Goal: Task Accomplishment & Management: Complete application form

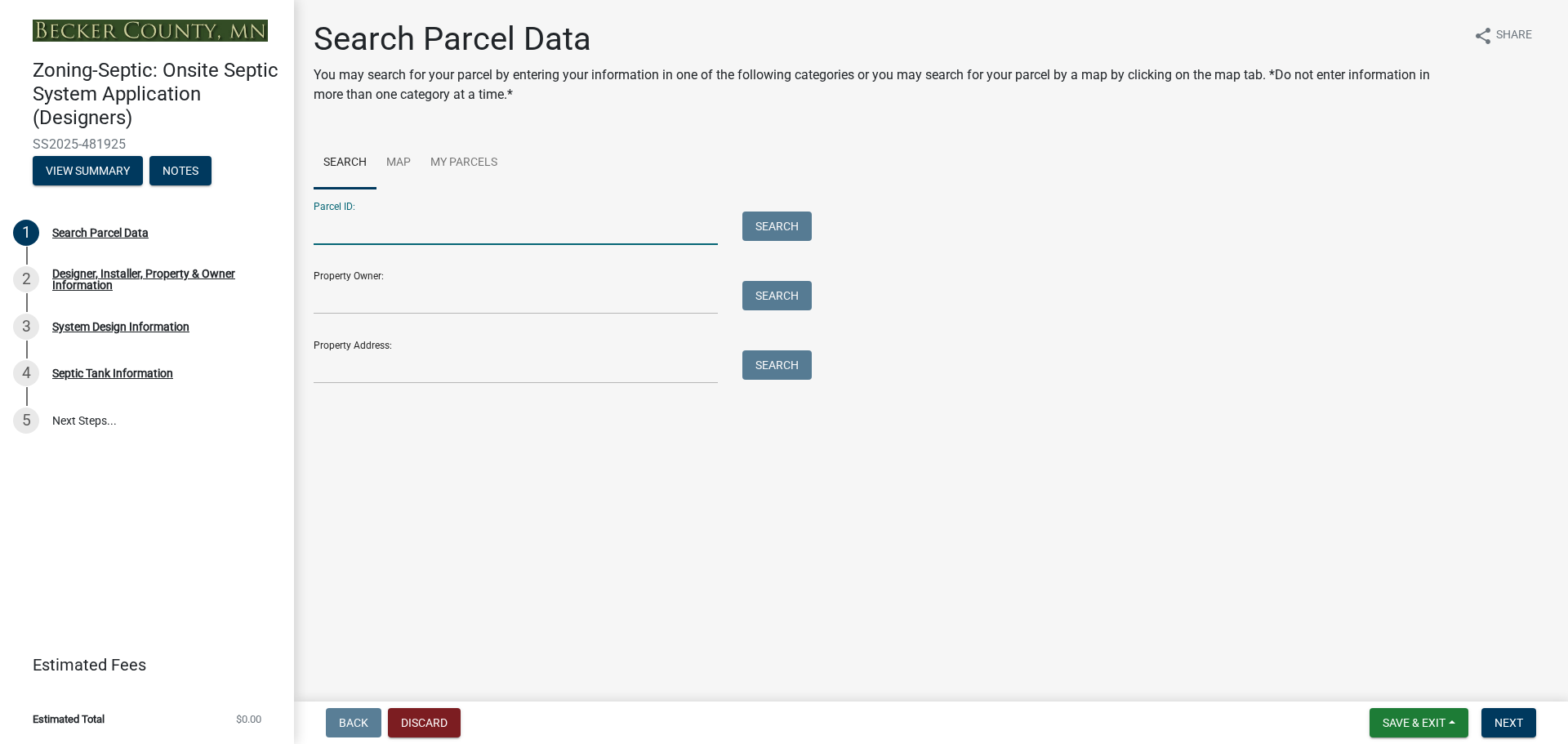
click at [364, 226] on input "Parcel ID:" at bounding box center [515, 228] width 404 height 33
type input "050042000"
click at [771, 228] on button "Search" at bounding box center [777, 226] width 69 height 29
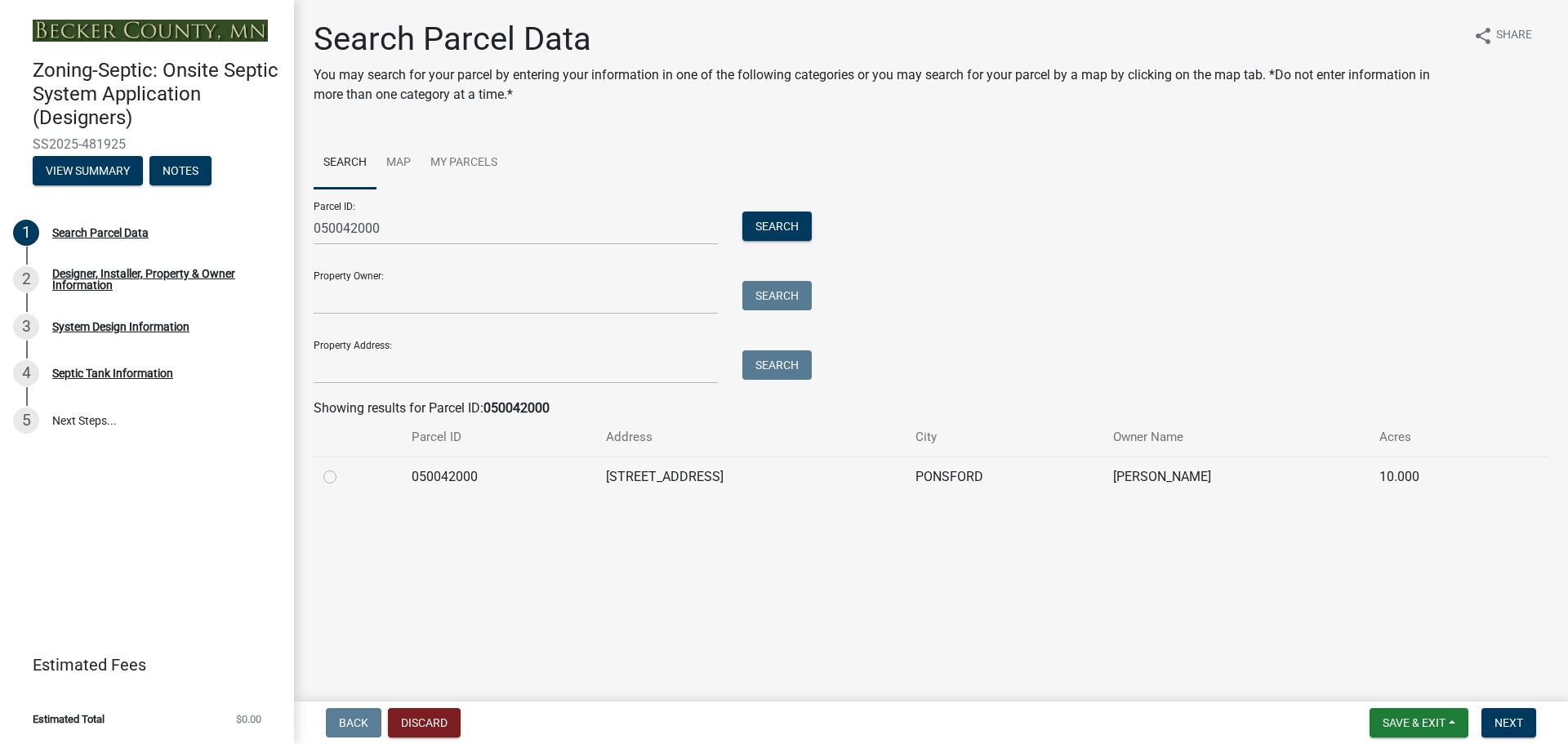
click at [343, 467] on label at bounding box center [343, 467] width 0 height 0
click at [343, 478] on input "radio" at bounding box center [347, 472] width 11 height 11
radio input "true"
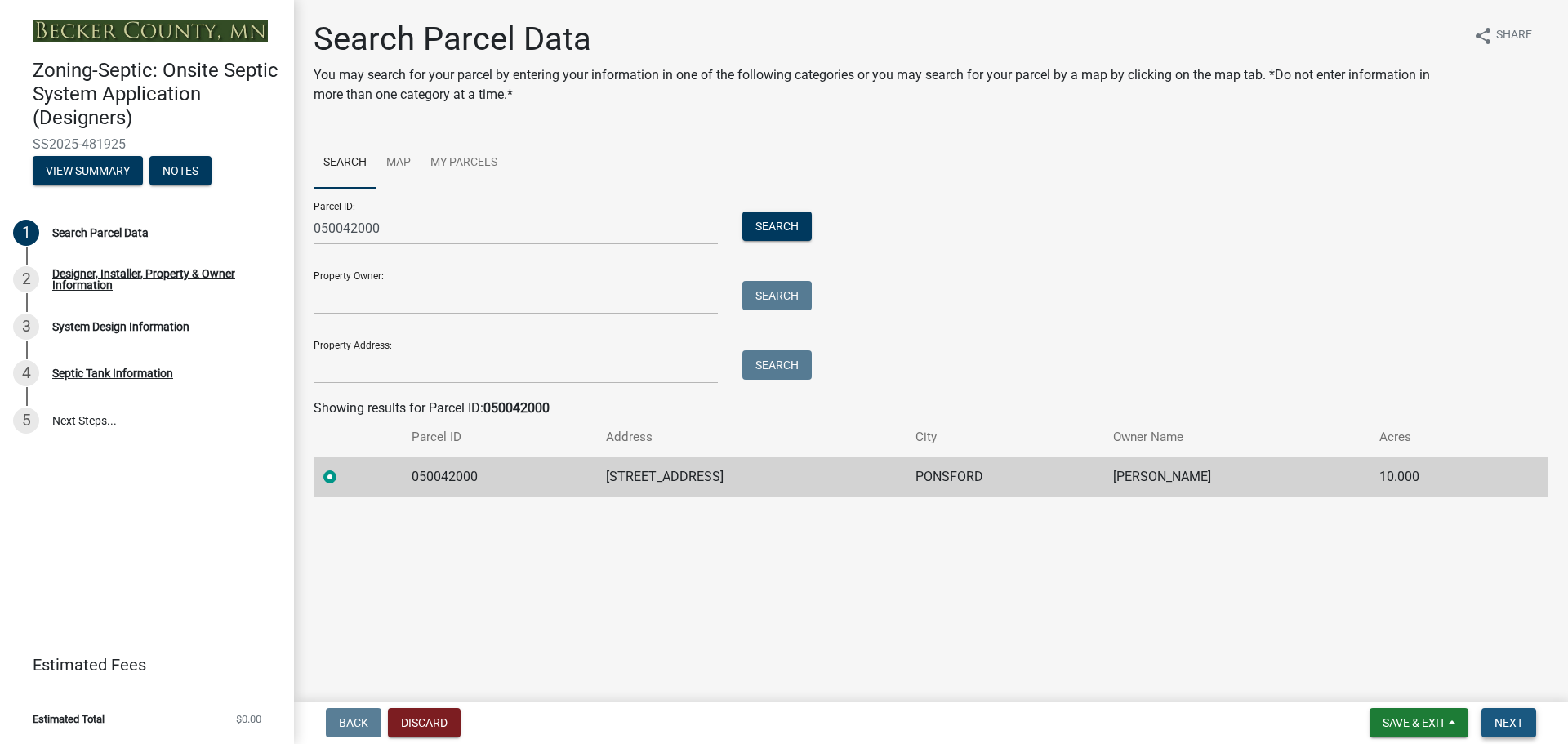
click at [1507, 721] on span "Next" at bounding box center [1509, 723] width 28 height 13
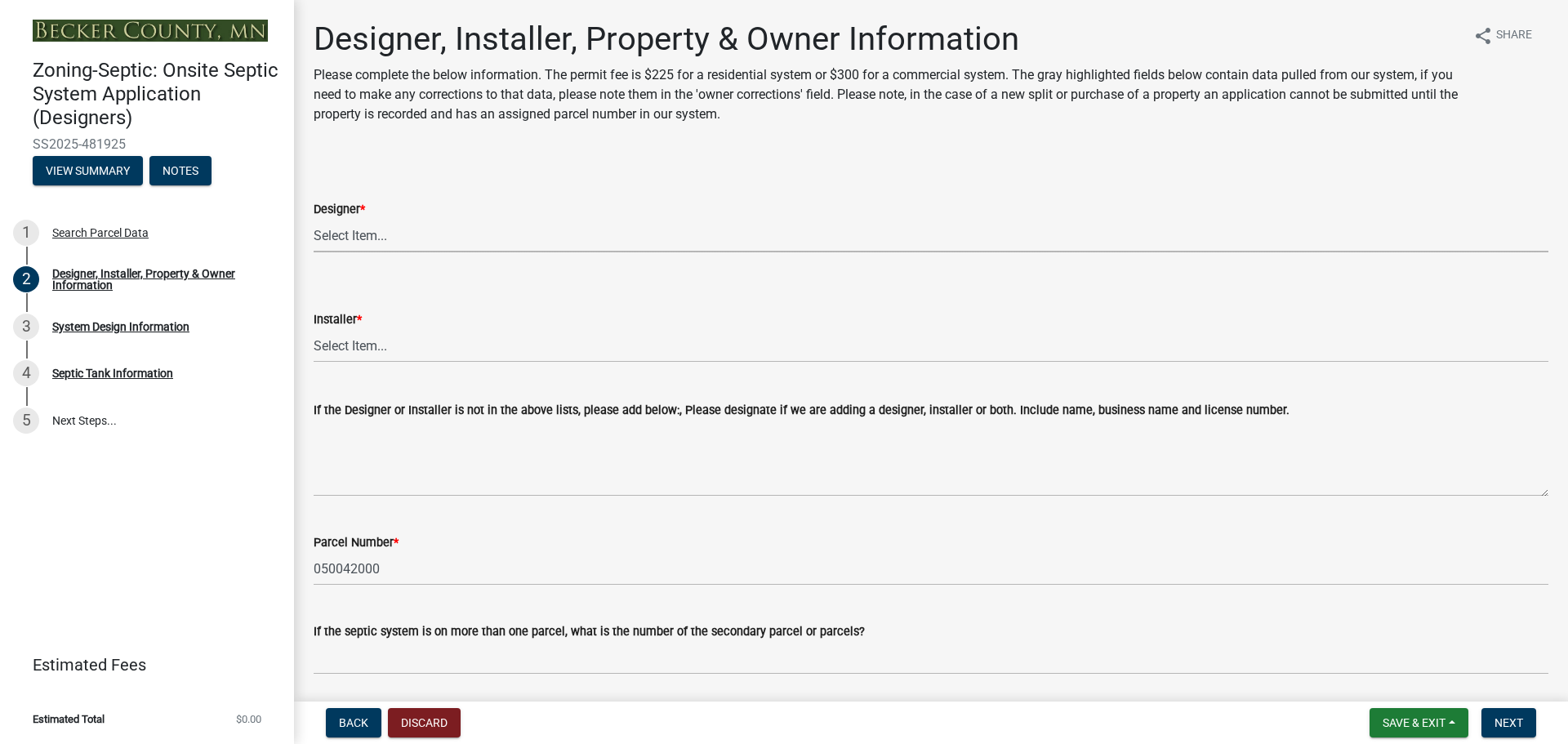
click at [343, 238] on select "Select Item... OTHER – Not listed (please add in next field and we will add to …" at bounding box center [930, 236] width 1235 height 33
click at [313, 219] on select "Select Item... OTHER – Not listed (please add in next field and we will add to …" at bounding box center [930, 236] width 1235 height 33
select select "53765da9-af58-43bd-9aa2-c397a251f142"
click at [335, 341] on select "Select Item... OTHER – Not listed (please add in next field and we will add to …" at bounding box center [930, 346] width 1235 height 33
click at [313, 329] on select "Select Item... OTHER – Not listed (please add in next field and we will add to …" at bounding box center [930, 346] width 1235 height 33
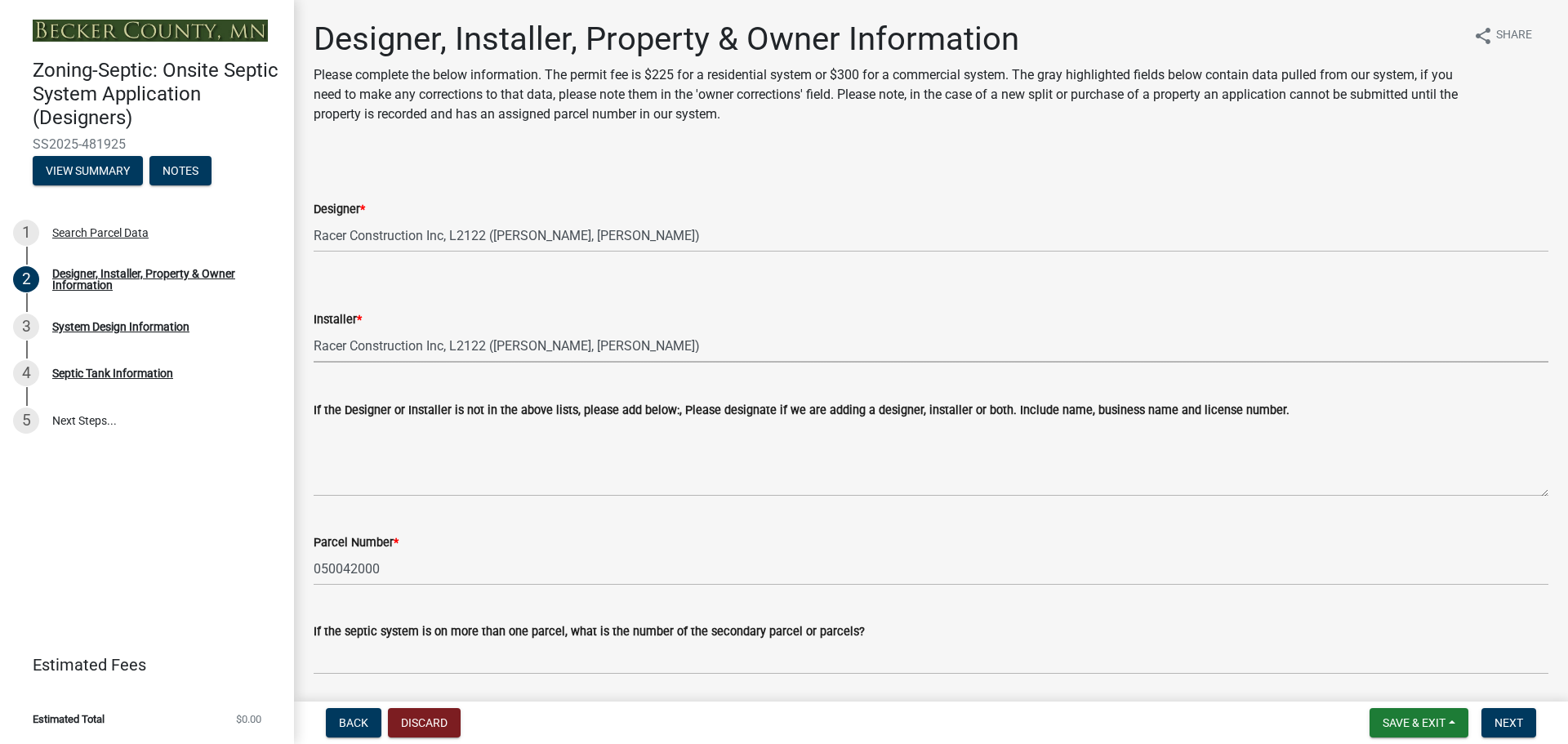
select select "c9e7d0f1-9d4b-46b5-a018-374004017766"
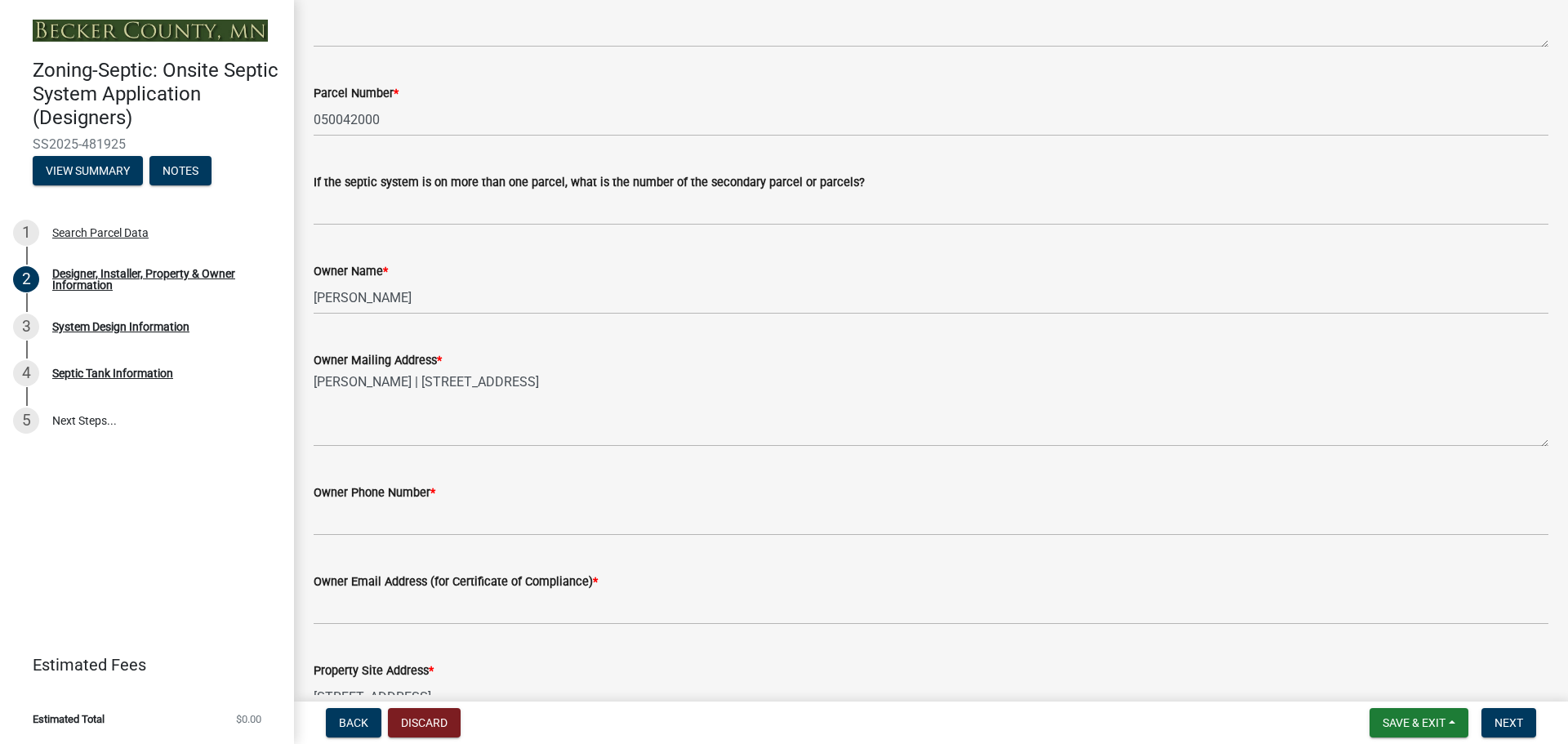
scroll to position [490, 0]
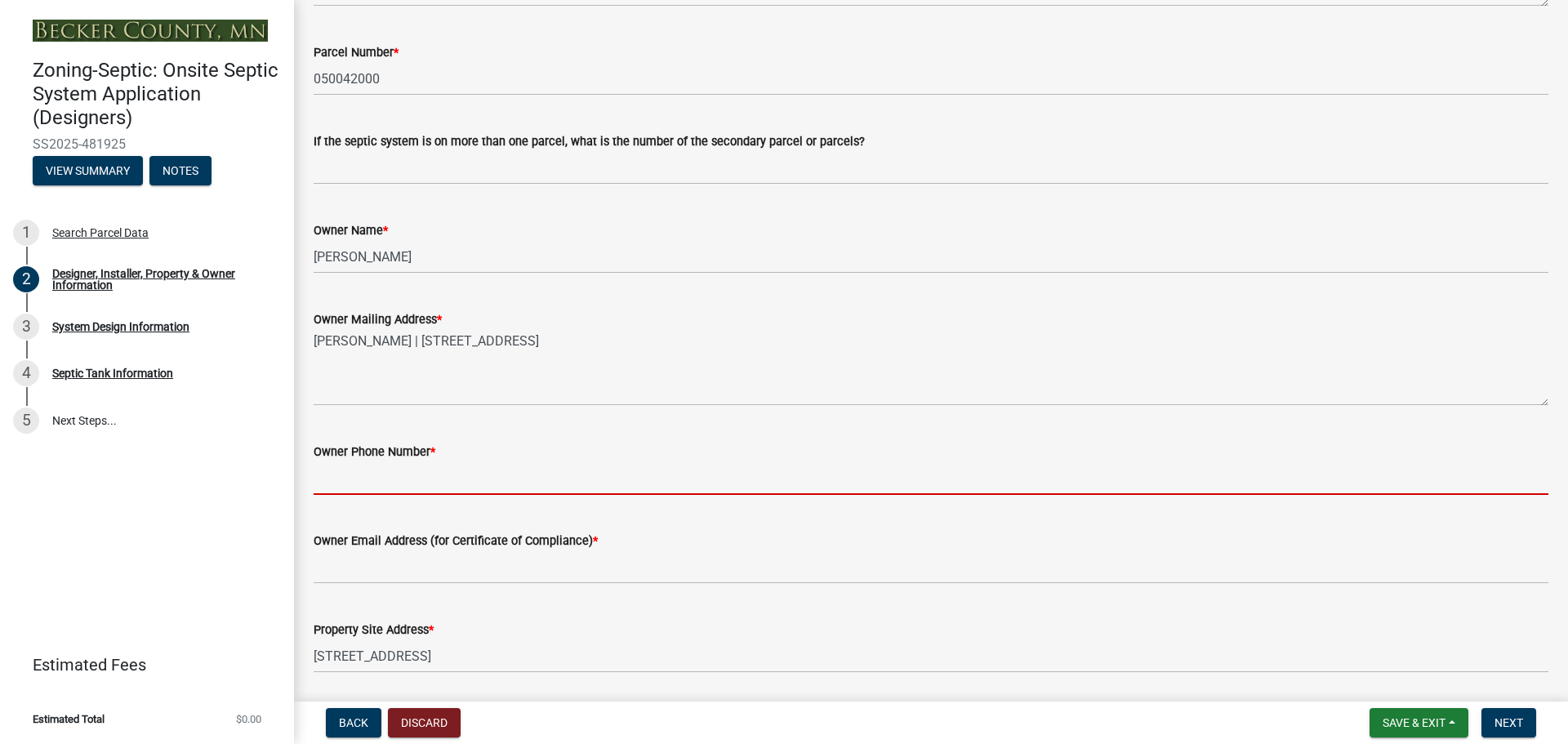
click at [351, 482] on input "Owner Phone Number *" at bounding box center [930, 478] width 1235 height 33
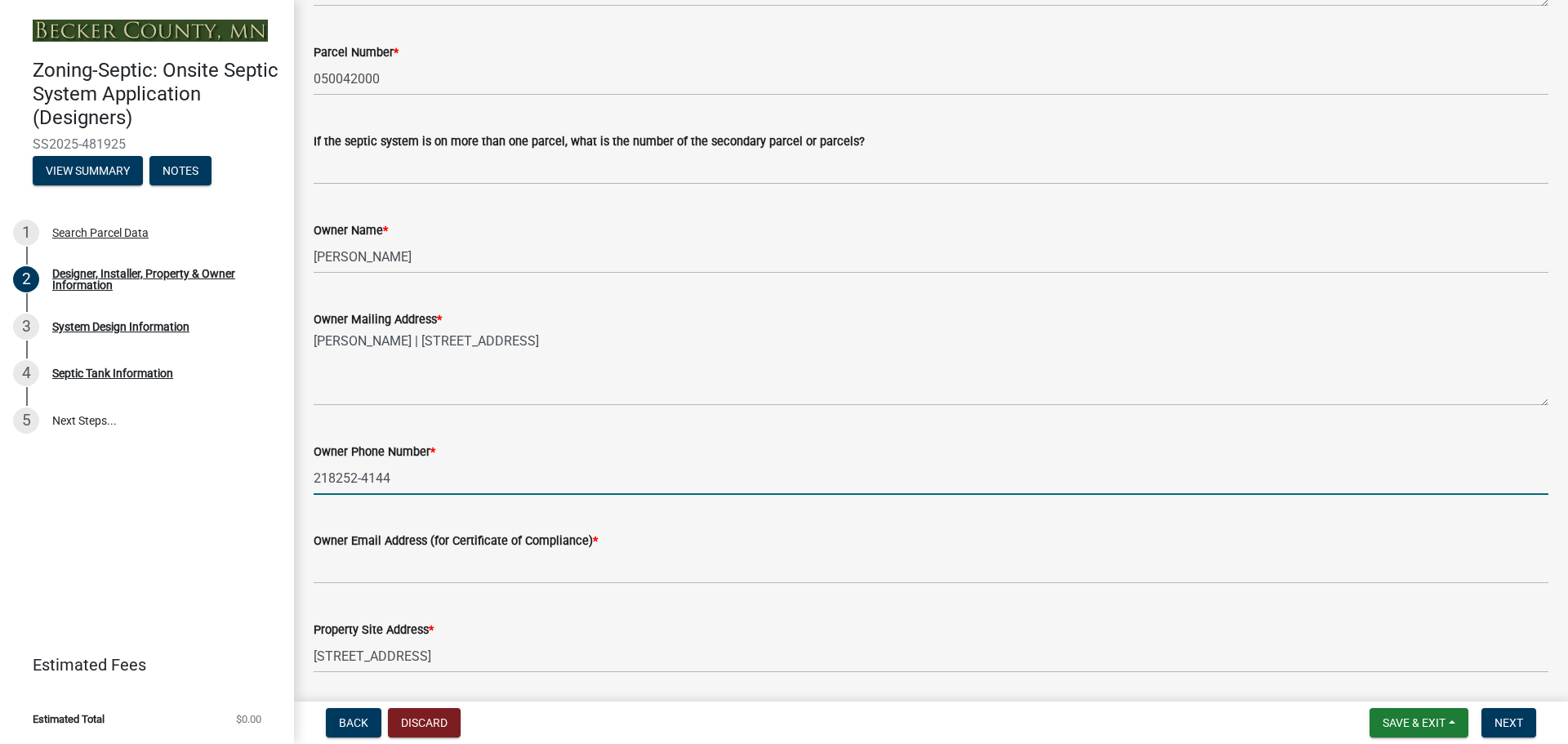
click at [336, 475] on input "218252-4144" at bounding box center [930, 478] width 1235 height 33
type input "[PHONE_NUMBER]"
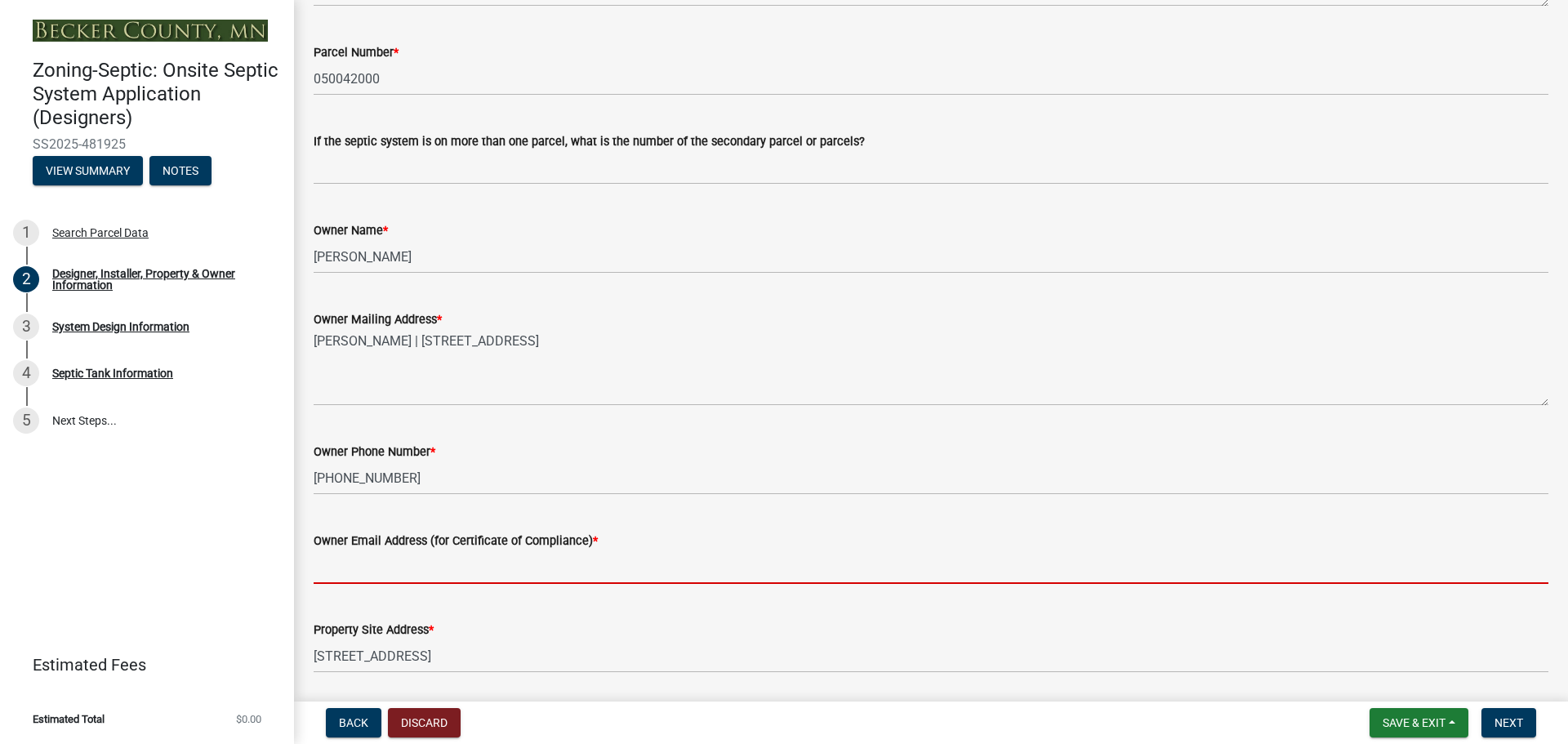
click at [338, 561] on input "Owner Email Address (for Certificate of Compliance) *" at bounding box center [930, 568] width 1235 height 33
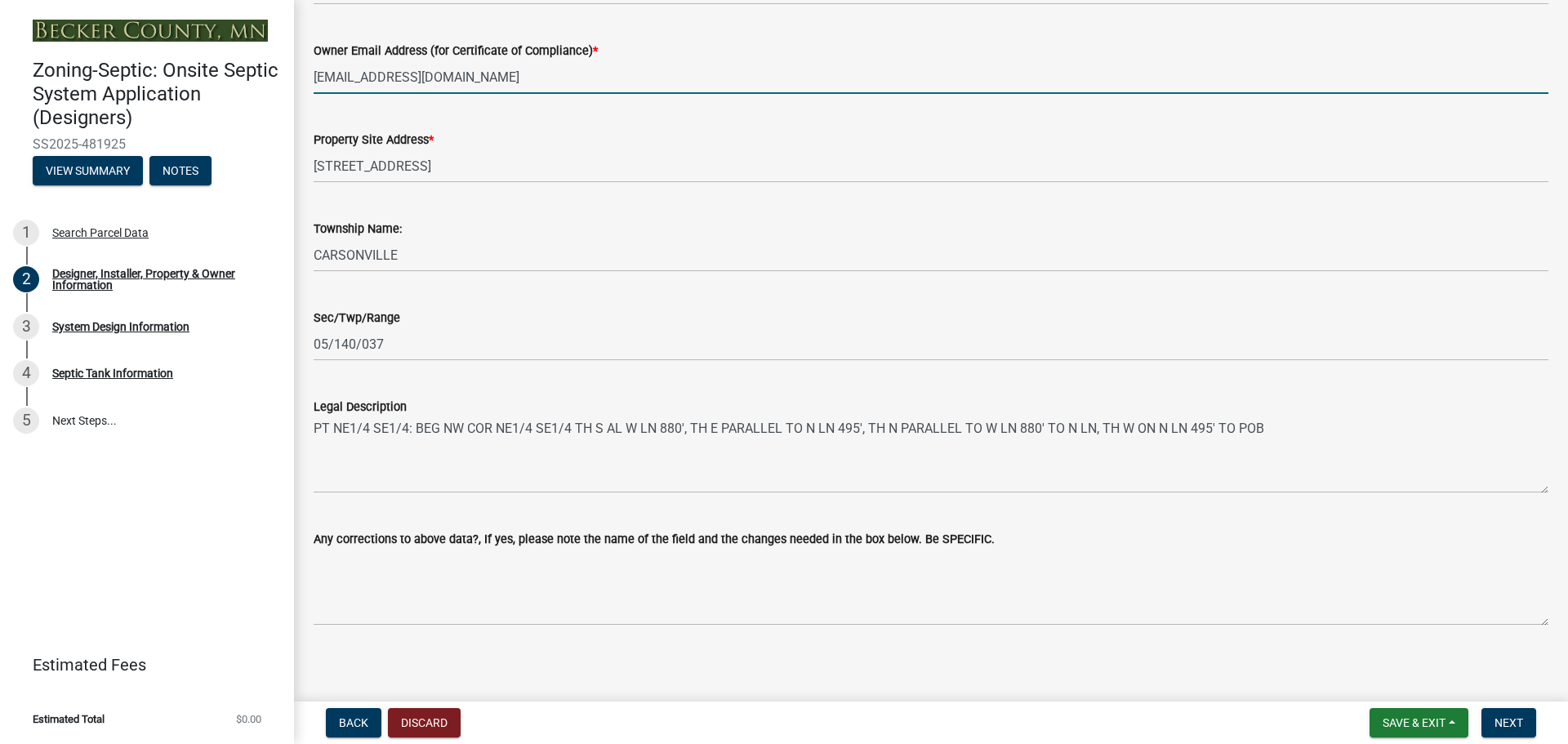
scroll to position [987, 0]
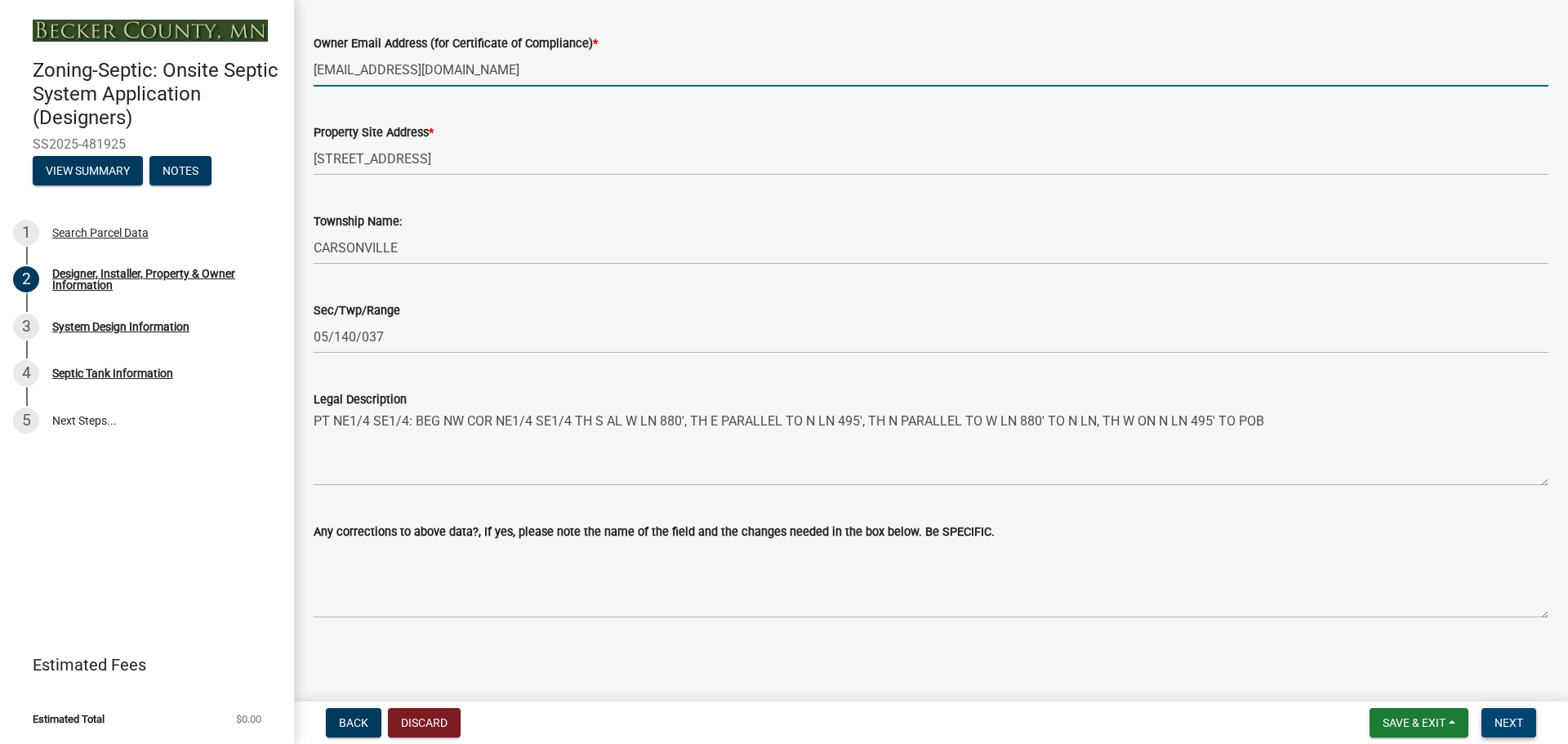
type input "[EMAIL_ADDRESS][DOMAIN_NAME]"
click at [1509, 721] on span "Next" at bounding box center [1509, 723] width 28 height 13
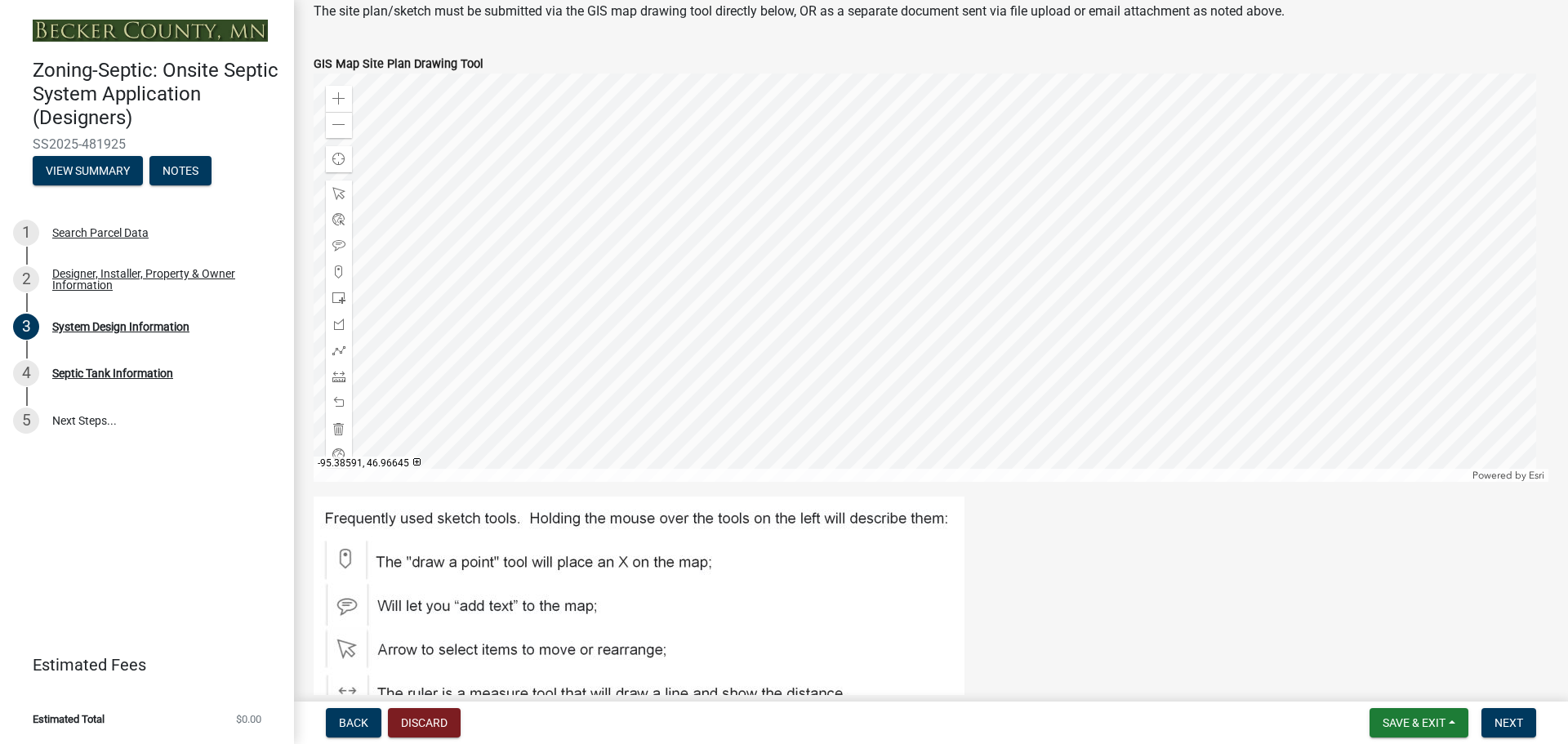
scroll to position [1226, 0]
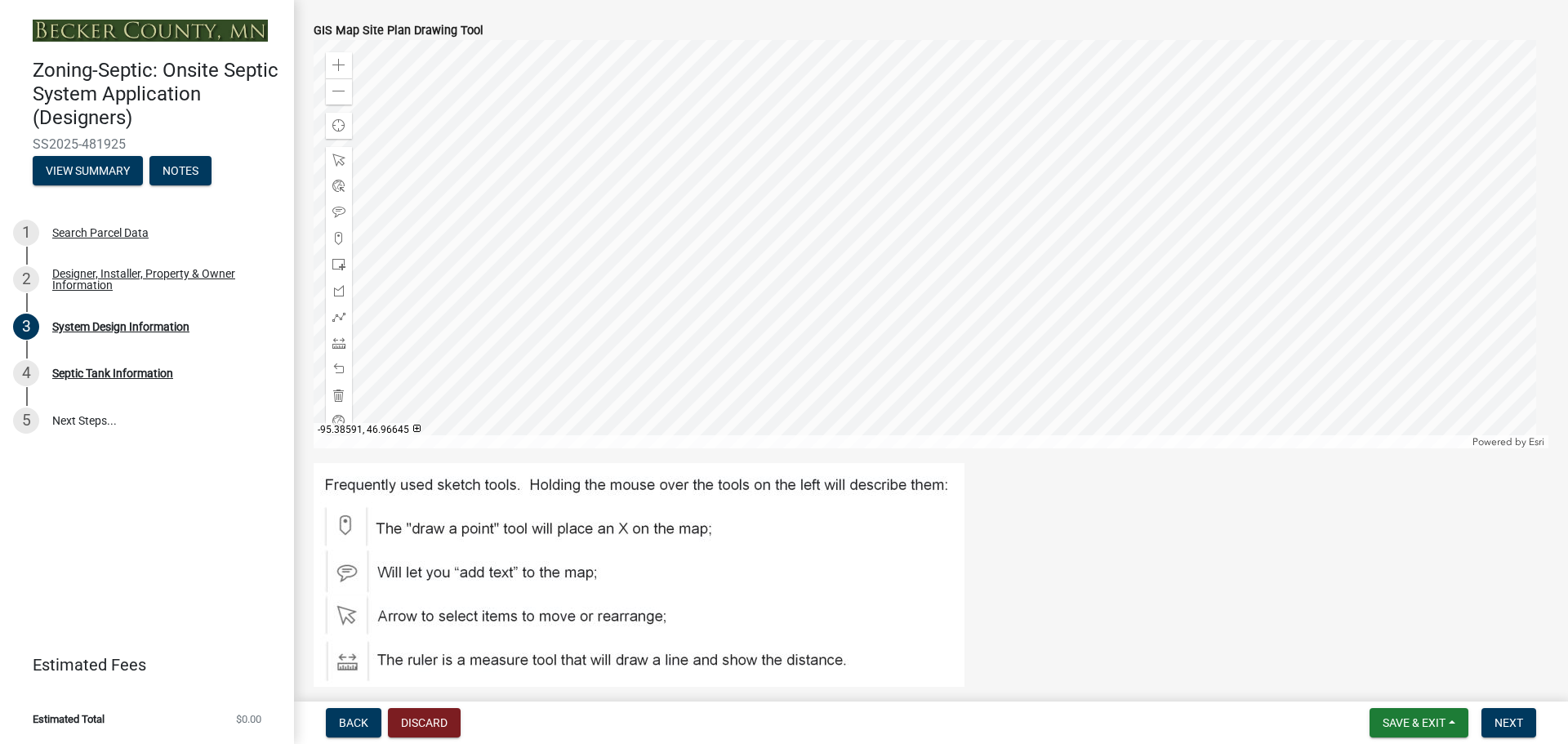
click at [352, 667] on img at bounding box center [638, 576] width 651 height 224
click at [890, 201] on div at bounding box center [930, 244] width 1235 height 409
click at [890, 204] on div at bounding box center [930, 244] width 1235 height 409
click at [343, 661] on img at bounding box center [638, 576] width 651 height 224
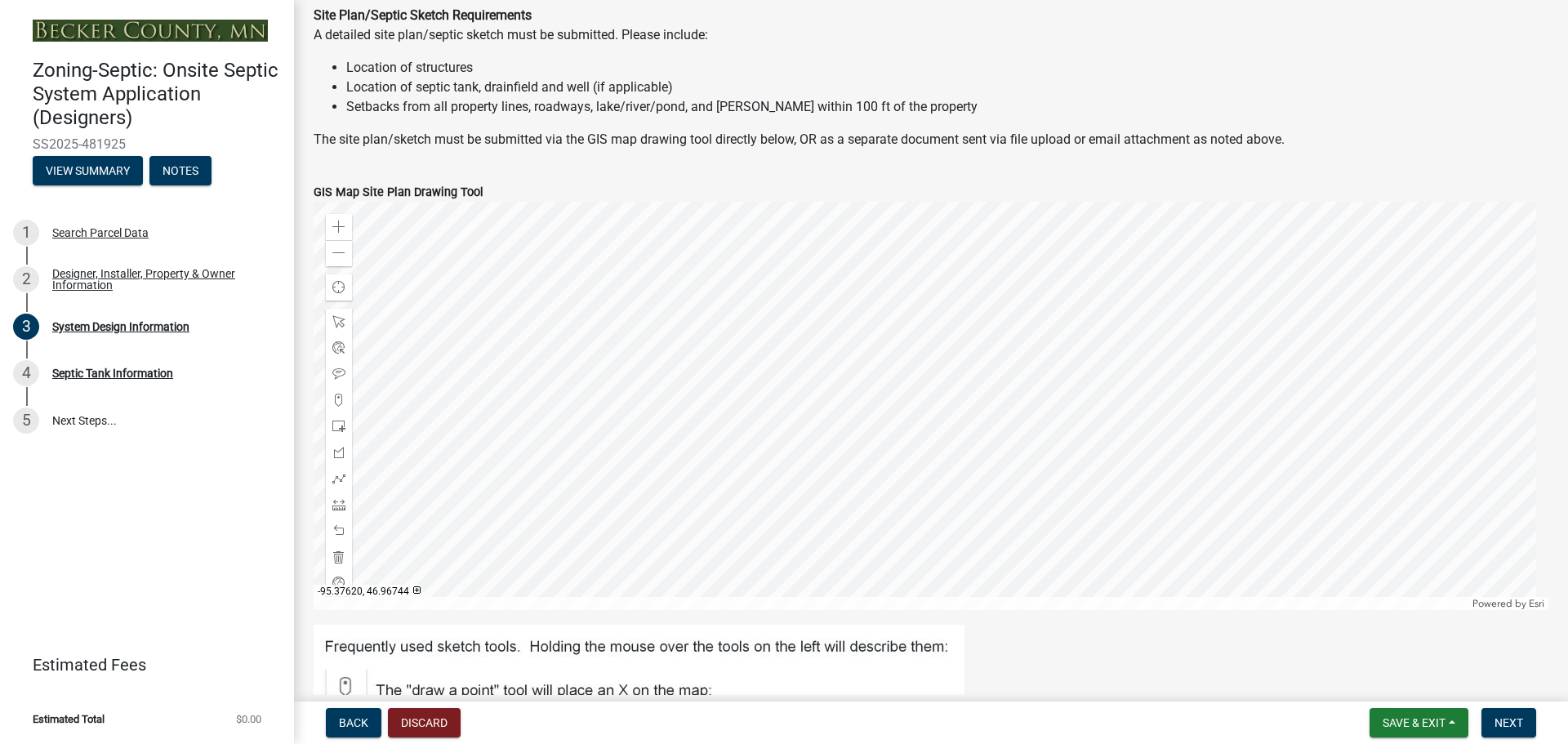
scroll to position [1062, 0]
click at [823, 348] on div at bounding box center [930, 408] width 1235 height 409
click at [856, 343] on div at bounding box center [930, 408] width 1235 height 409
click at [736, 455] on div at bounding box center [930, 408] width 1235 height 409
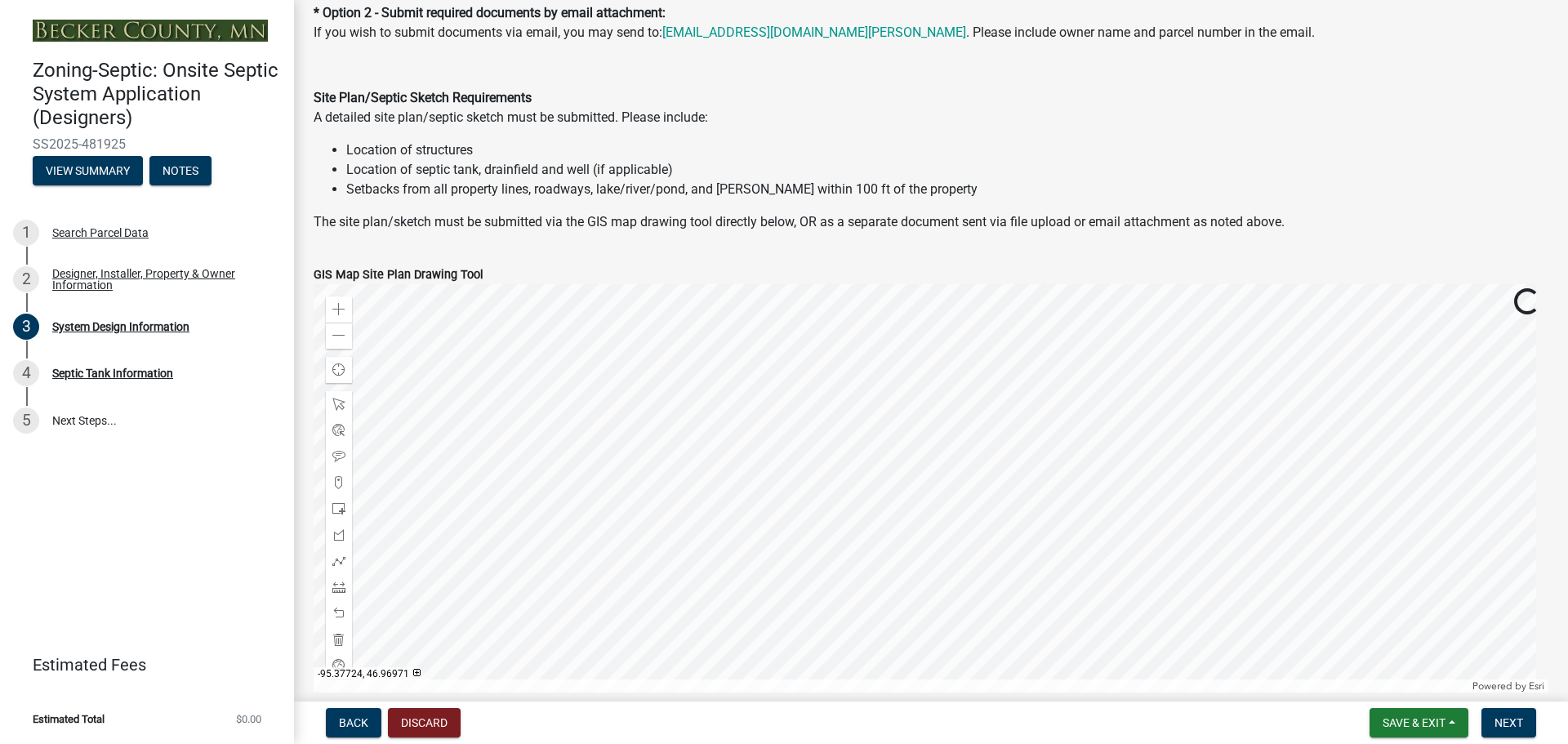
scroll to position [981, 0]
click at [775, 342] on div at bounding box center [930, 490] width 1235 height 409
click at [340, 510] on span at bounding box center [339, 509] width 13 height 13
click at [689, 437] on div at bounding box center [930, 490] width 1235 height 409
click at [340, 508] on span at bounding box center [339, 509] width 13 height 13
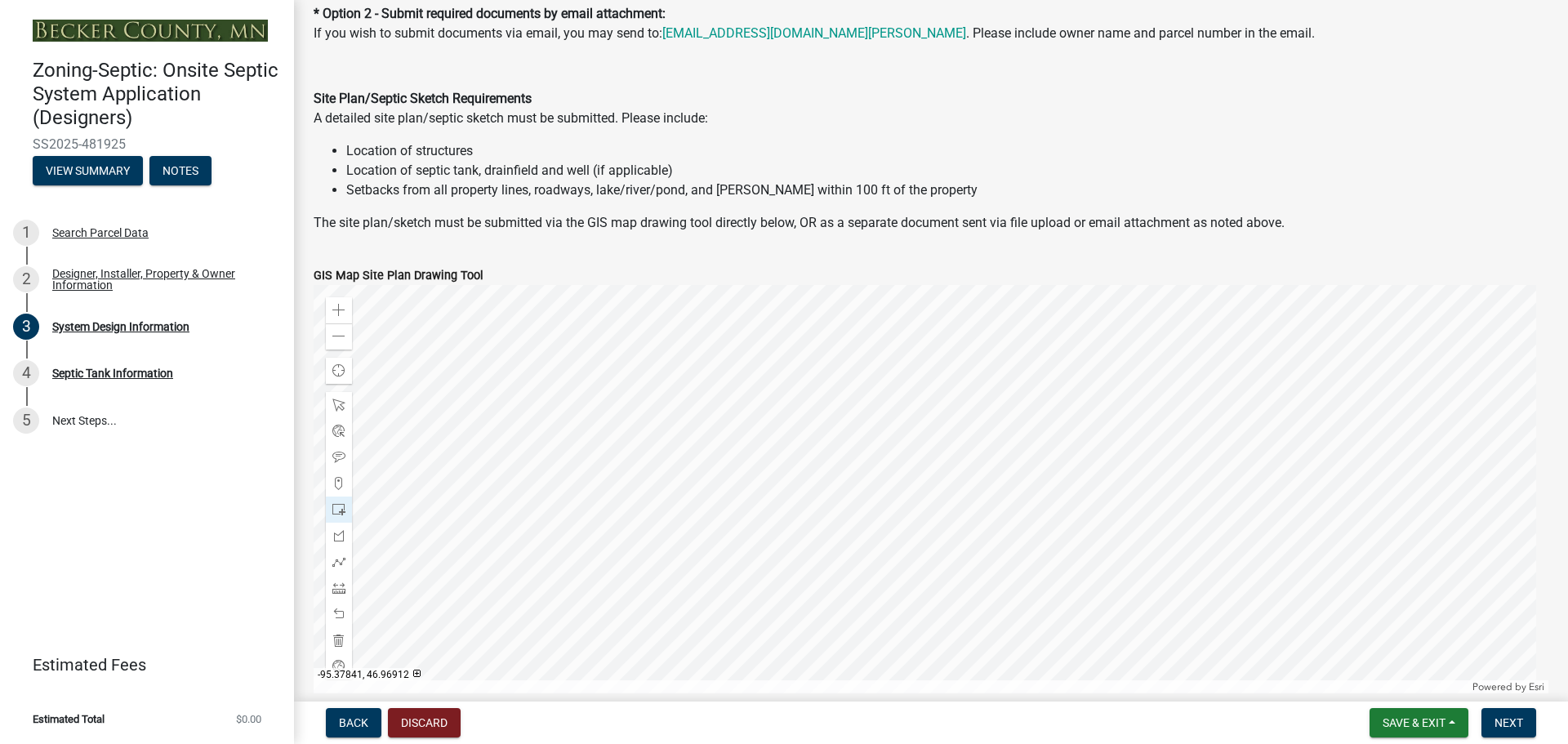
click at [677, 416] on div at bounding box center [930, 490] width 1235 height 409
click at [346, 589] on div at bounding box center [339, 588] width 26 height 26
click at [673, 394] on div at bounding box center [930, 490] width 1235 height 409
click at [673, 423] on div at bounding box center [930, 490] width 1235 height 409
click at [673, 402] on div at bounding box center [930, 490] width 1235 height 409
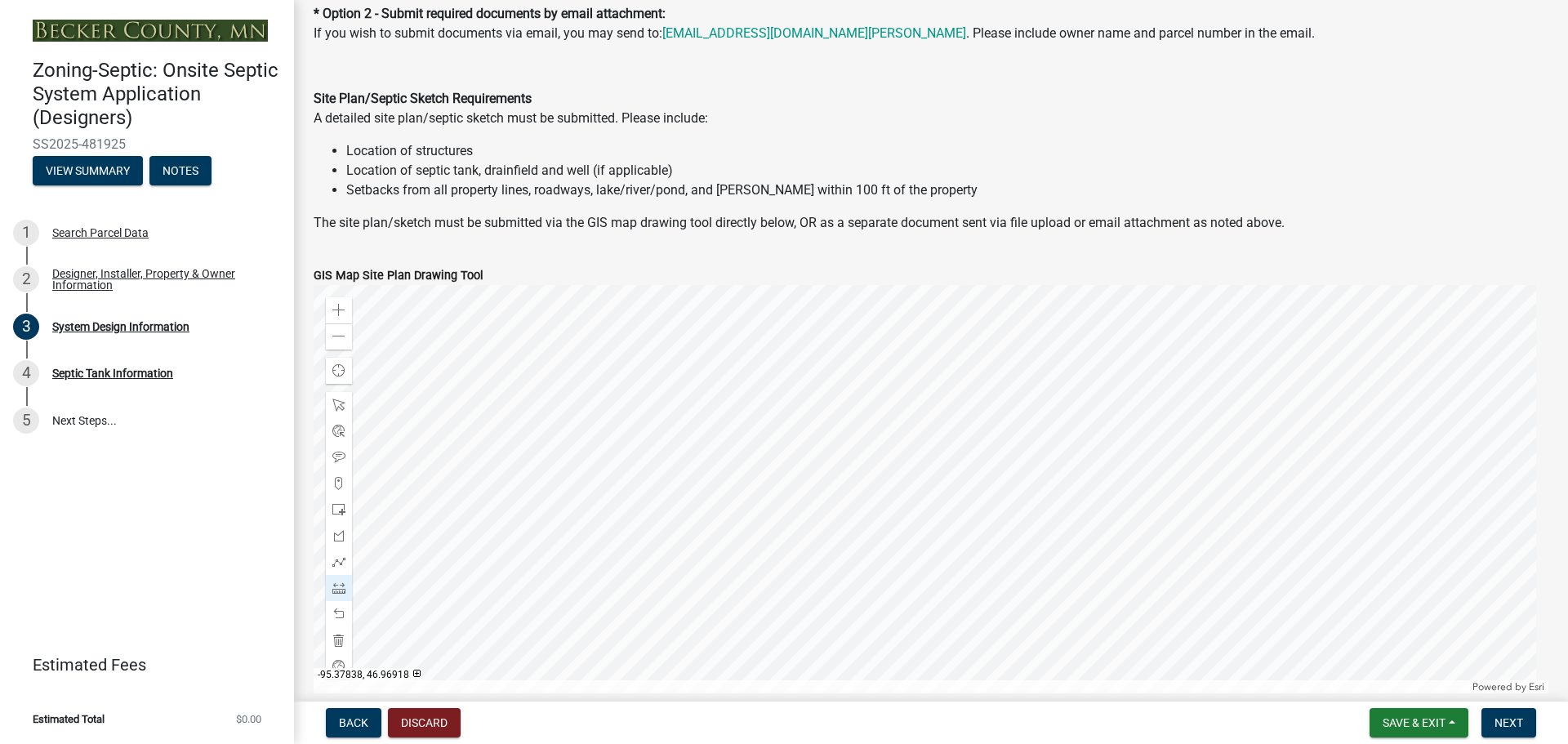
click at [679, 424] on div at bounding box center [930, 490] width 1235 height 409
click at [678, 404] on div at bounding box center [930, 490] width 1235 height 409
click at [678, 407] on div at bounding box center [930, 490] width 1235 height 409
click at [678, 406] on div at bounding box center [930, 490] width 1235 height 409
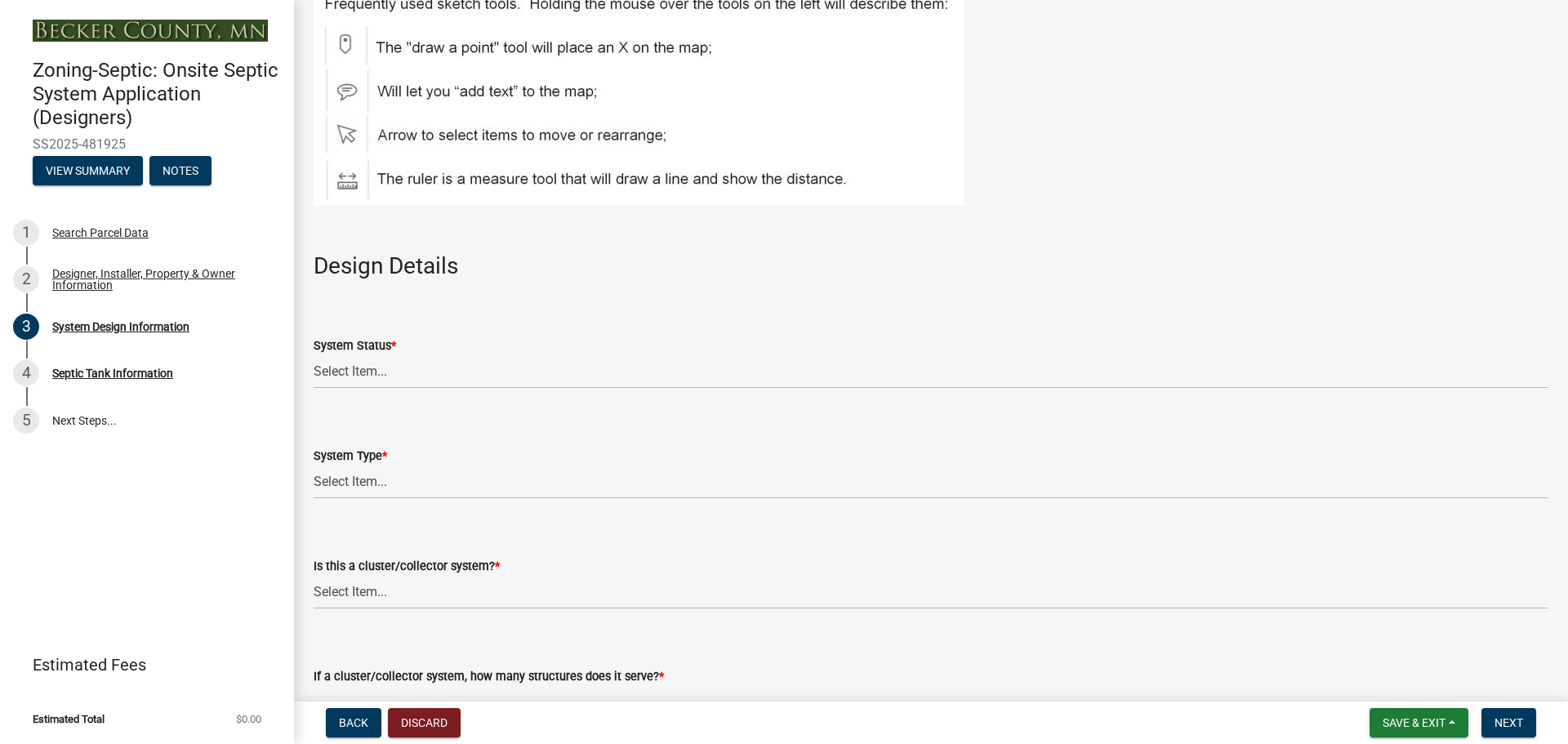
scroll to position [1716, 0]
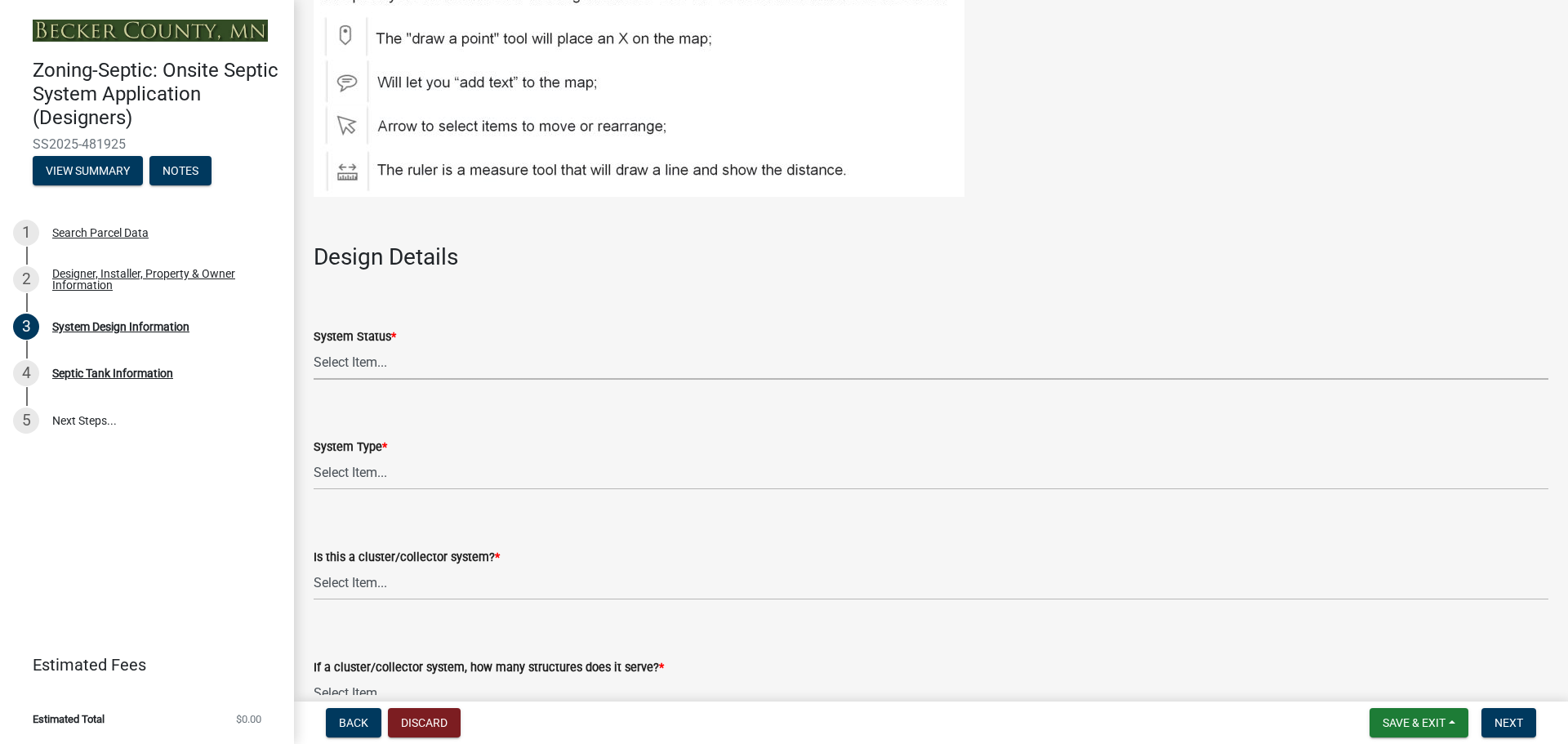
click at [357, 362] on select "Select Item... No Existing System Replacement System Failing System (Cesspool, …" at bounding box center [930, 363] width 1235 height 33
click at [313, 347] on select "Select Item... No Existing System Replacement System Failing System (Cesspool, …" at bounding box center [930, 363] width 1235 height 33
select select "454a198f-2b5b-4bb2-b044-9e5b1e604e9c"
click at [349, 469] on select "Select Item... Type I Type II Type III Type IV Type V" at bounding box center [930, 473] width 1235 height 33
click at [313, 457] on select "Select Item... Type I Type II Type III Type IV Type V" at bounding box center [930, 473] width 1235 height 33
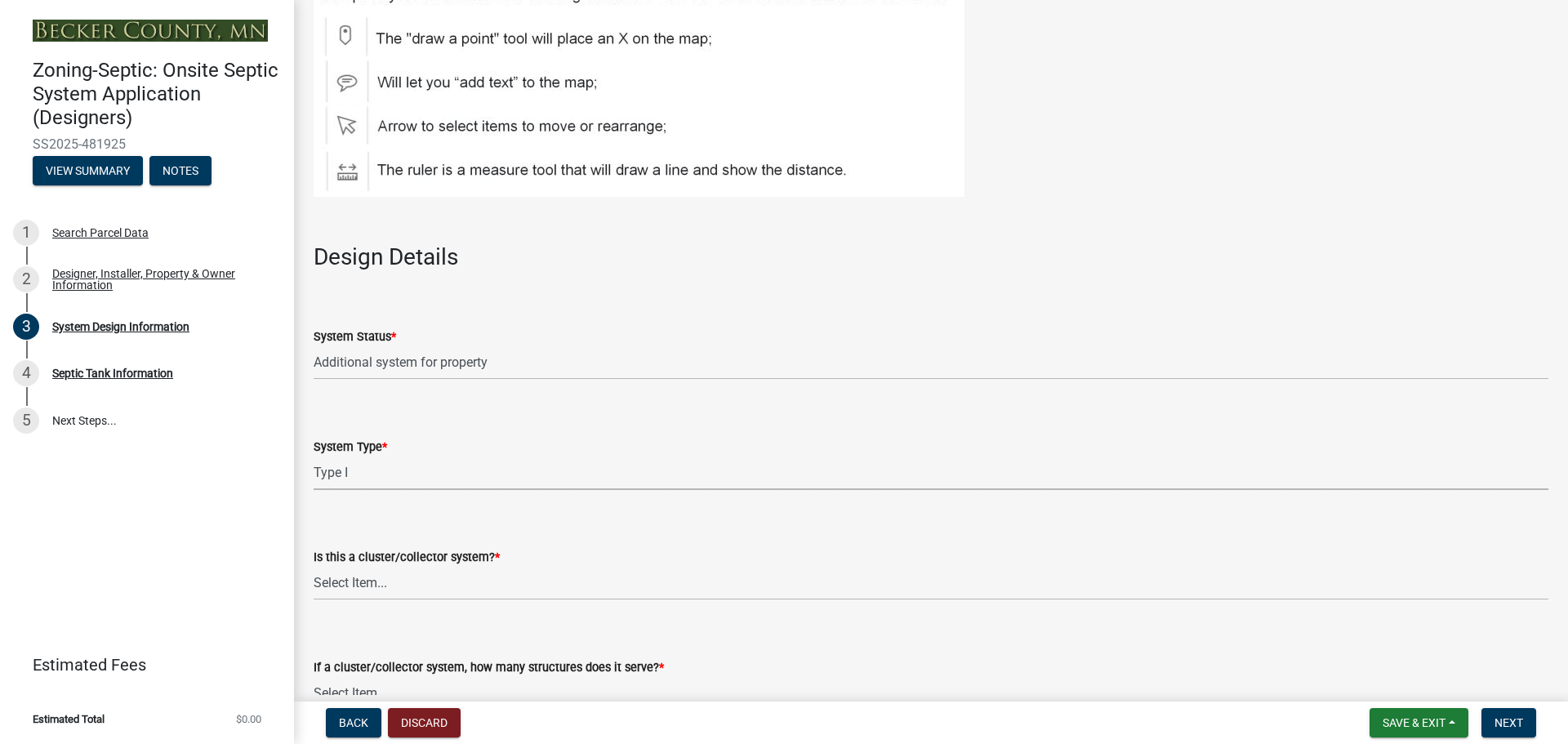
select select "25258e87-3ef9-4f1c-a5f1-75a1d463abfb"
click at [339, 586] on select "Select Item... Yes No" at bounding box center [930, 583] width 1235 height 33
click at [313, 567] on select "Select Item... Yes No" at bounding box center [930, 583] width 1235 height 33
select select "011fbff4-a41d-4a75-9bd8-71c7e6c69e0d"
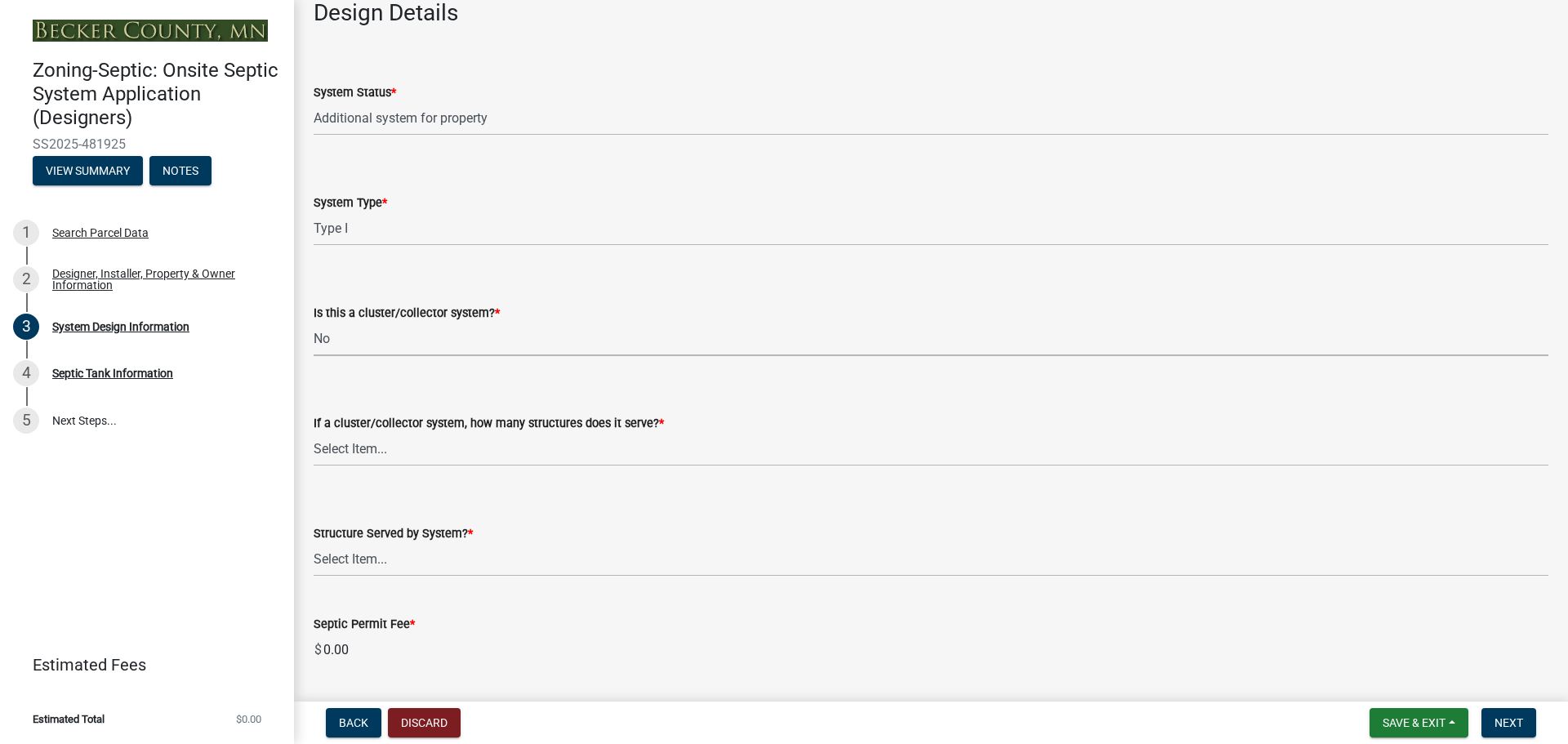
scroll to position [1961, 0]
click at [376, 451] on select "Select Item... Not a cluster/collector system 1 2 3 4 5 6 7 8 9 10" at bounding box center [930, 449] width 1235 height 33
click at [313, 432] on select "Select Item... Not a cluster/collector system 1 2 3 4 5 6 7 8 9 10" at bounding box center [930, 449] width 1235 height 33
select select "85fdfef2-2683-4311-b5d5-5505f6411127"
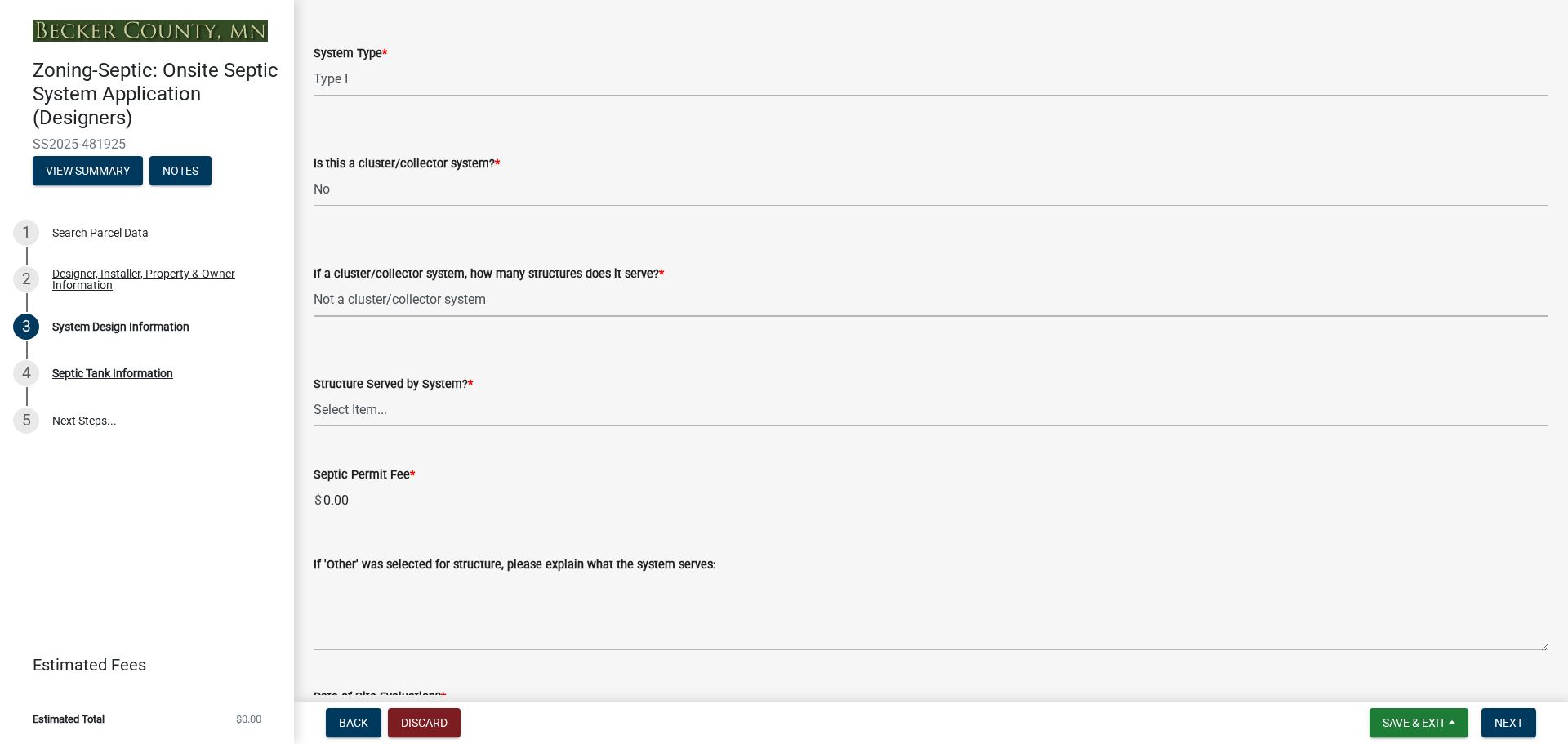
scroll to position [2125, 0]
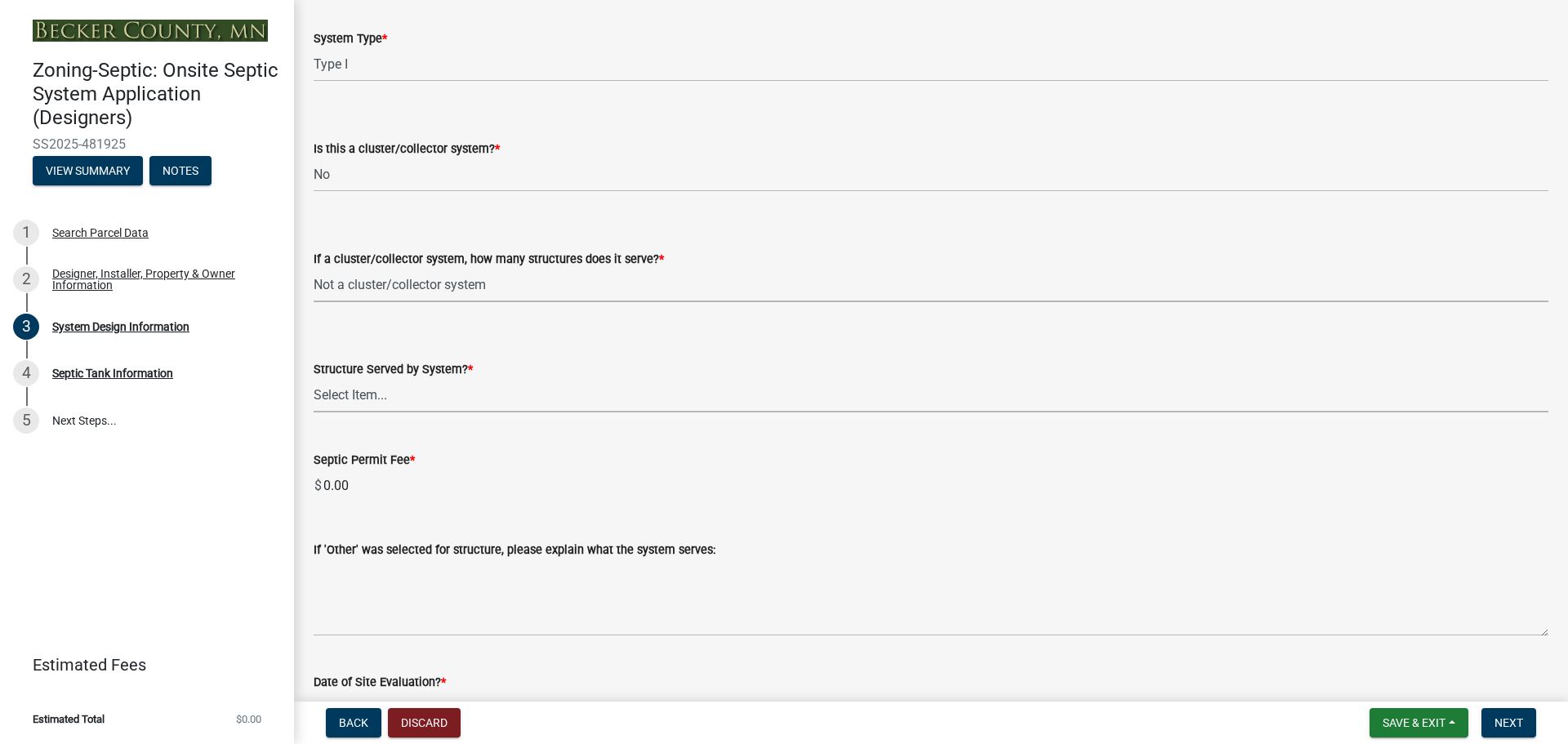
click at [362, 391] on select "Select Item... Commercial Resort Commercial - Non Resort Other Full-Time Dwelli…" at bounding box center [930, 395] width 1235 height 33
click at [313, 379] on select "Select Item... Commercial Resort Commercial - Non Resort Other Full-Time Dwelli…" at bounding box center [930, 395] width 1235 height 33
select select "d95a9312-c8a1-4ec7-8581-25dbcf440a1f"
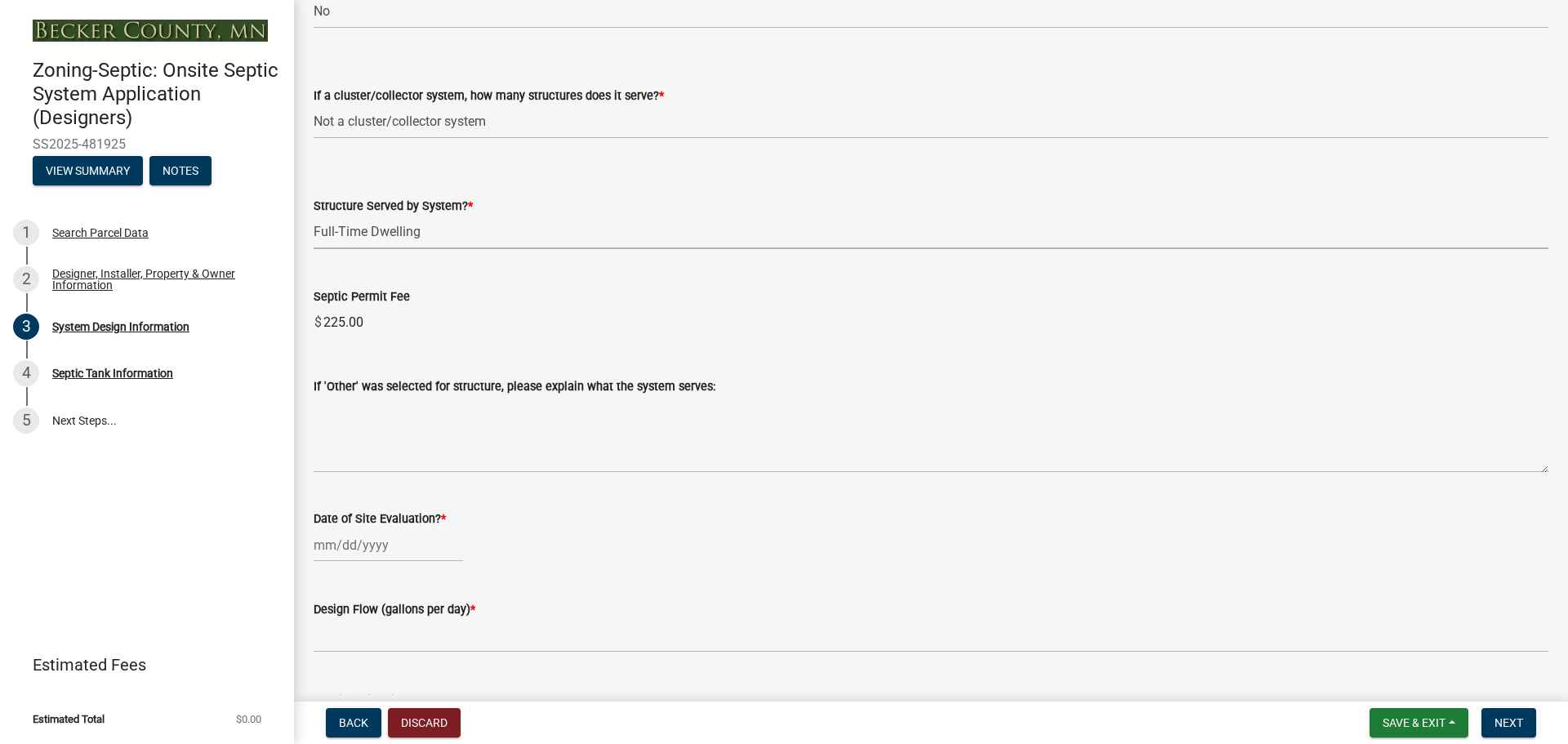
scroll to position [2369, 0]
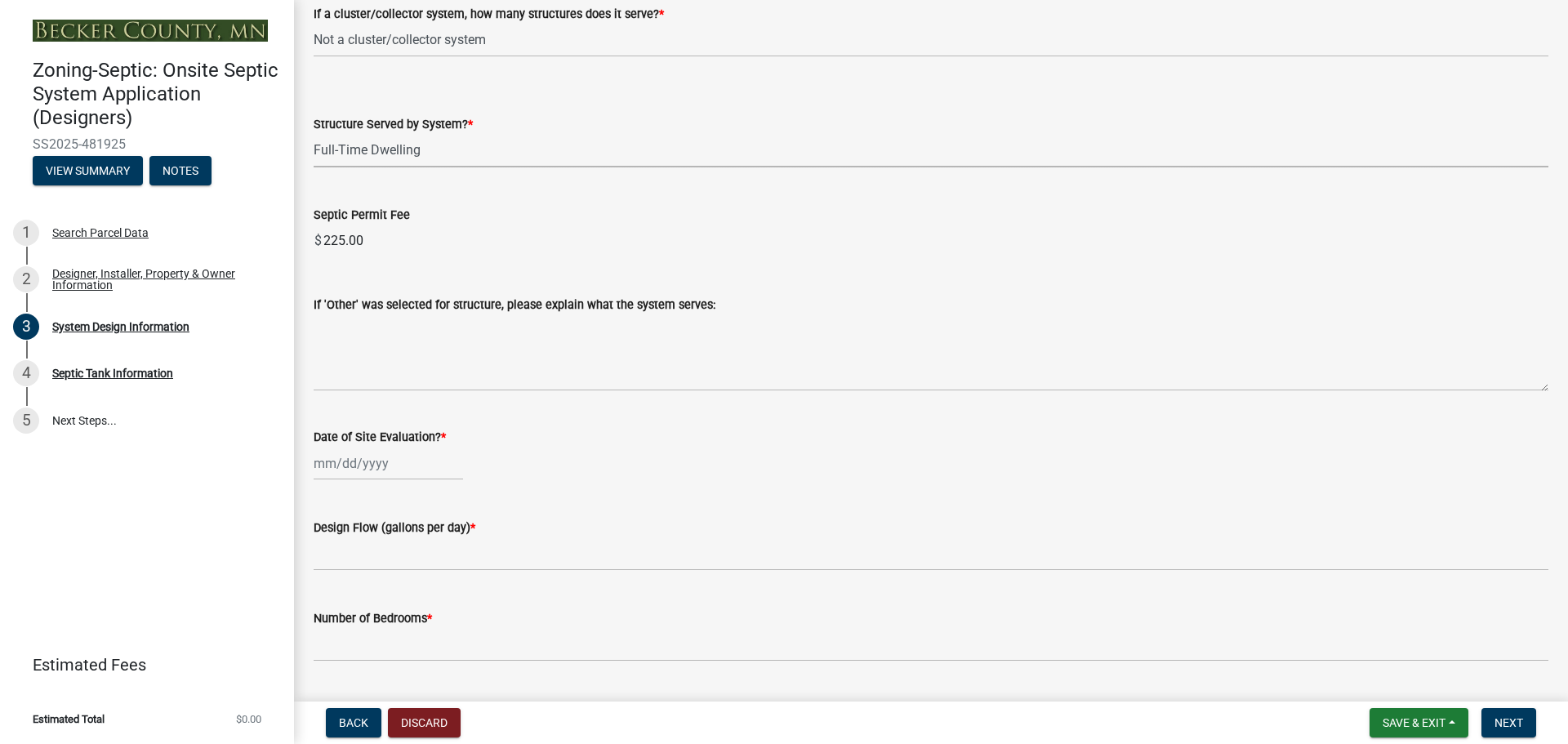
click at [347, 463] on div at bounding box center [388, 464] width 150 height 33
select select "9"
select select "2025"
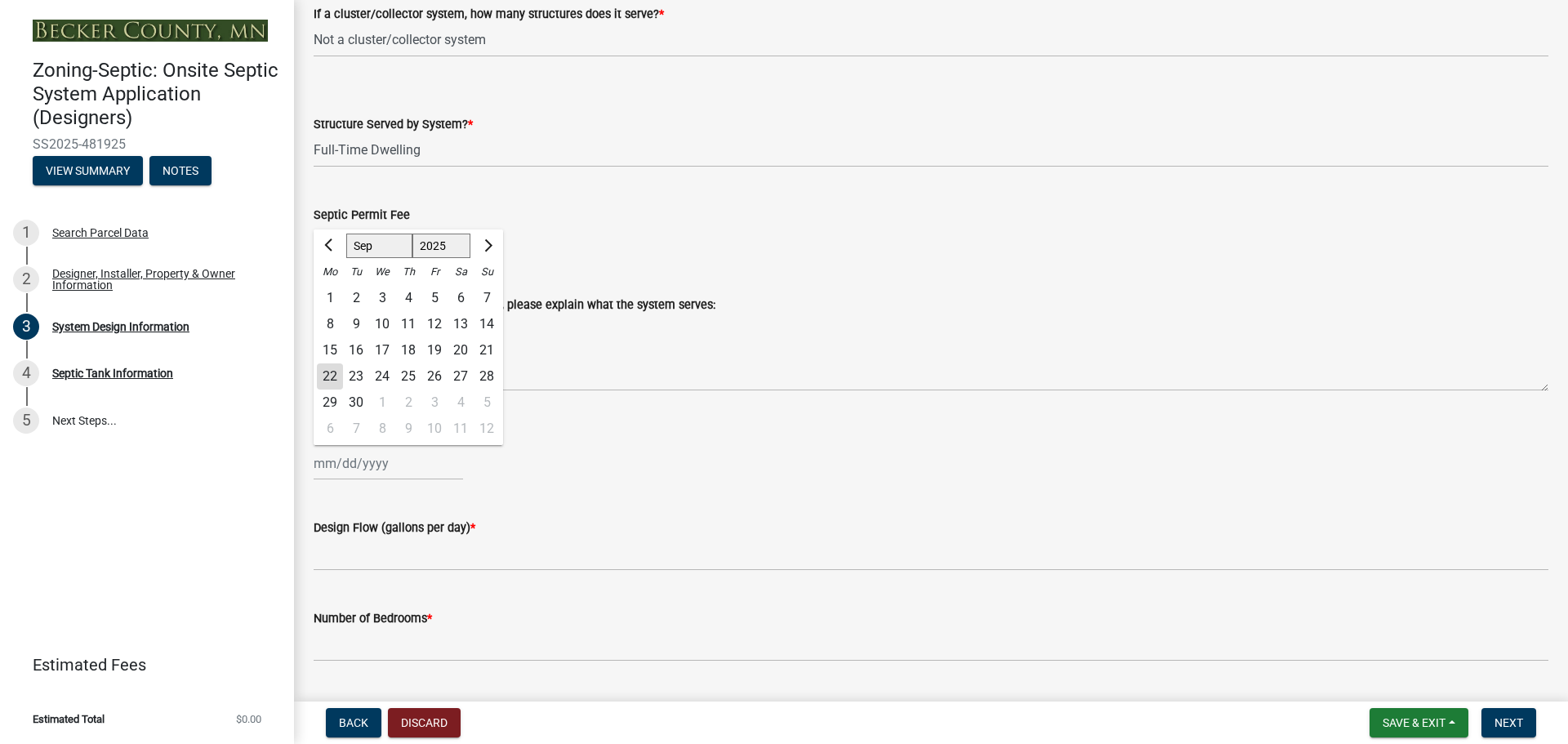
click at [327, 379] on div "22" at bounding box center [330, 376] width 26 height 26
type input "[DATE]"
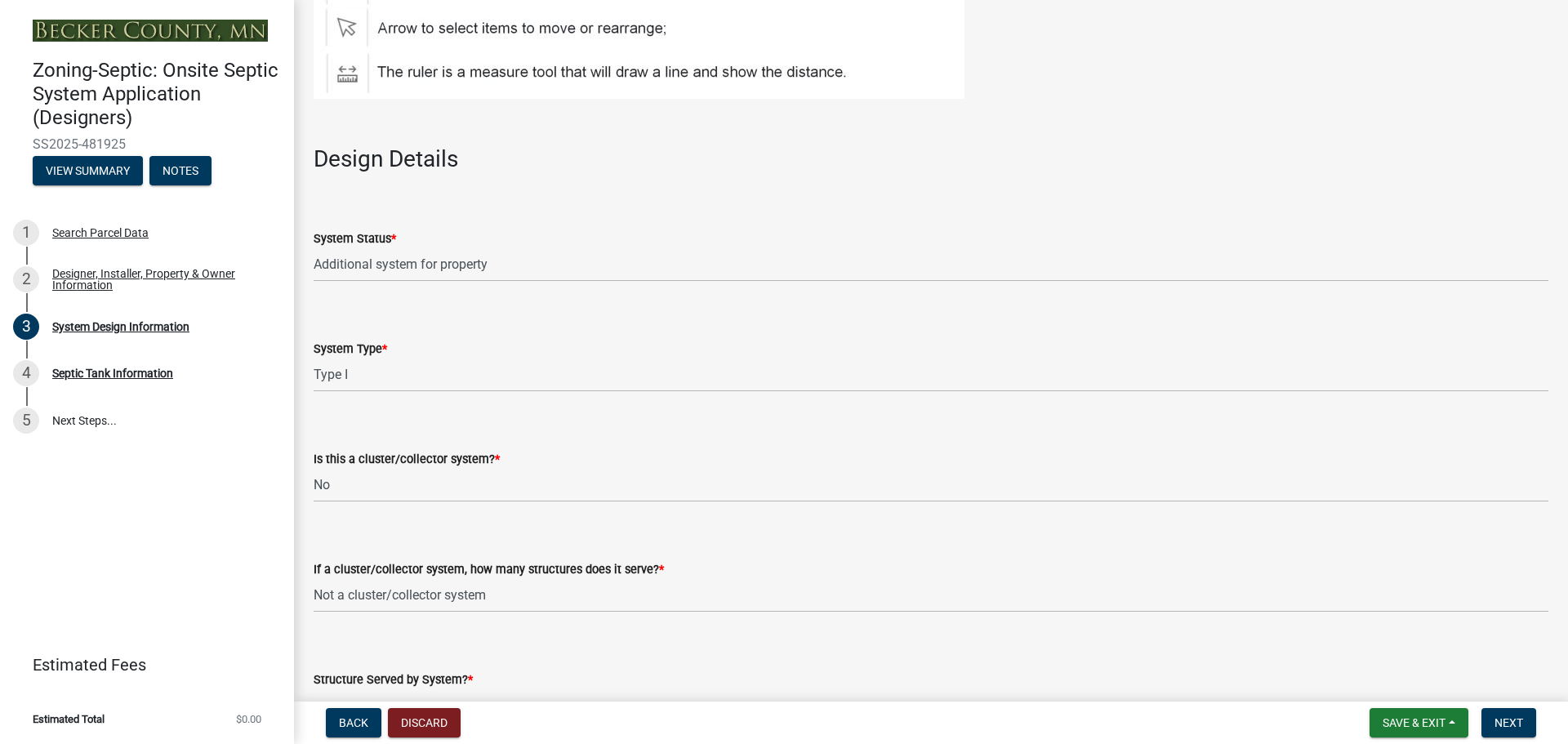
scroll to position [1716, 0]
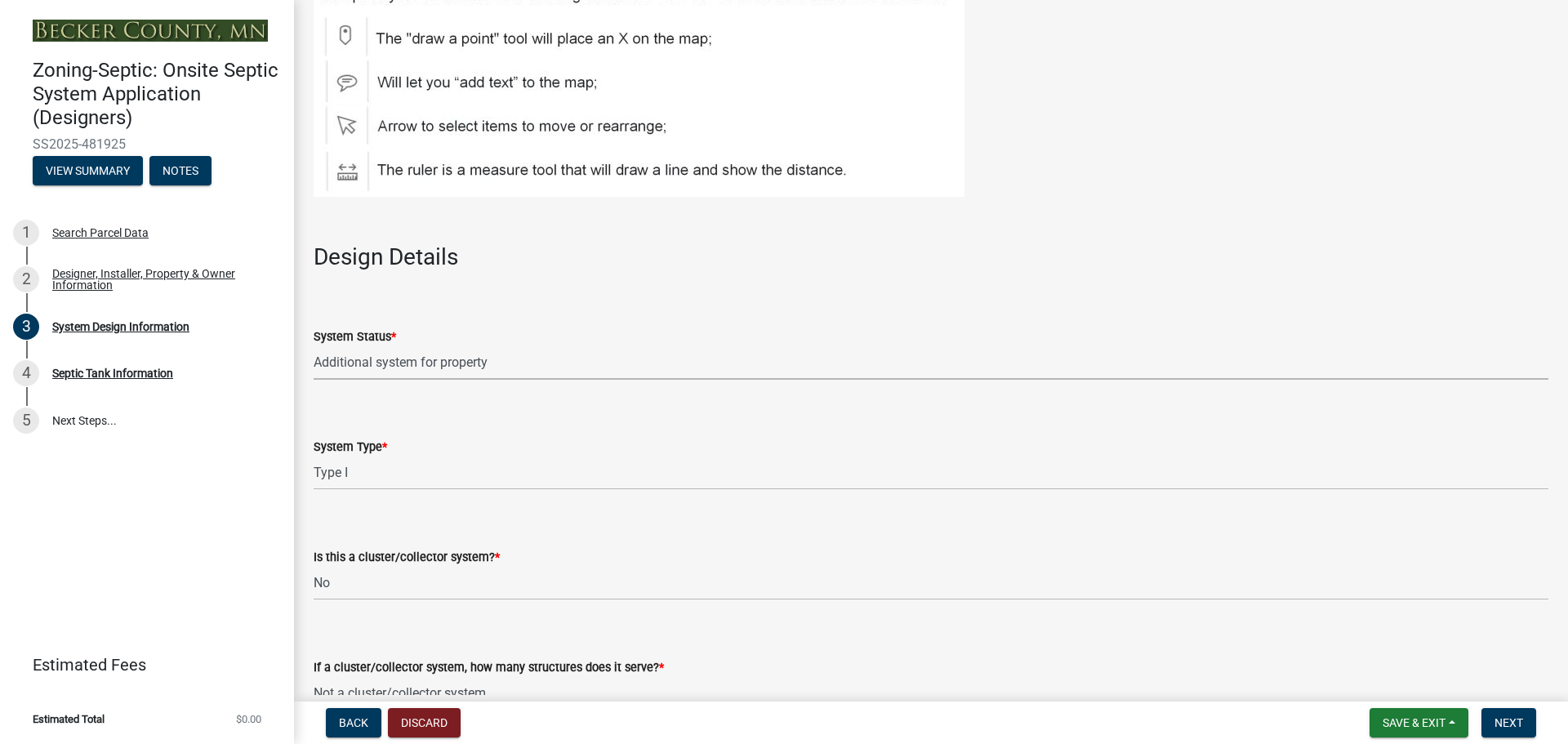
click at [376, 358] on select "Select Item... No Existing System Replacement System Failing System (Cesspool, …" at bounding box center [930, 363] width 1235 height 33
click at [313, 347] on select "Select Item... No Existing System Replacement System Failing System (Cesspool, …" at bounding box center [930, 363] width 1235 height 33
select select "55497d75-c43f-4635-a730-e0737ce05d56"
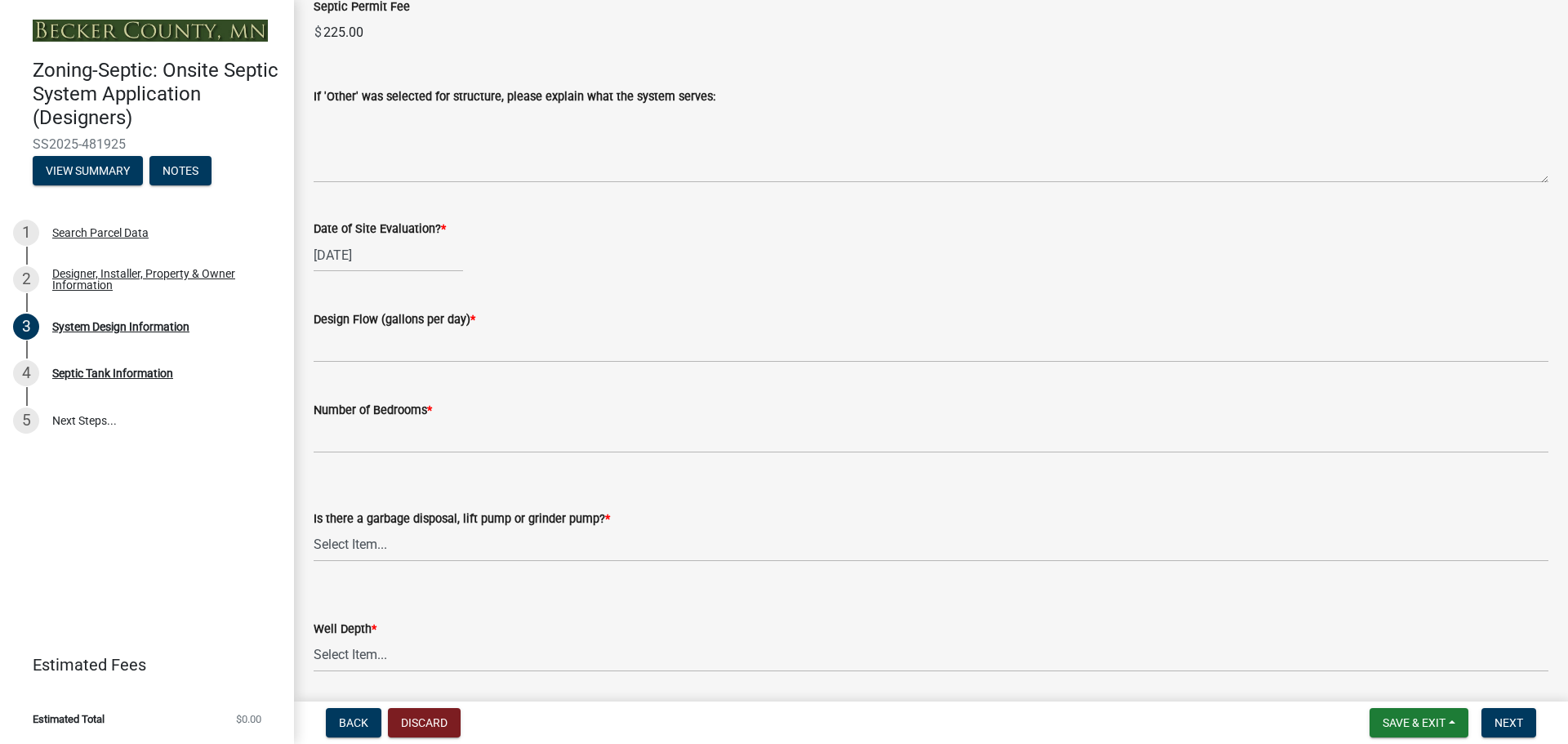
scroll to position [2615, 0]
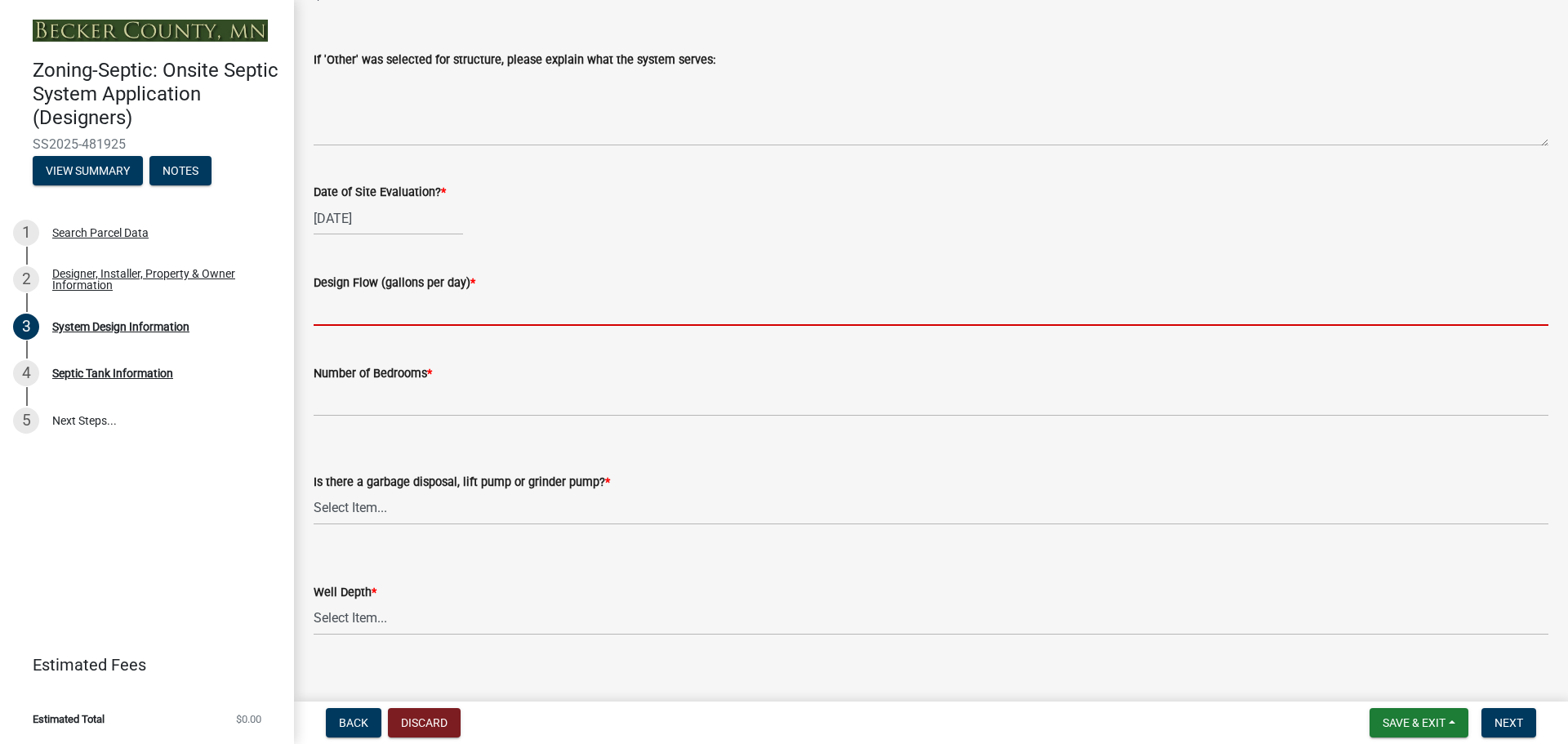
click at [368, 309] on input "text" at bounding box center [930, 309] width 1235 height 33
type input "450"
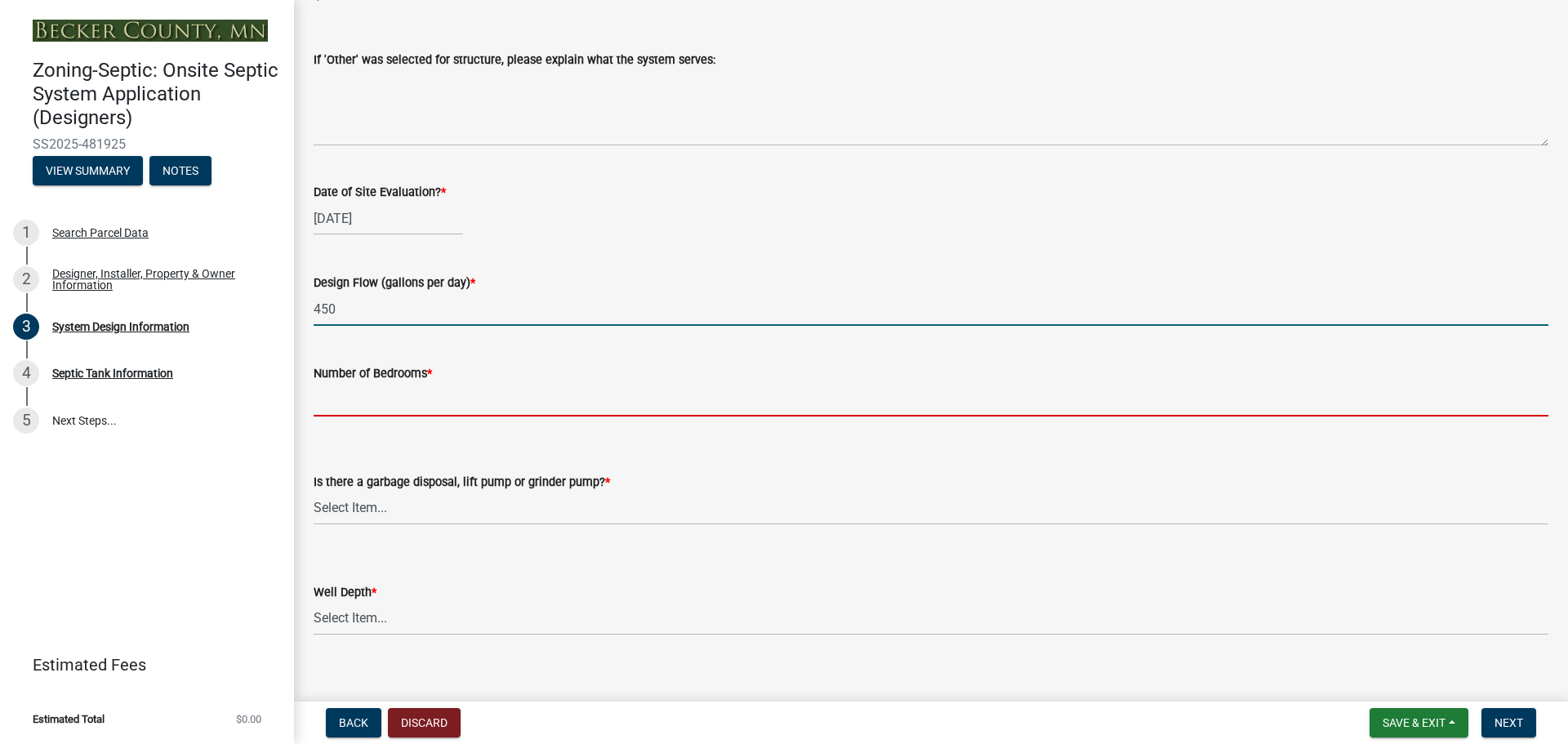
click at [327, 400] on input "Number of Bedrooms *" at bounding box center [930, 400] width 1235 height 33
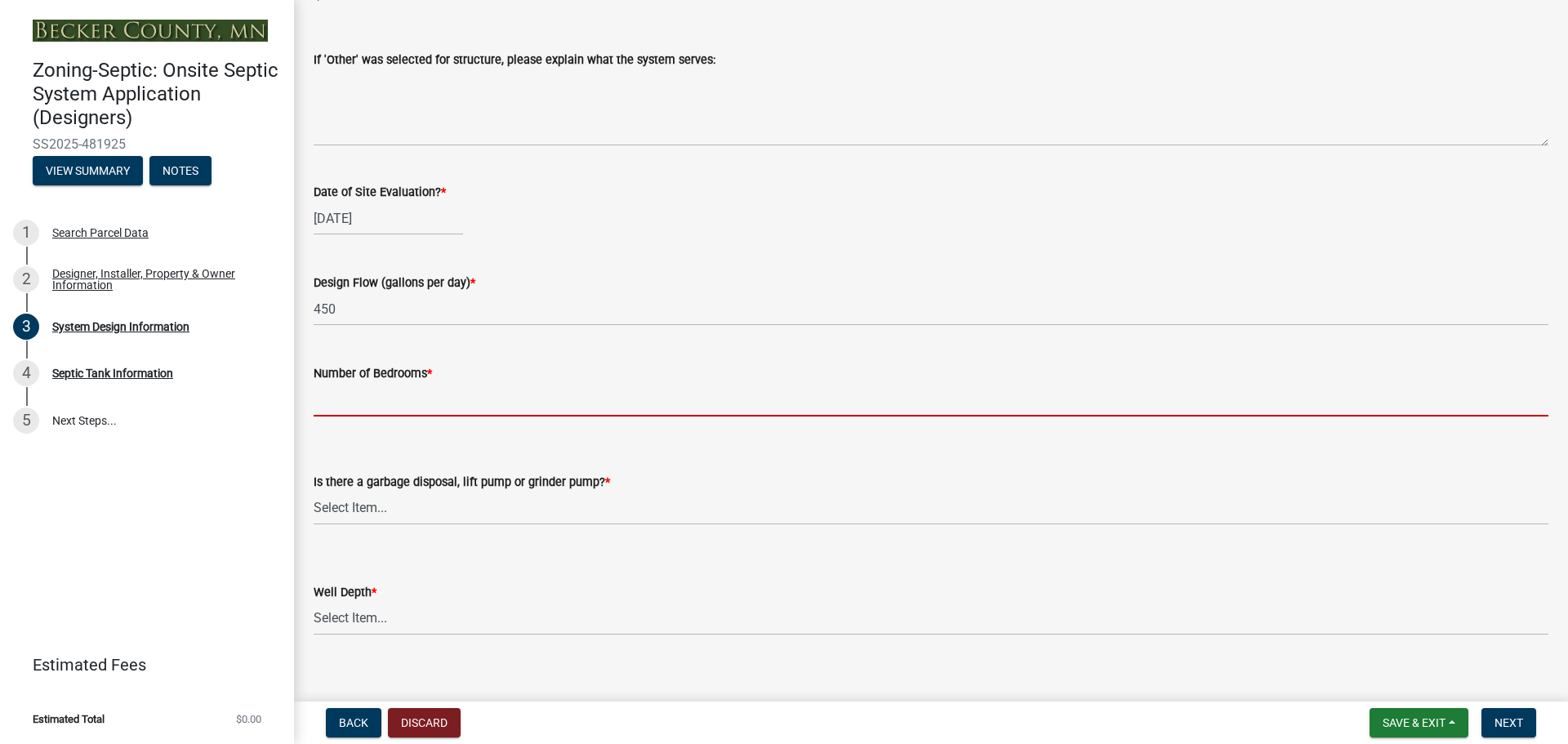
type input "3"
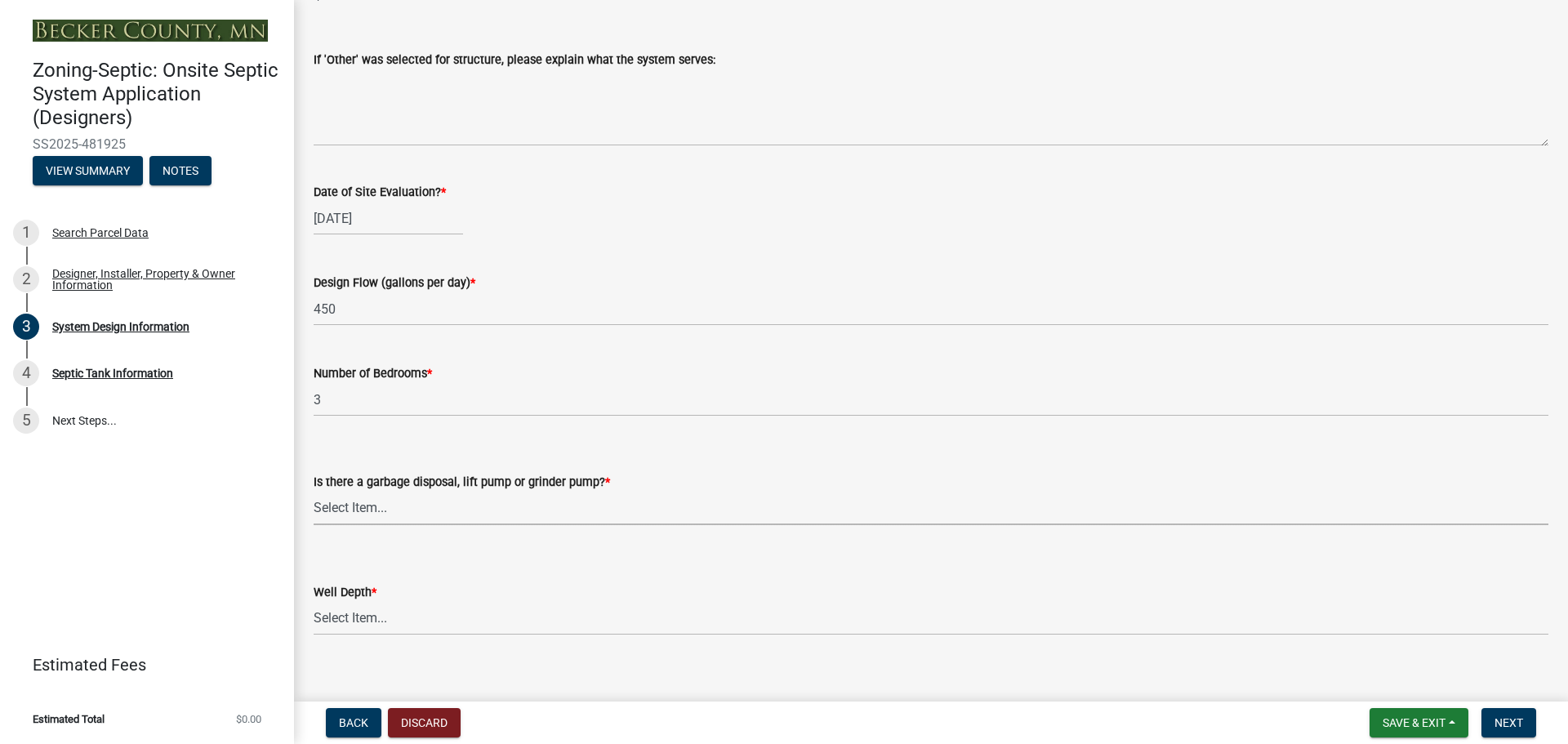
click at [358, 510] on select "Select Item... Yes No" at bounding box center [930, 508] width 1235 height 33
click at [313, 492] on select "Select Item... Yes No" at bounding box center [930, 508] width 1235 height 33
select select "ba735beb-519e-40f0-ae20-62d65fc4c46b"
click at [347, 615] on select "Select Item... Deep Well Shallow Well Well not yet installed - To be drilled No…" at bounding box center [930, 618] width 1235 height 33
click at [313, 602] on select "Select Item... Deep Well Shallow Well Well not yet installed - To be drilled No…" at bounding box center [930, 618] width 1235 height 33
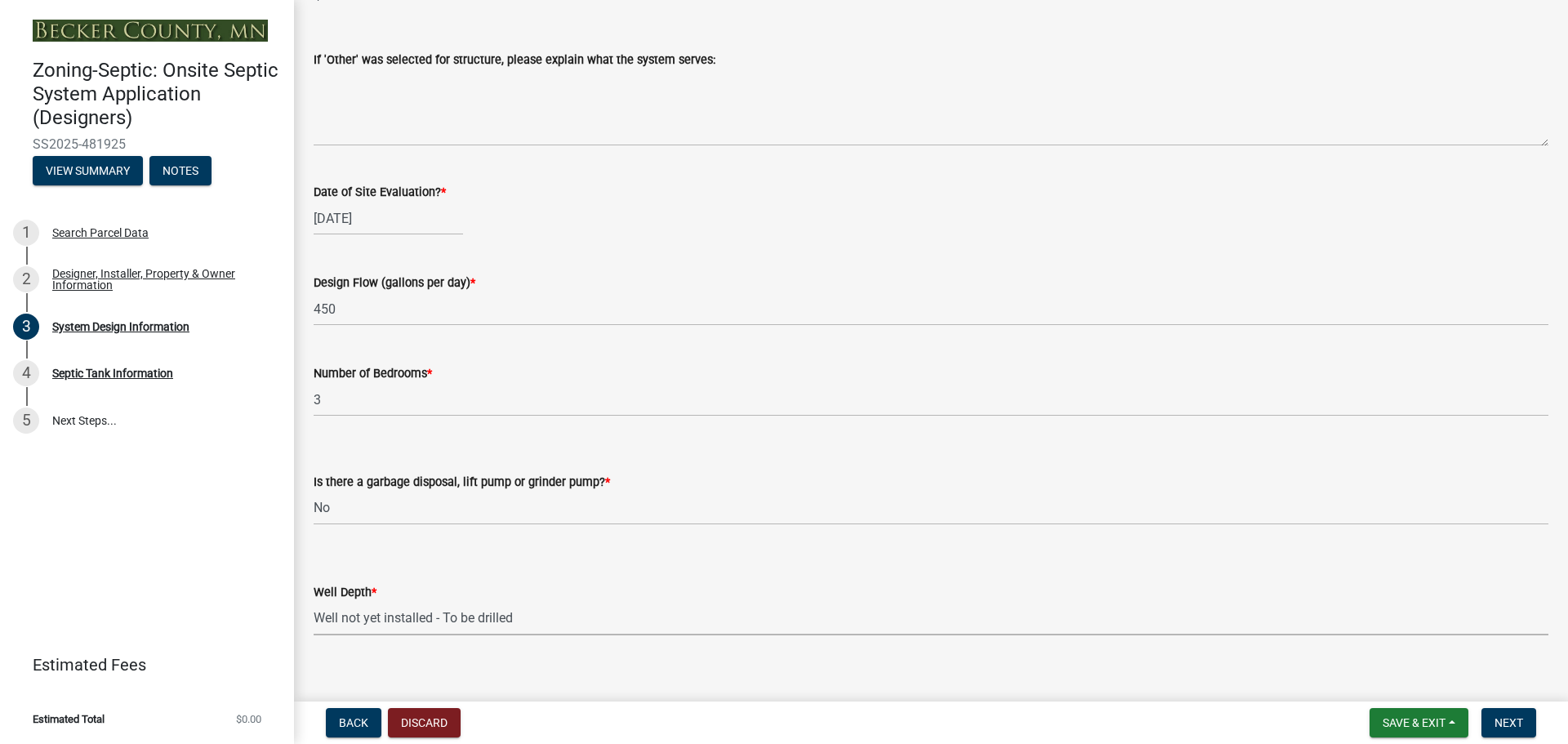
select select "7b30f360-6895-496a-9f34-da1efdcbc234"
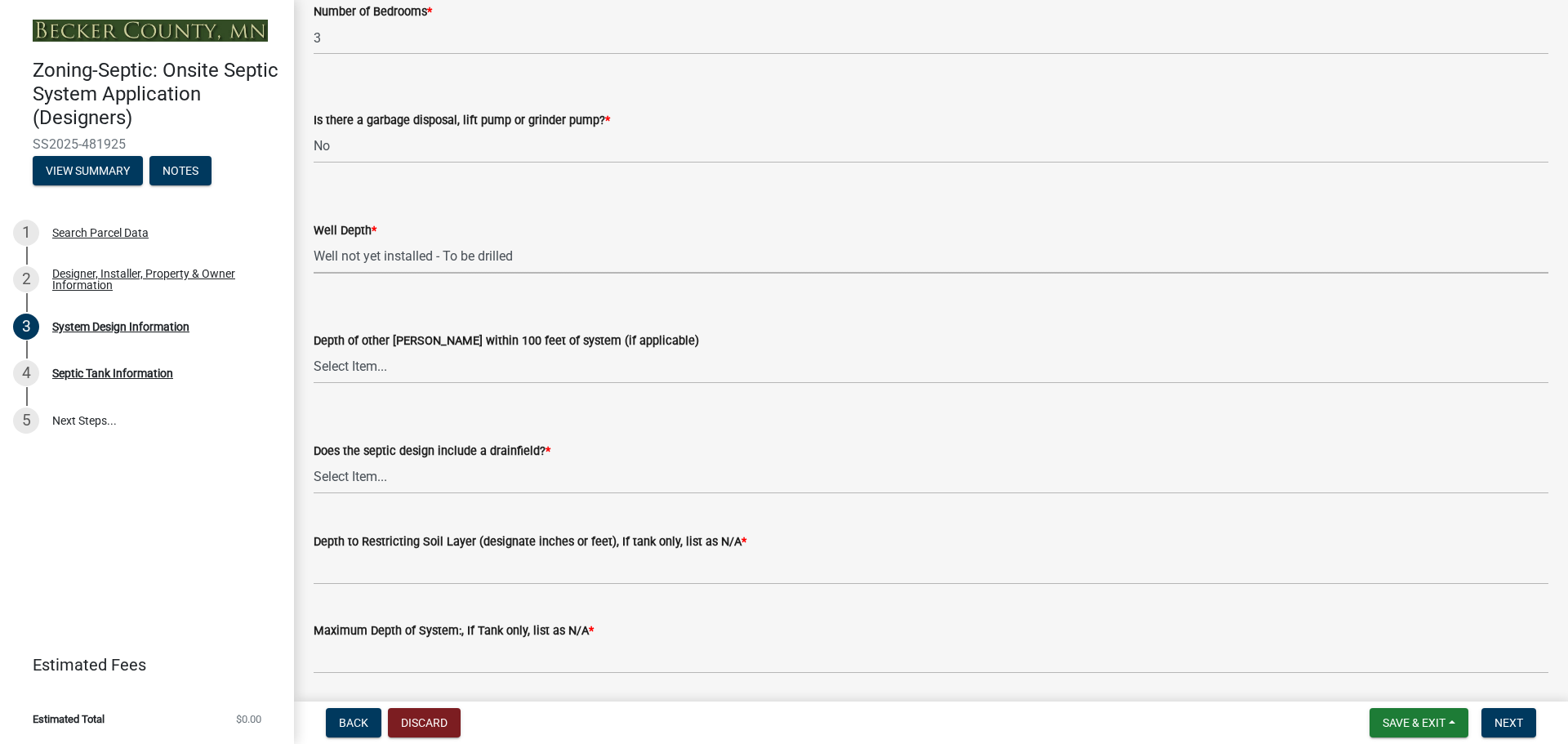
scroll to position [3024, 0]
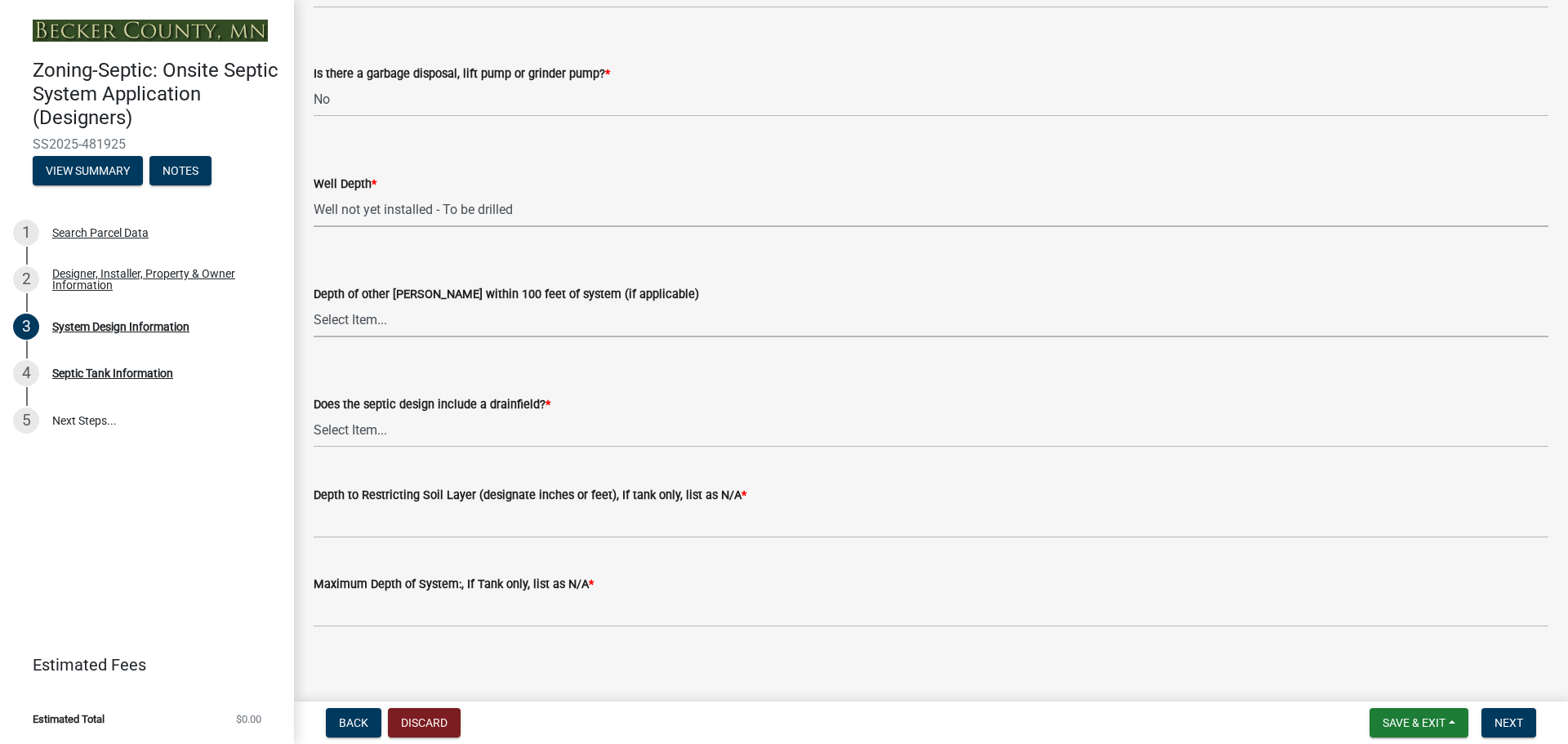
click at [348, 316] on select "Select Item... Deep Well Shallow Well No other [PERSON_NAME]" at bounding box center [930, 320] width 1235 height 33
click at [313, 304] on select "Select Item... Deep Well Shallow Well No other [PERSON_NAME]" at bounding box center [930, 320] width 1235 height 33
select select "384fc250-a67e-4e5e-a6e0-19116deb63e7"
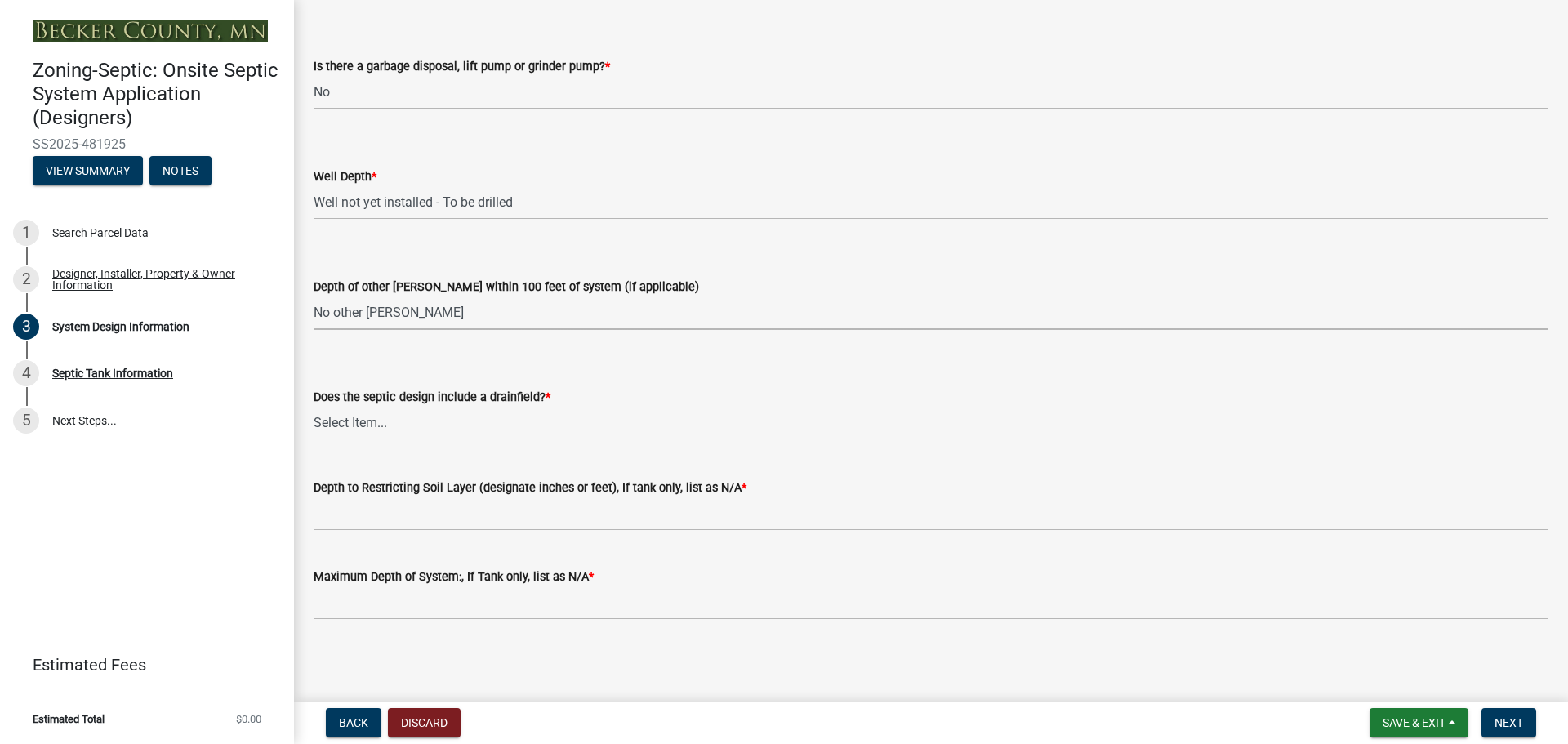
scroll to position [3032, 0]
click at [338, 419] on select "Select Item... Yes No Existing - COC must by submitted" at bounding box center [930, 422] width 1235 height 33
click at [313, 405] on select "Select Item... Yes No Existing - COC must by submitted" at bounding box center [930, 422] width 1235 height 33
select select "a0c59fcd-b61c-4c3a-90a8-e70849750c47"
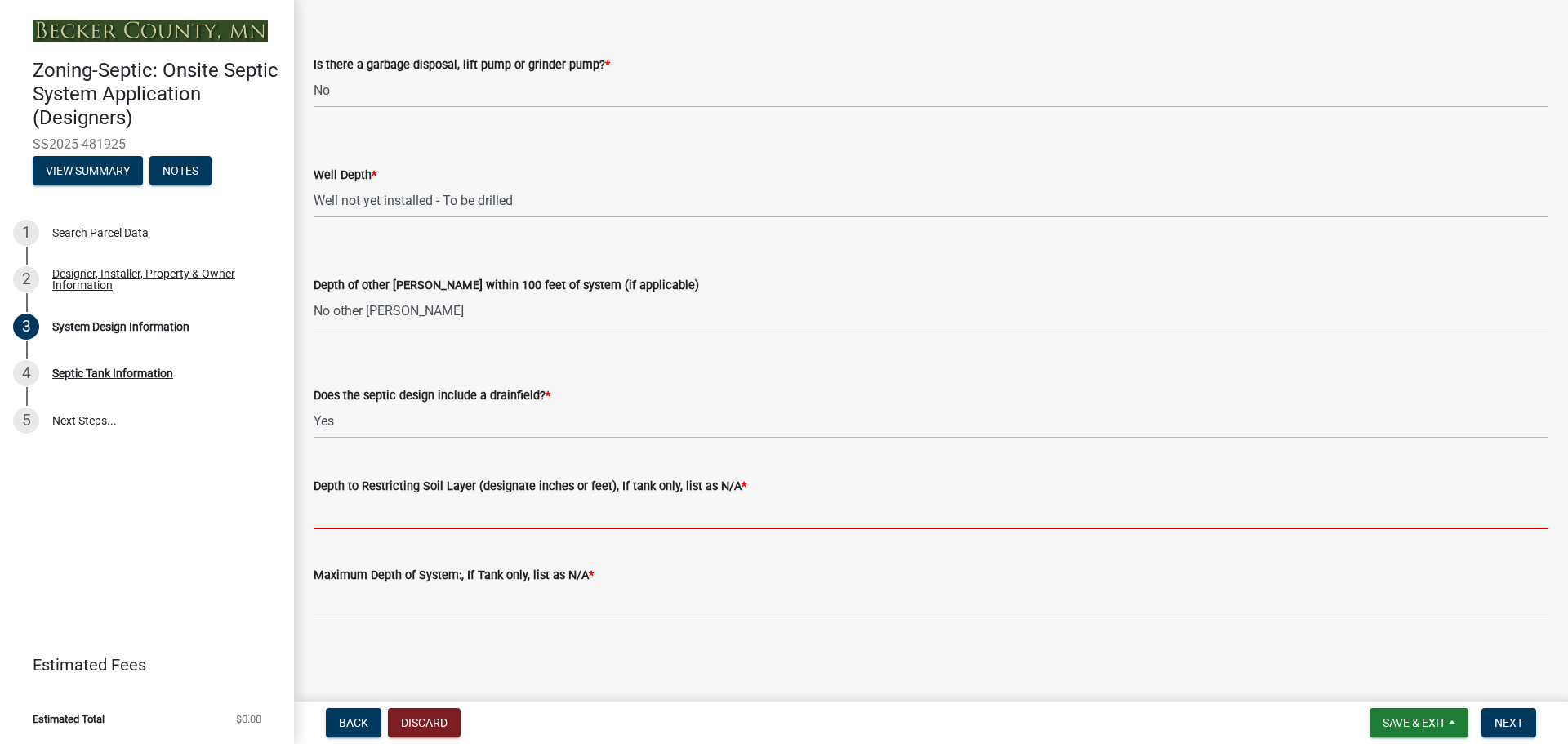
click at [369, 508] on input "Depth to Restricting Soil Layer (designate inches or feet), If tank only, list …" at bounding box center [930, 512] width 1235 height 33
type input "84 inches"
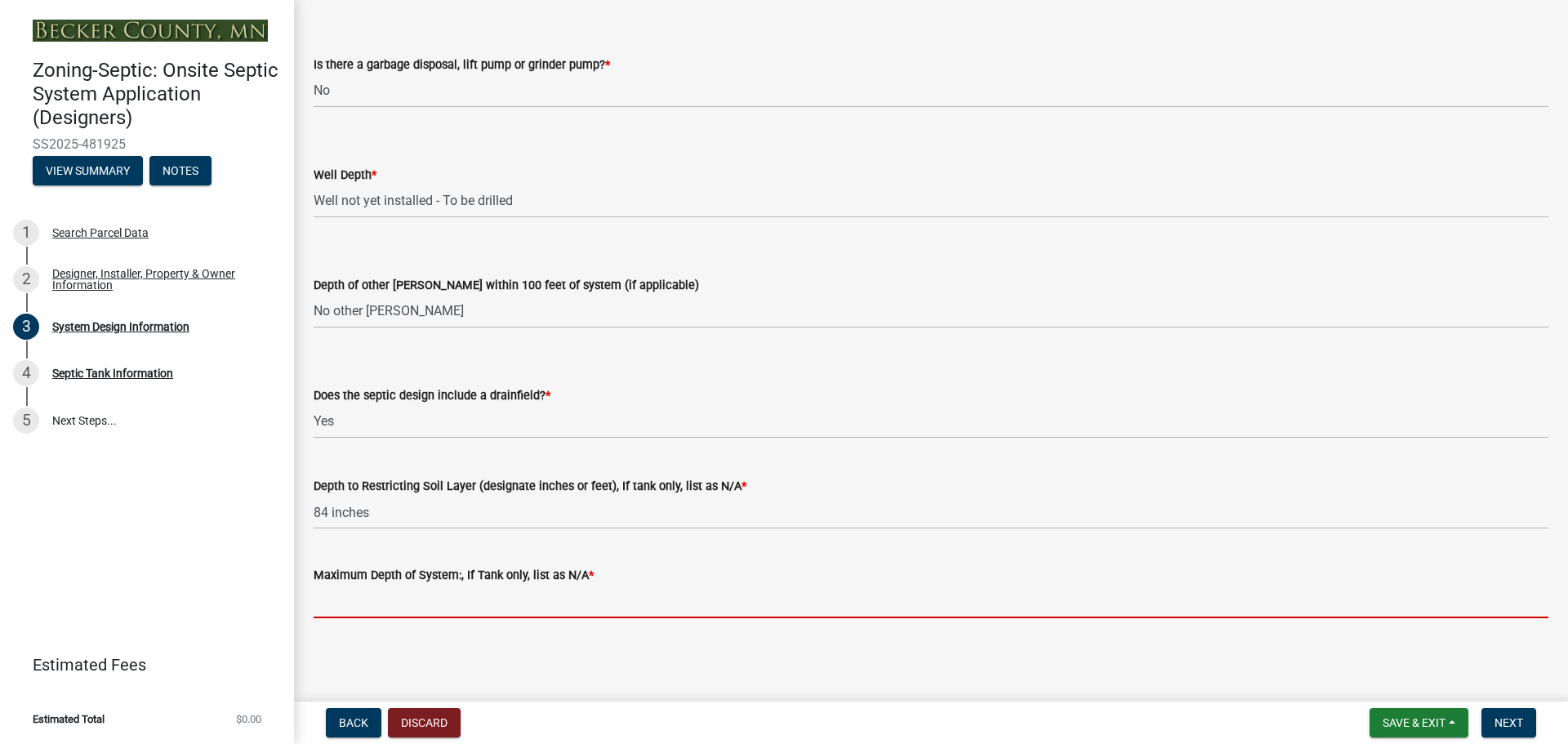
click at [358, 599] on input "Maximum Depth of System:, If Tank only, list as N/A *" at bounding box center [930, 602] width 1235 height 33
type input "4 ft"
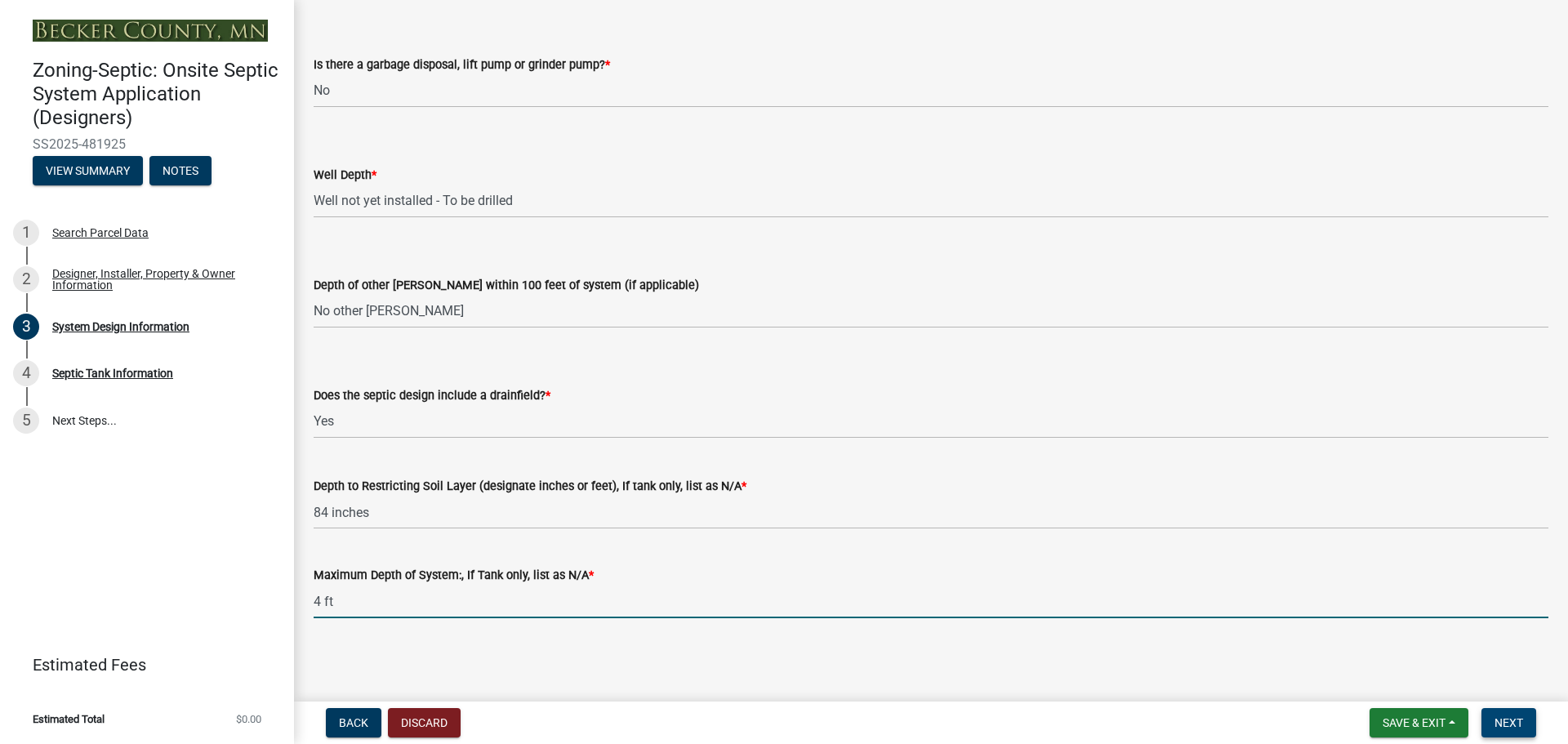
click at [1508, 718] on span "Next" at bounding box center [1509, 723] width 28 height 13
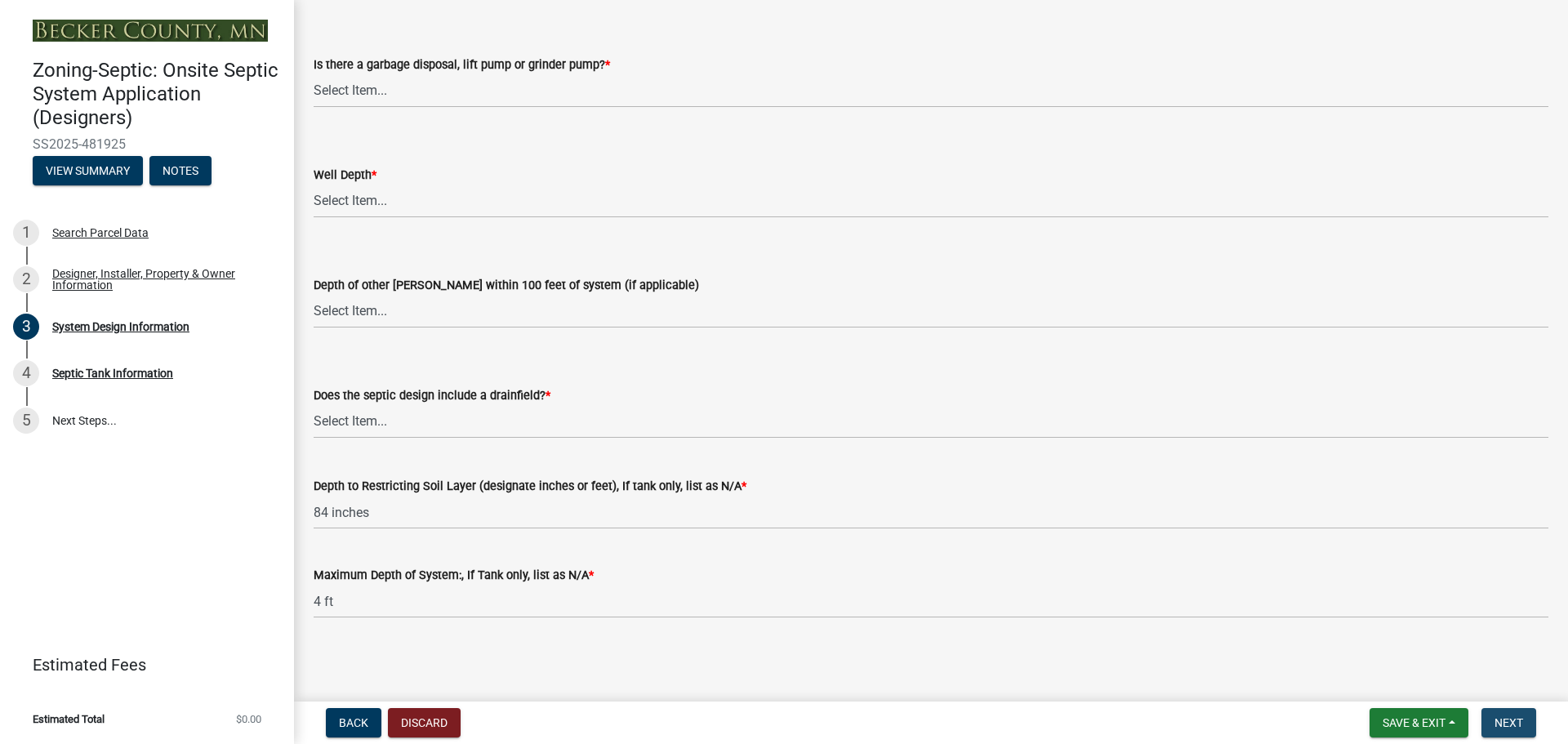
scroll to position [0, 0]
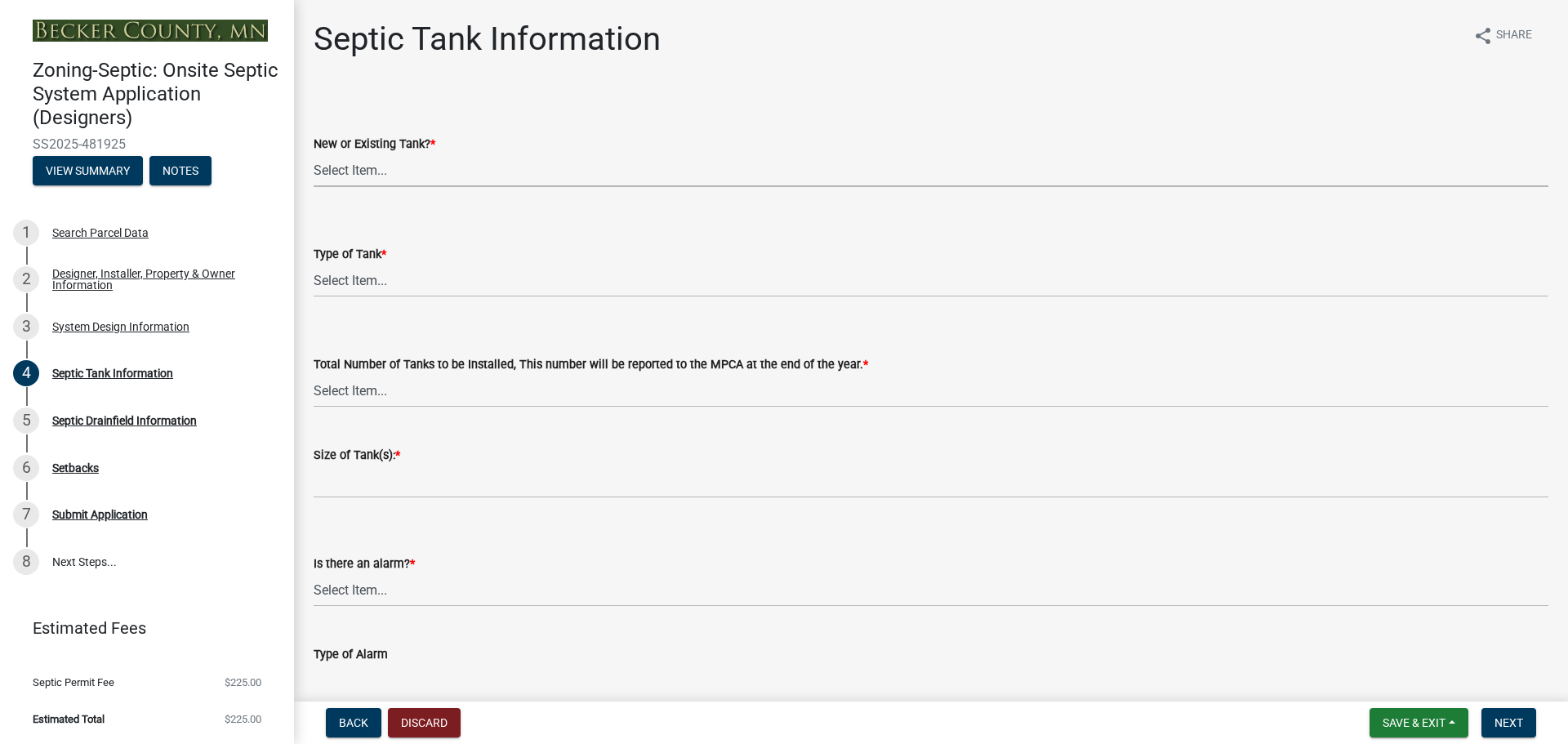
click at [340, 166] on select "Select Item... New Existing Both -New and Existing Tank" at bounding box center [930, 170] width 1235 height 33
click at [313, 154] on select "Select Item... New Existing Both -New and Existing Tank" at bounding box center [930, 170] width 1235 height 33
select select "f9fbe67c-c1cf-4a63-8ad4-799ce56b7f21"
click at [349, 276] on select "Select Item... Single Septic Tank Compartmented Tank Single Tank plus Compartme…" at bounding box center [930, 280] width 1235 height 33
click at [313, 264] on select "Select Item... Single Septic Tank Compartmented Tank Single Tank plus Compartme…" at bounding box center [930, 280] width 1235 height 33
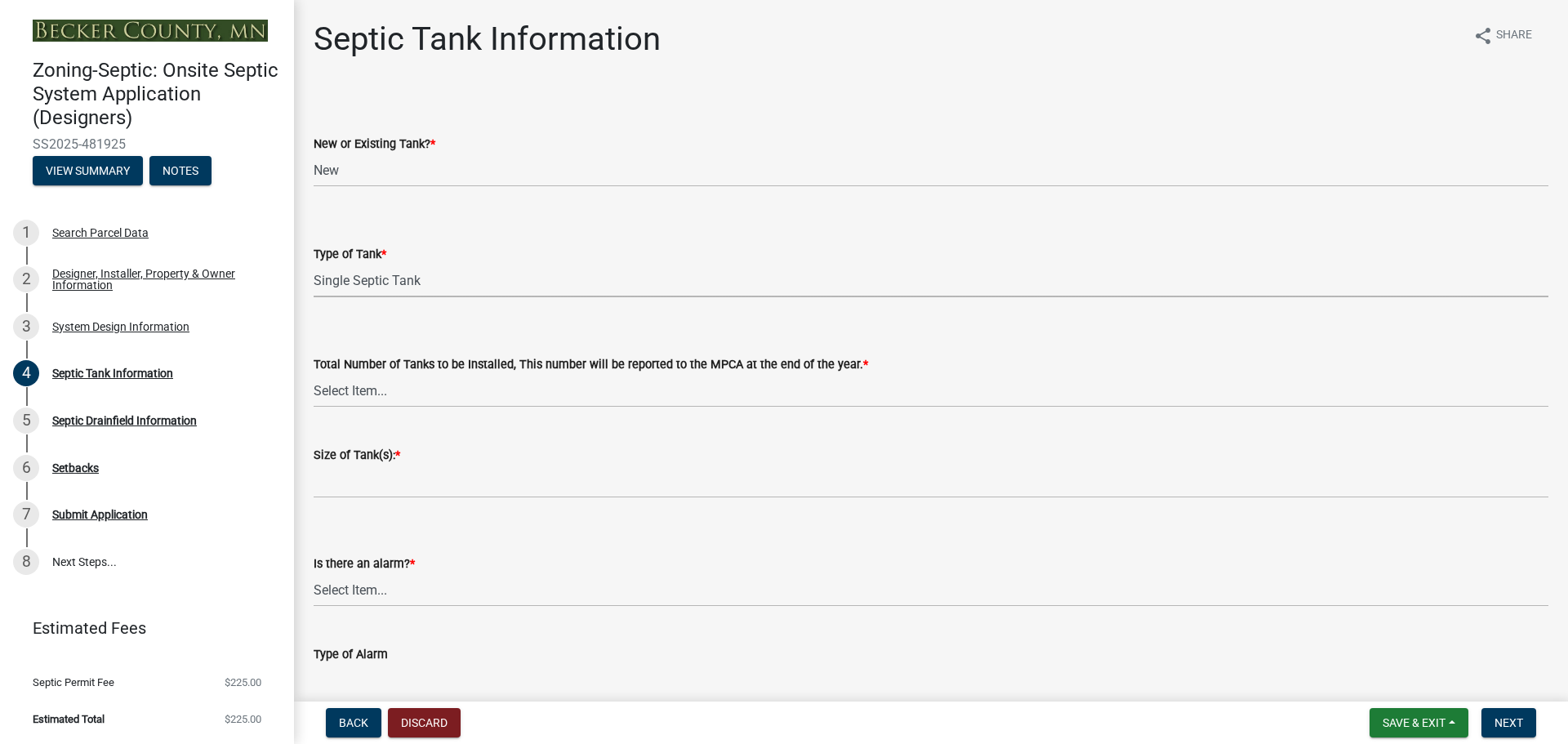
select select "755580e7-6a23-4f31-b987-1fba436fc27e"
click at [365, 391] on select "Select Item... 0 1 2 3 4" at bounding box center [930, 391] width 1235 height 33
click at [313, 374] on select "Select Item... 0 1 2 3 4" at bounding box center [930, 391] width 1235 height 33
select select "52556460-45fa-4026-a6c2-c70bb0823cb5"
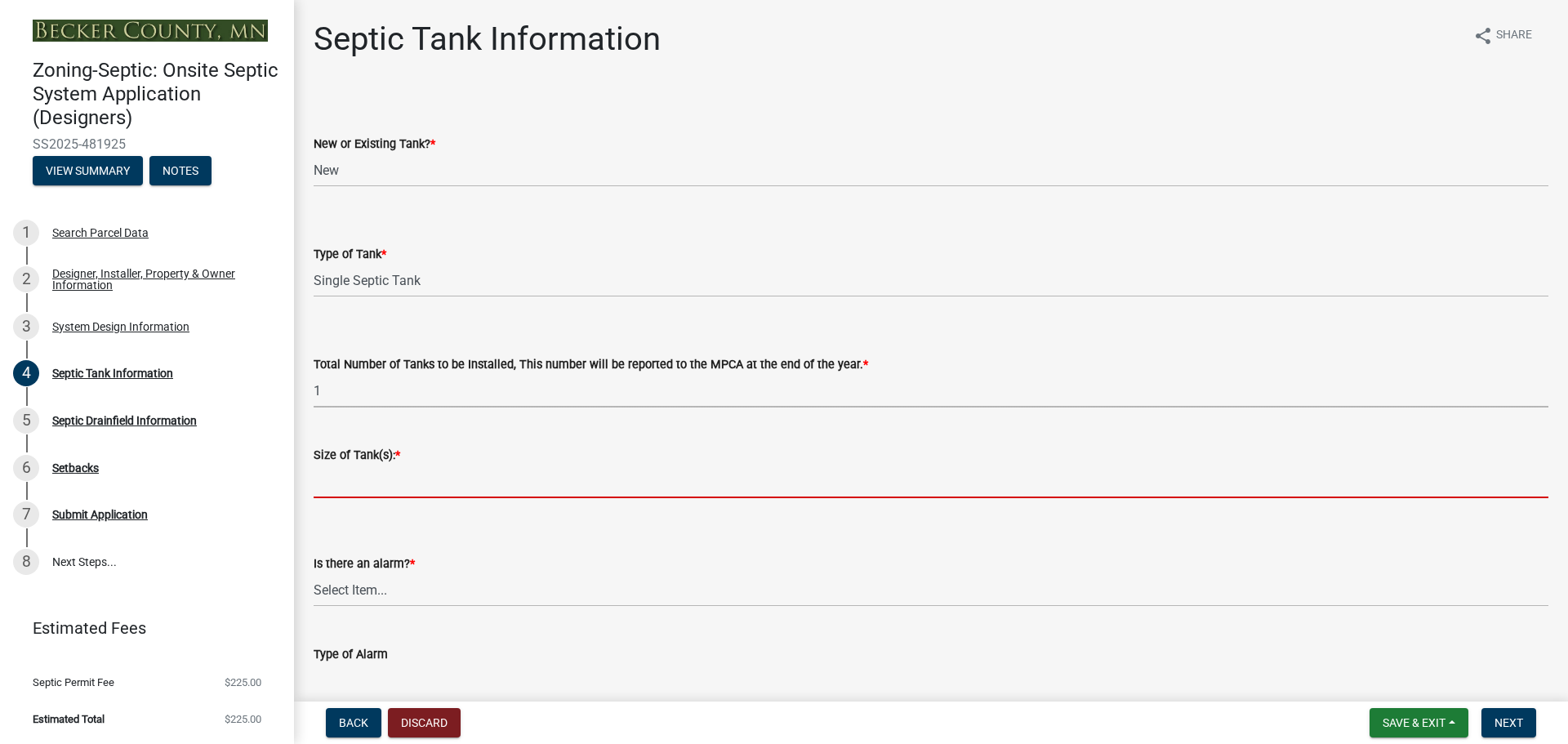
click at [344, 475] on input "Size of Tank(s): *" at bounding box center [930, 481] width 1235 height 33
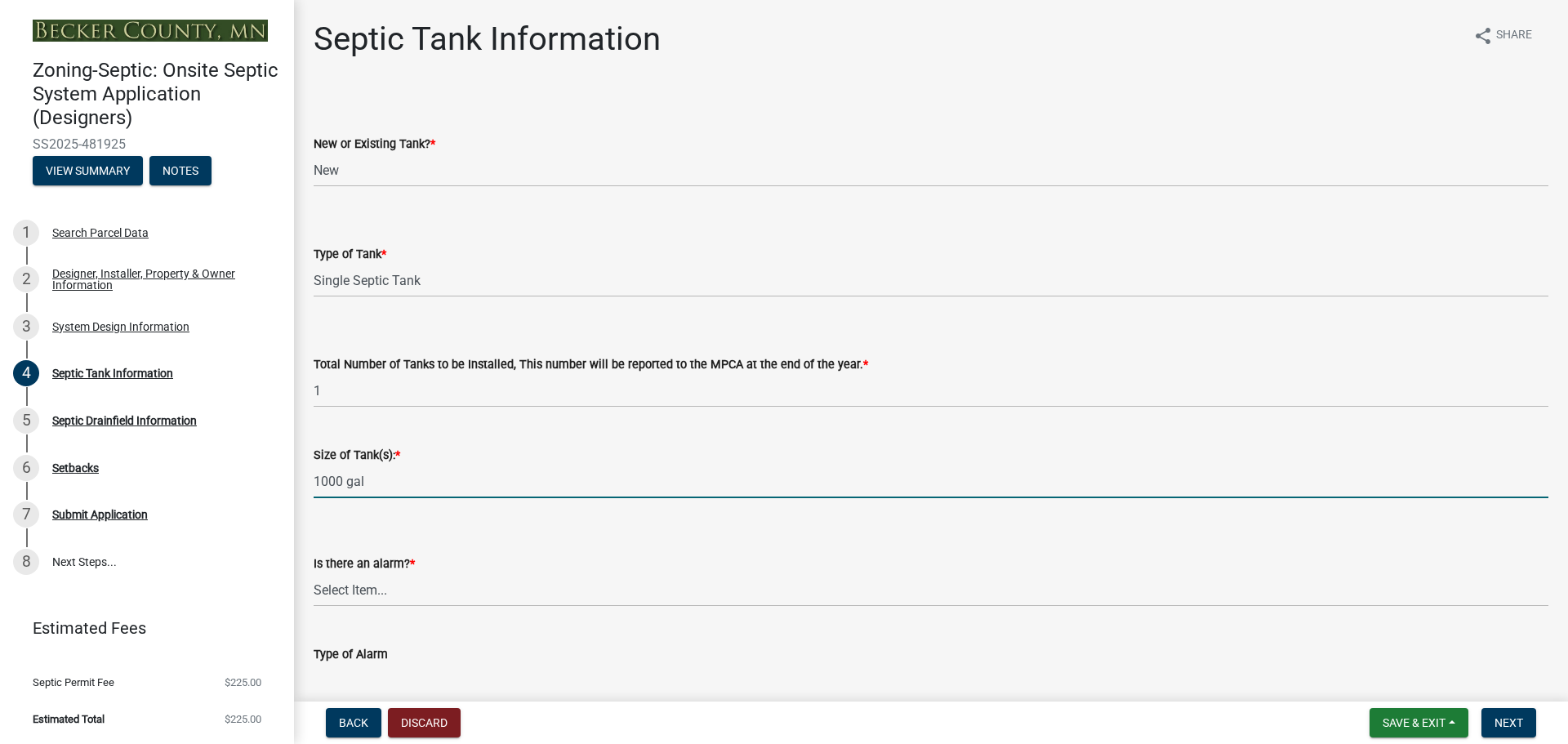
click at [383, 480] on input "1000 gal" at bounding box center [930, 481] width 1235 height 33
drag, startPoint x: 671, startPoint y: 480, endPoint x: 469, endPoint y: 477, distance: 202.0
click at [468, 477] on input "1000 gallon infiltrator septic and 500 gallon infiltrator lift tank" at bounding box center [930, 481] width 1235 height 33
click at [683, 478] on input "1000 gallon infiltrator septic and 500 gallon infiltrator lift tank" at bounding box center [930, 481] width 1235 height 33
drag, startPoint x: 683, startPoint y: 478, endPoint x: 438, endPoint y: 478, distance: 245.0
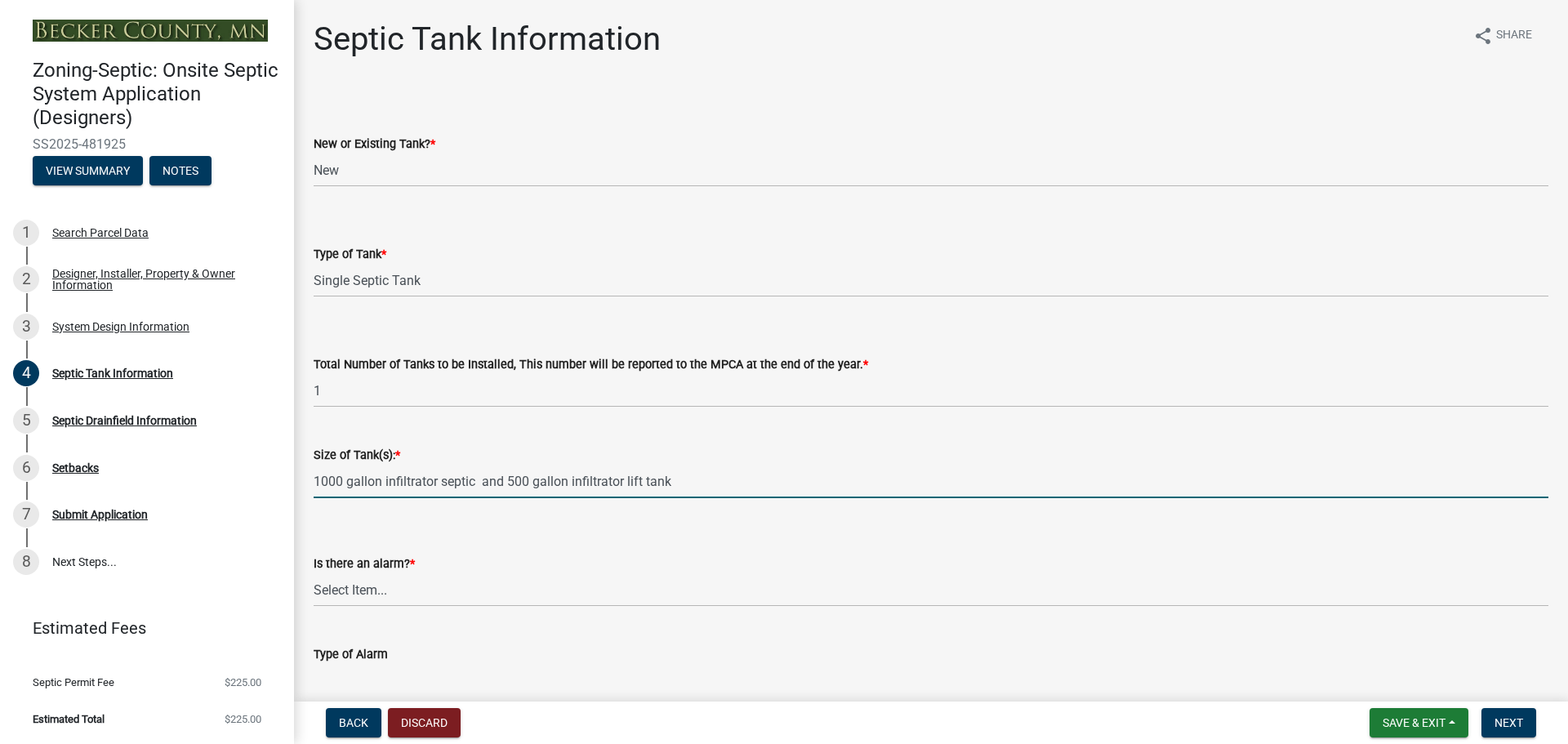
click at [438, 478] on input "1000 gallon infiltrator septic and 500 gallon infiltrator lift tank" at bounding box center [930, 481] width 1235 height 33
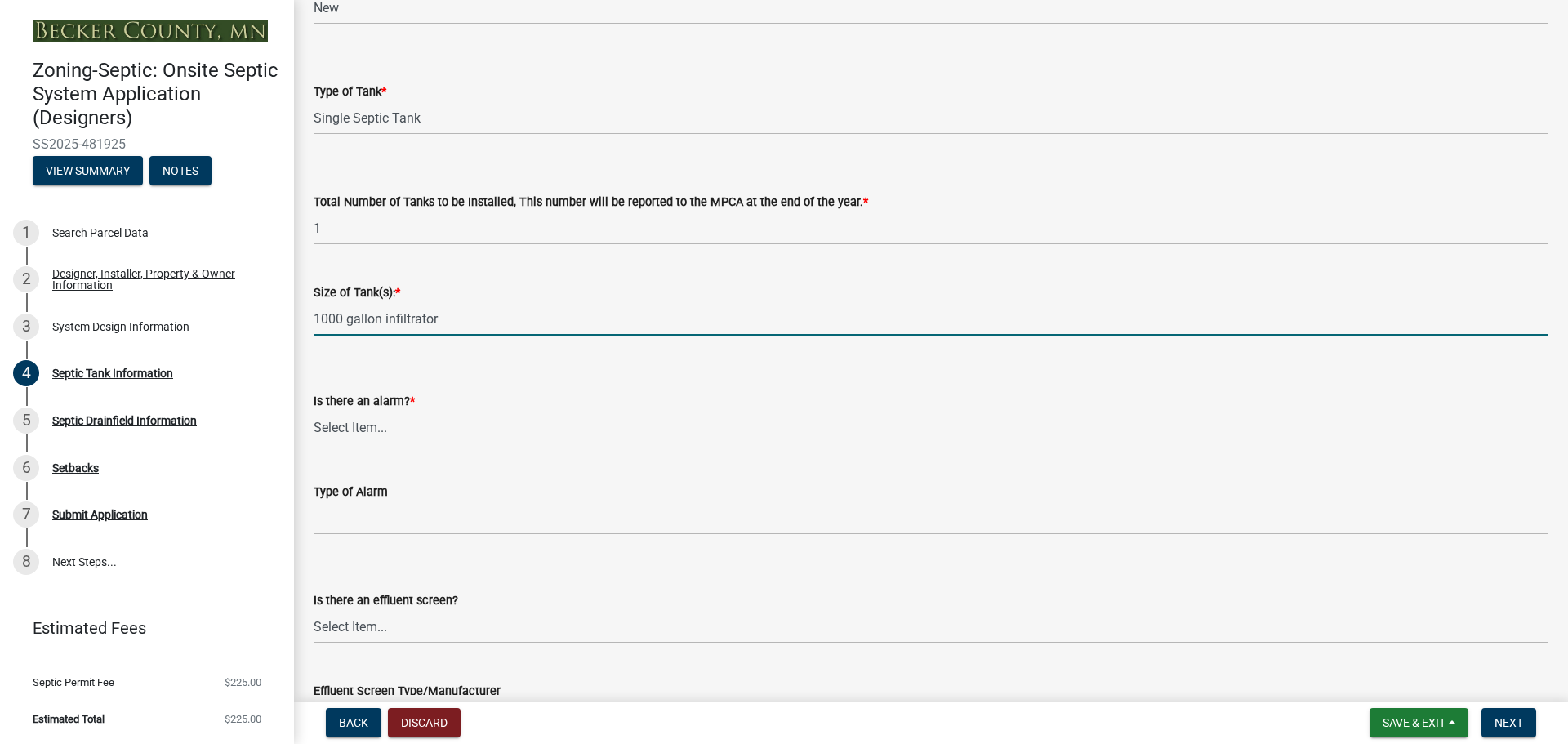
scroll to position [164, 0]
type input "1000 gallon infiltrator"
click at [346, 425] on select "Select Item... Yes No" at bounding box center [930, 427] width 1235 height 33
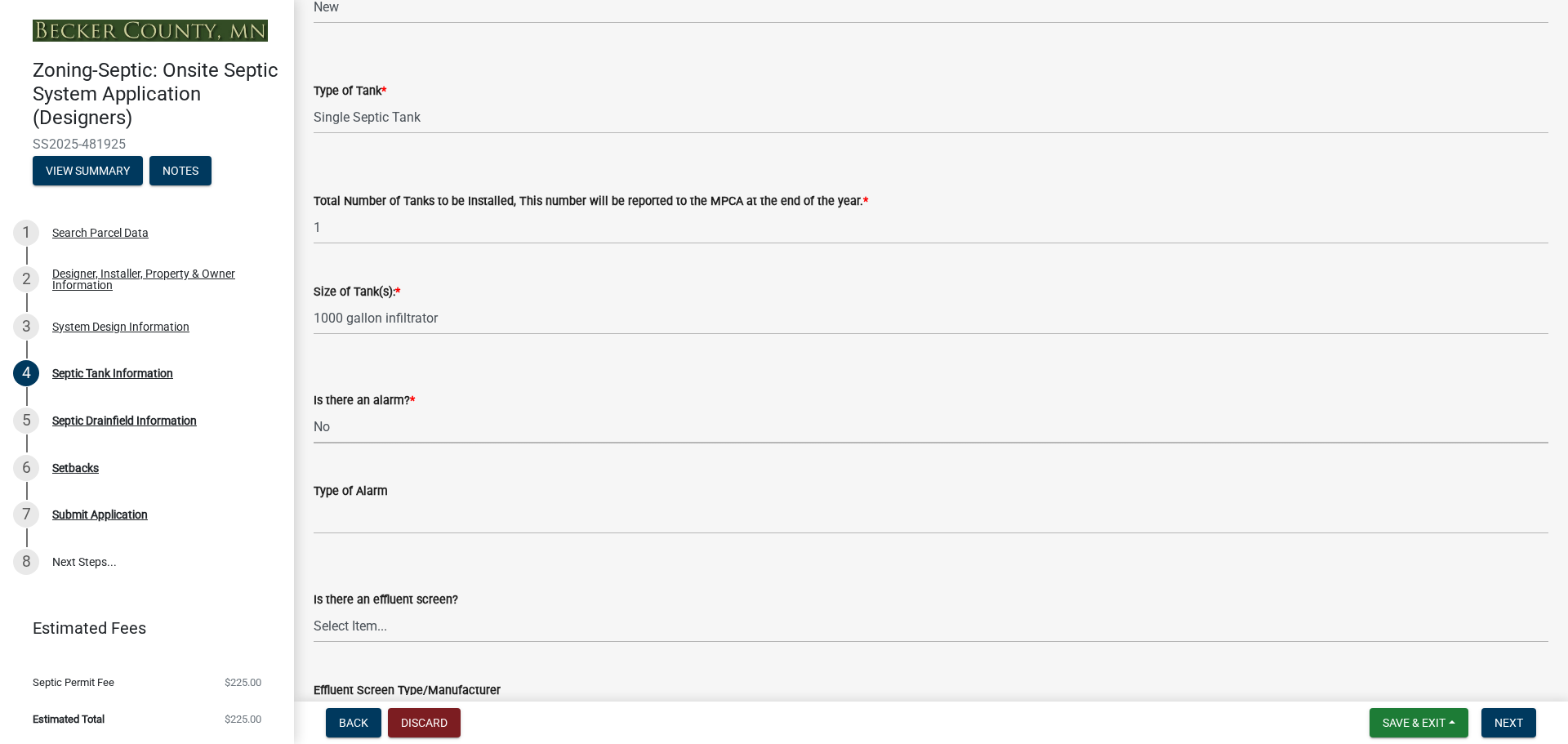
click at [313, 410] on select "Select Item... Yes No" at bounding box center [930, 427] width 1235 height 33
select select "16f08e72-e833-4cd6-9035-d5a26ecbf3c9"
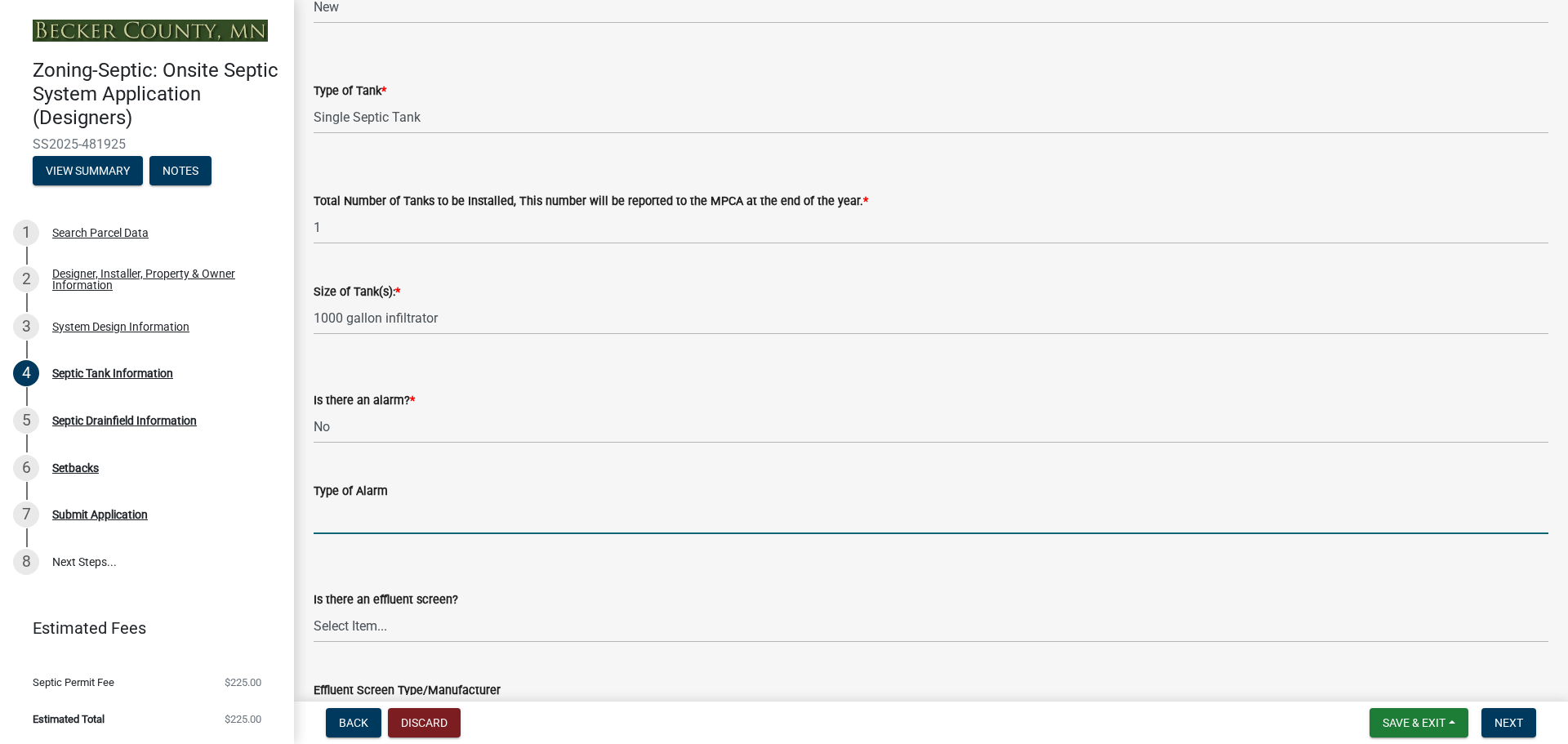
click at [341, 514] on input "Type of Alarm" at bounding box center [930, 517] width 1235 height 33
type input "N/a"
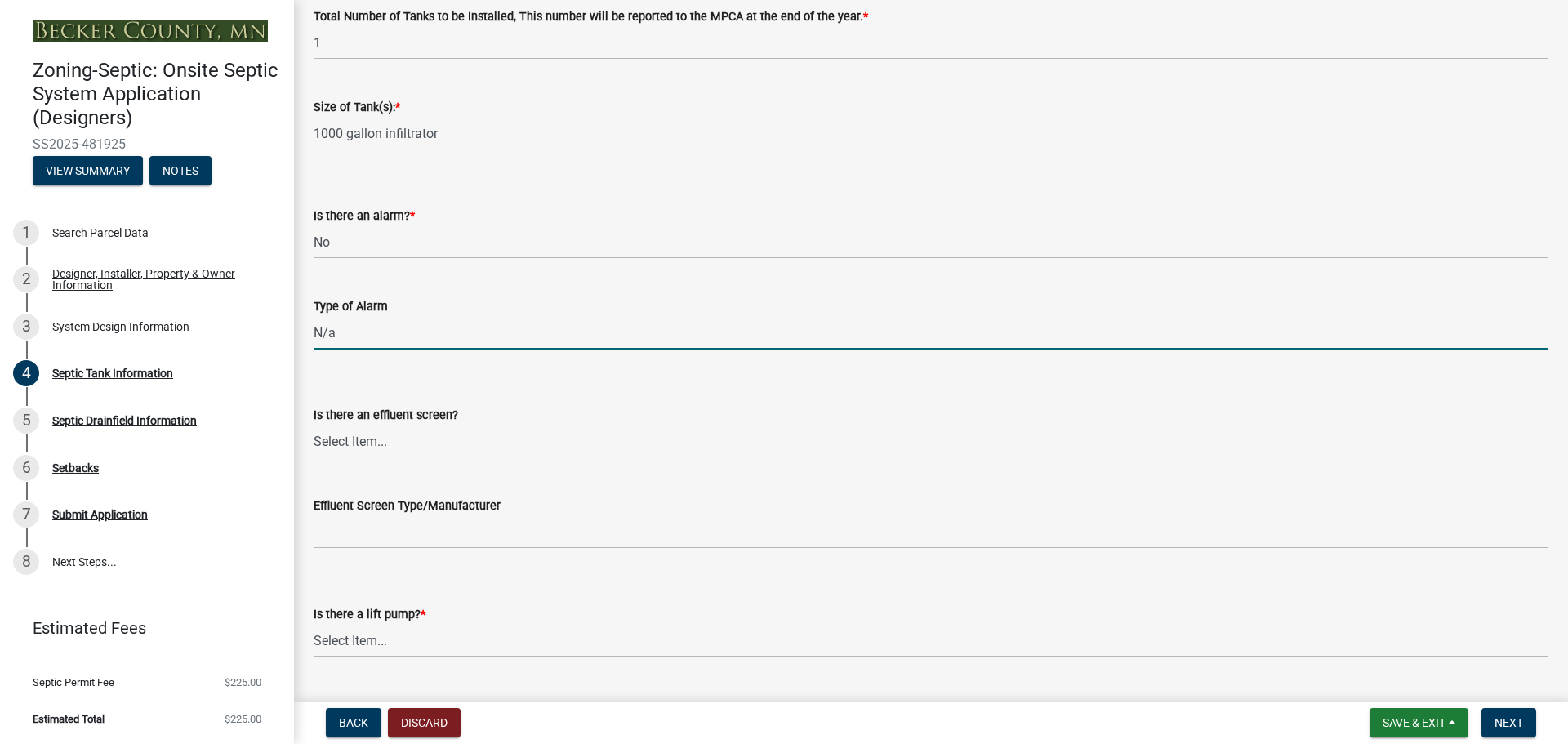
scroll to position [409, 0]
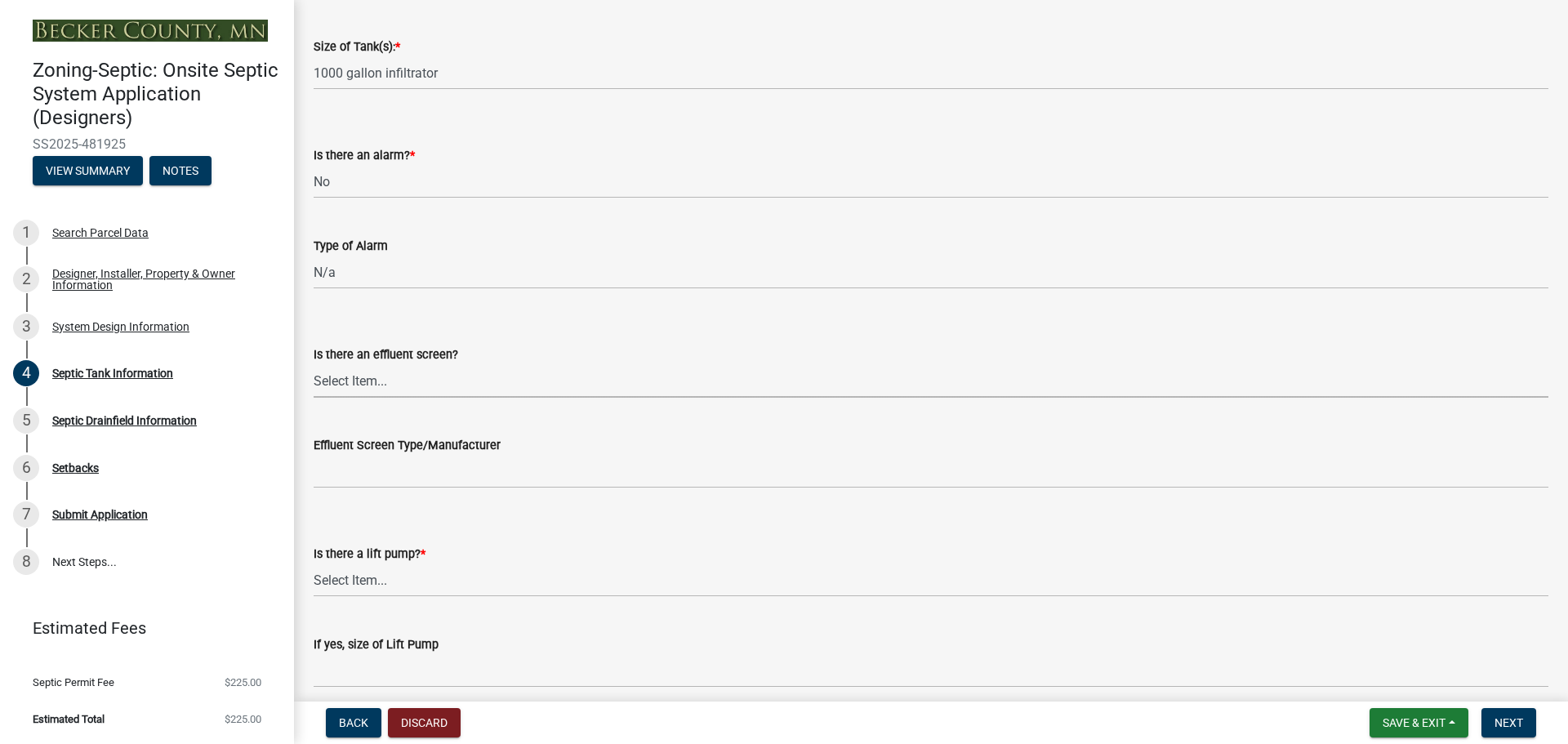
click at [368, 378] on select "Select Item... Yes No" at bounding box center [930, 381] width 1235 height 33
click at [313, 364] on select "Select Item... Yes No" at bounding box center [930, 381] width 1235 height 33
select select "a956bcdf-8f12-4f61-bfc1-a6e229dc0595"
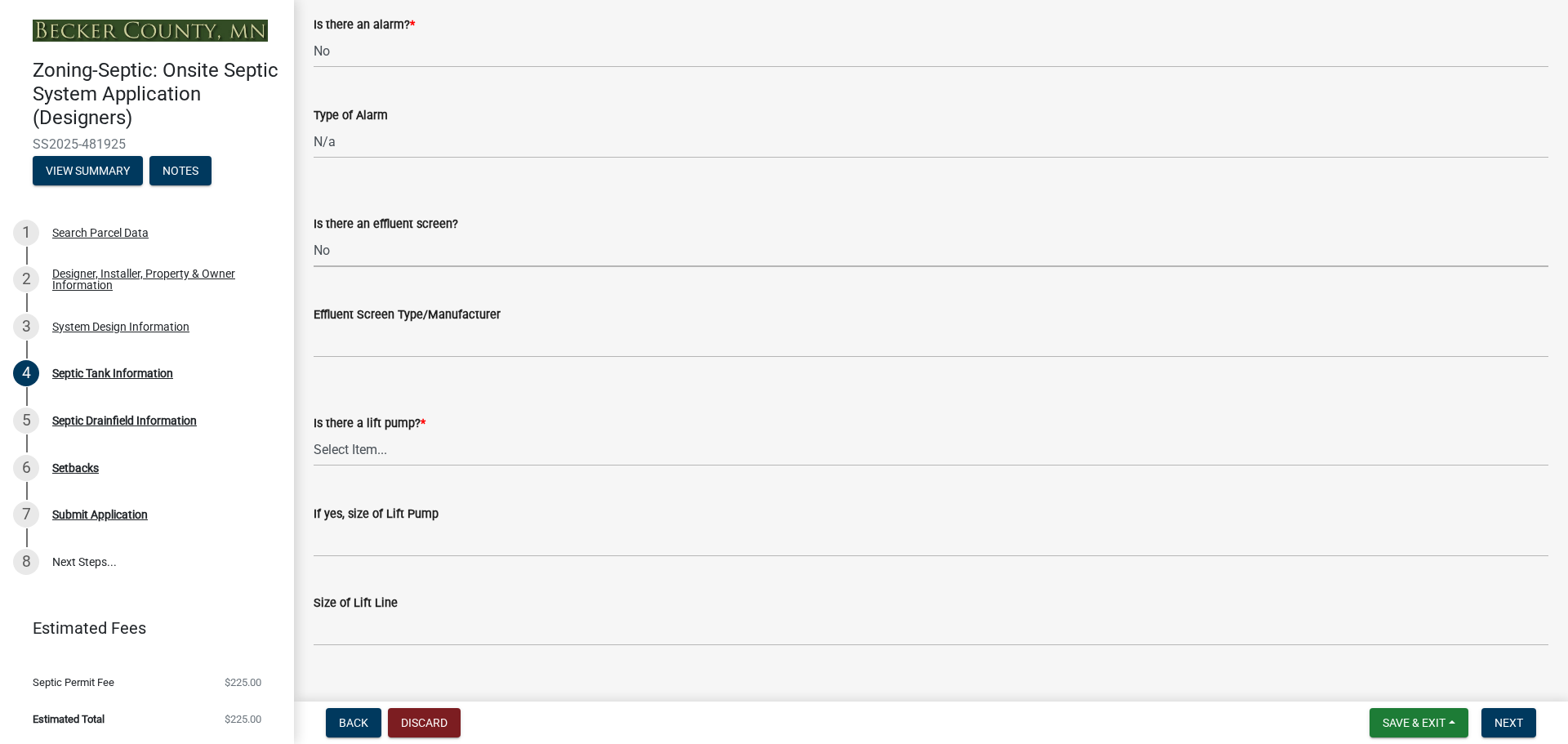
scroll to position [567, 0]
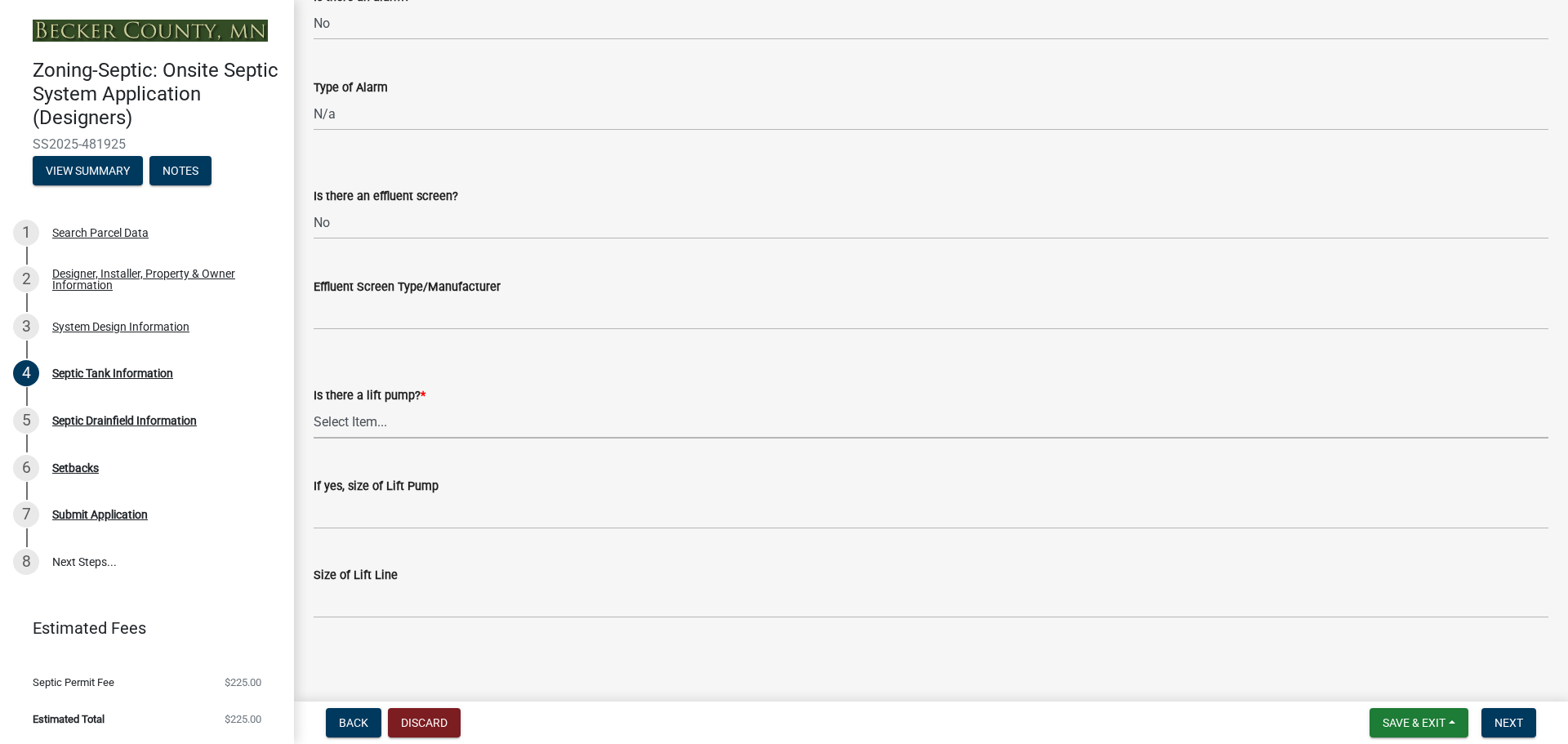
click at [373, 426] on select "Select Item... Yes No" at bounding box center [930, 422] width 1235 height 33
click at [313, 405] on select "Select Item... Yes No" at bounding box center [930, 422] width 1235 height 33
select select "ba43cfd8-3223-4e93-a41d-8bc71aa45820"
click at [1504, 723] on span "Next" at bounding box center [1509, 723] width 28 height 13
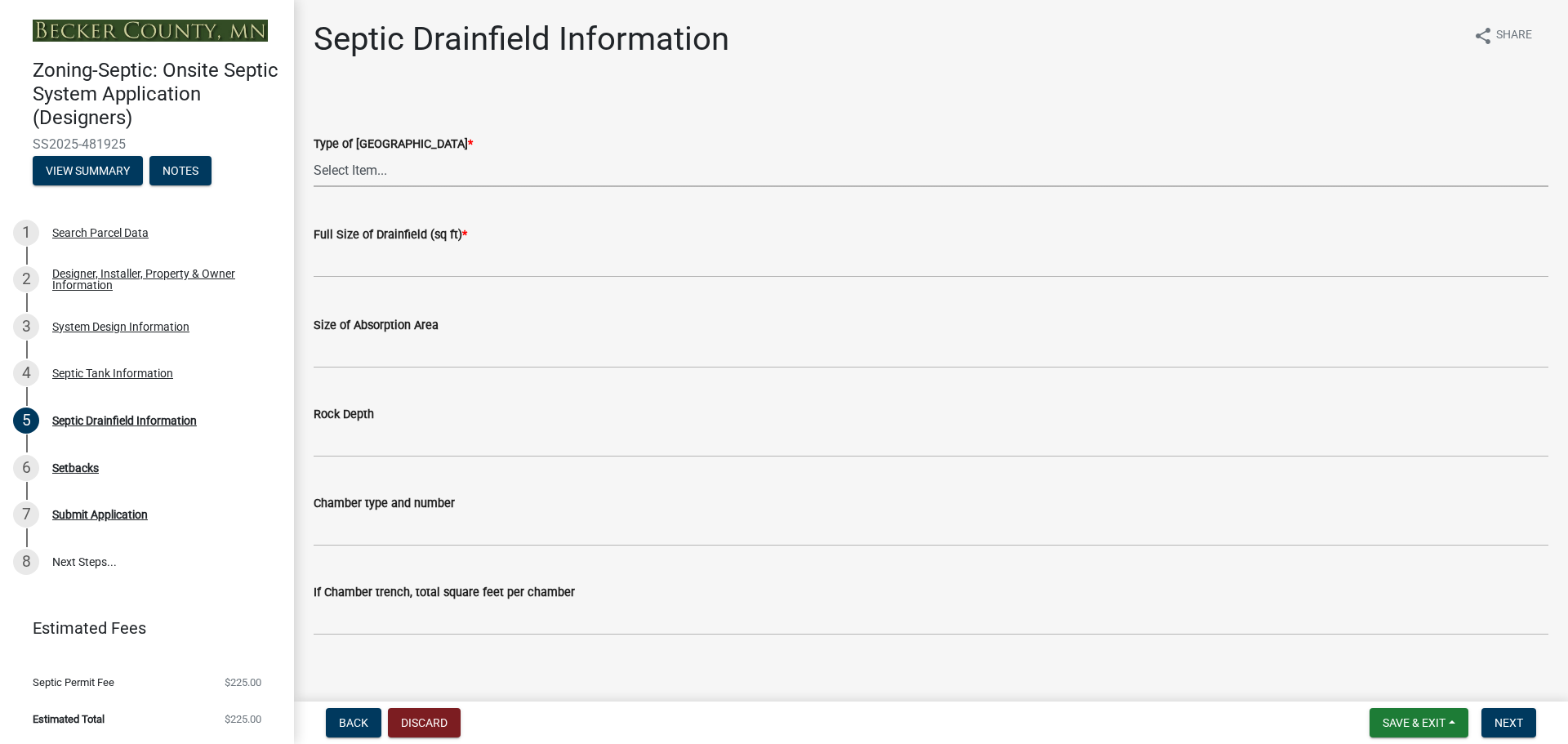
click at [356, 167] on select "Select Item... Chamber Trench Rock Trench Gravelless Mound Pressure Bed Seepage…" at bounding box center [930, 170] width 1235 height 33
click at [313, 154] on select "Select Item... Chamber Trench Rock Trench Gravelless Mound Pressure Bed Seepage…" at bounding box center [930, 170] width 1235 height 33
select select "922047fd-b3b4-4eb0-a6b6-3e57f6279349"
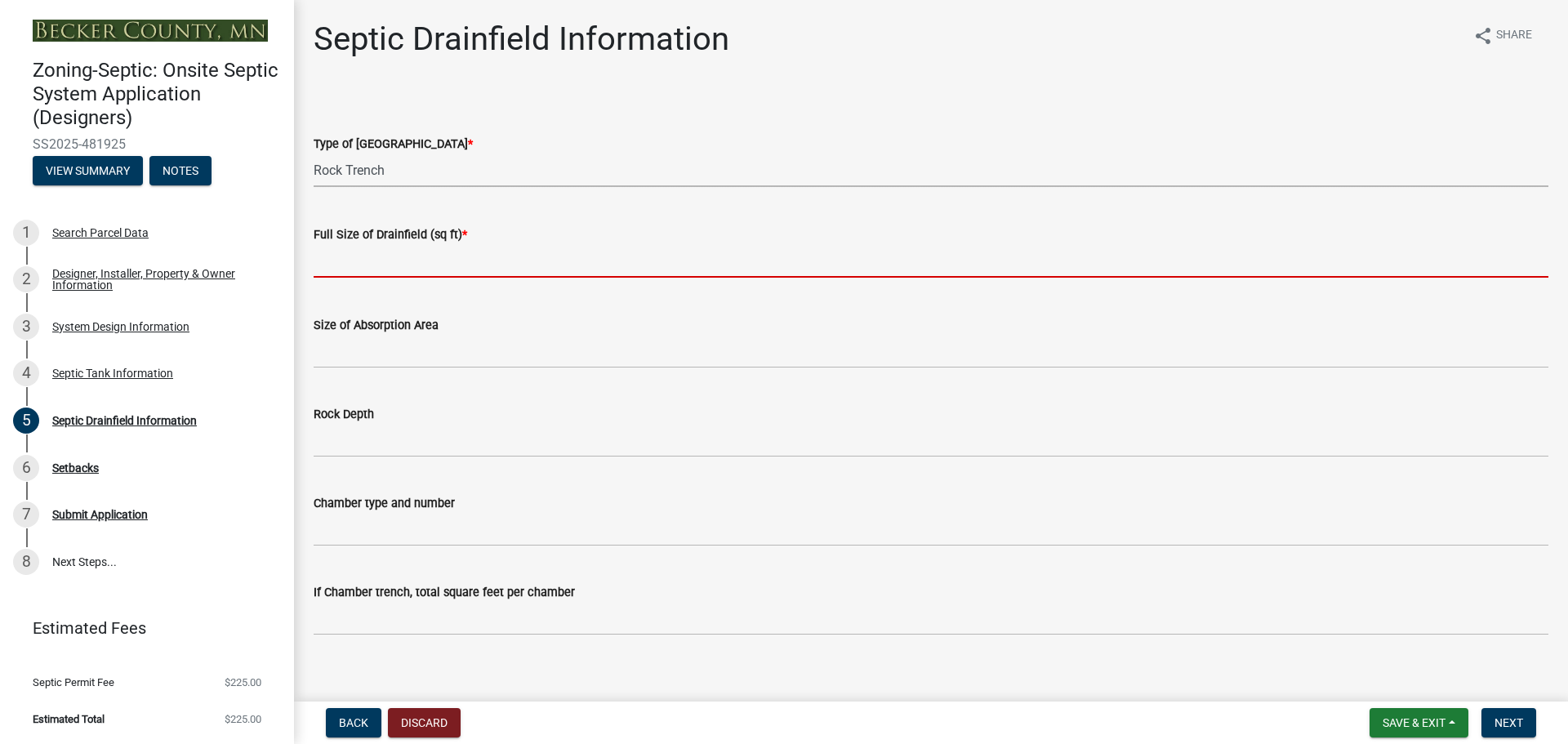
click at [337, 260] on input "text" at bounding box center [930, 261] width 1235 height 33
type input "572"
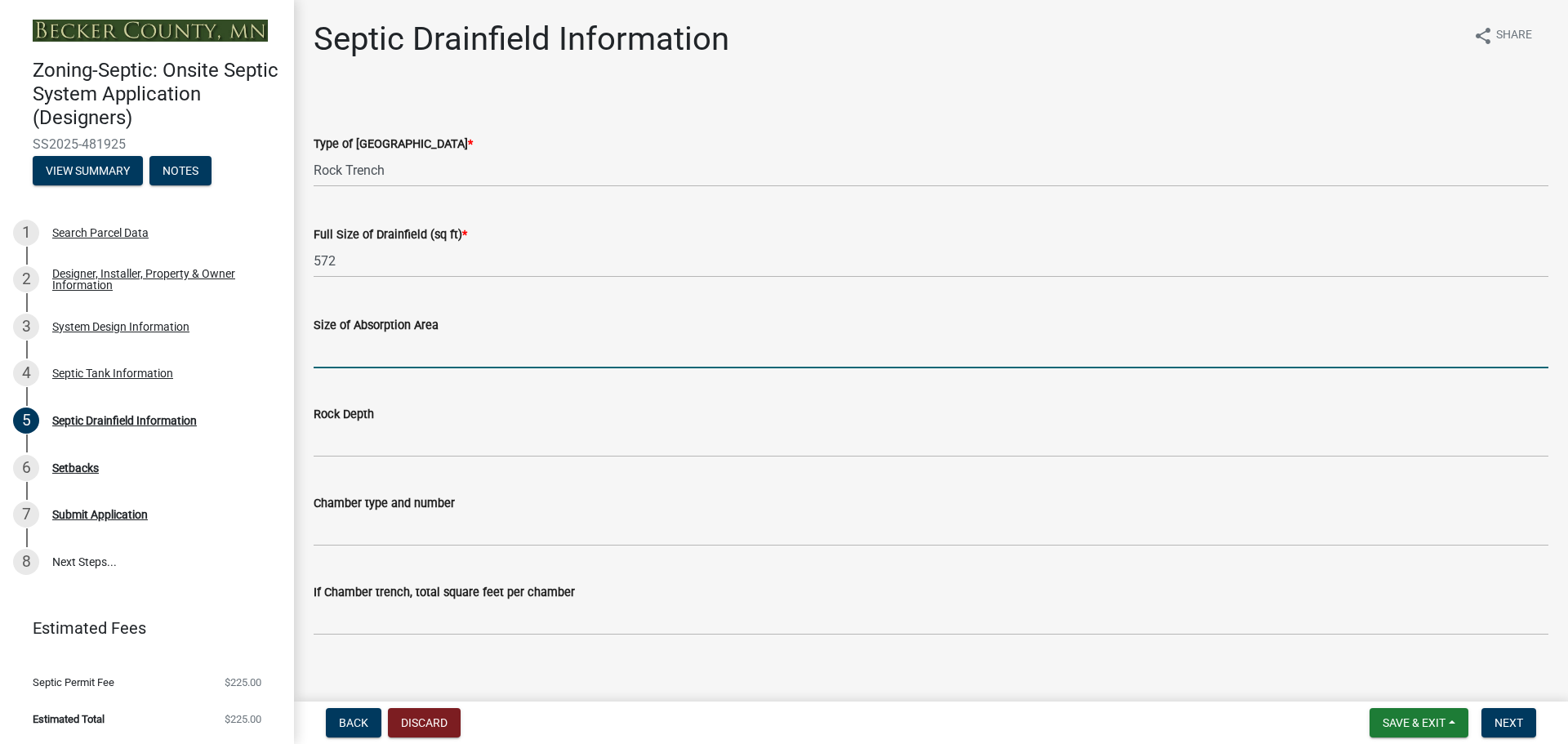
click at [359, 347] on input "Size of Absorption Area" at bounding box center [930, 352] width 1235 height 33
type input "572"
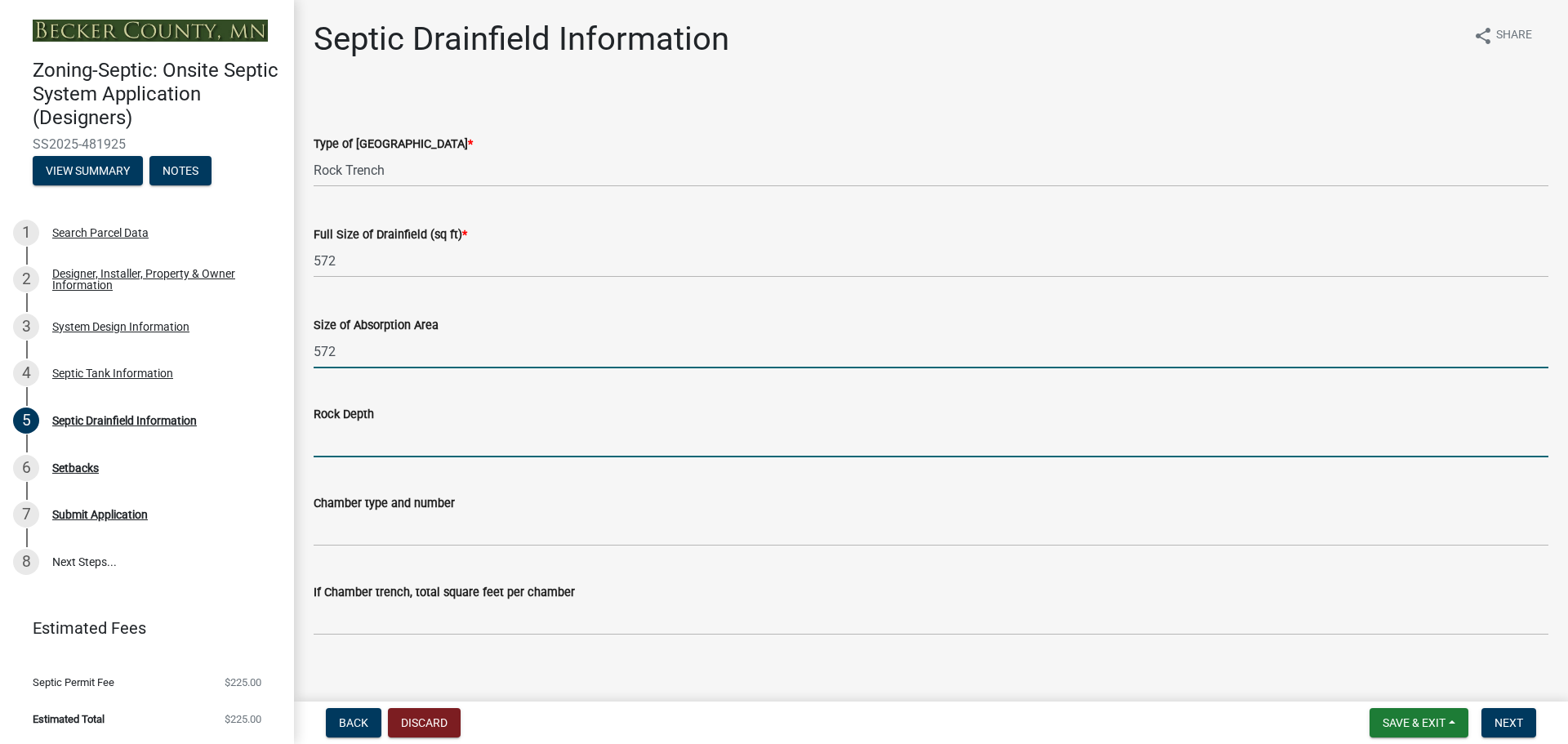
drag, startPoint x: 349, startPoint y: 447, endPoint x: 360, endPoint y: 452, distance: 12.1
click at [355, 450] on input "Rock Depth" at bounding box center [930, 440] width 1235 height 33
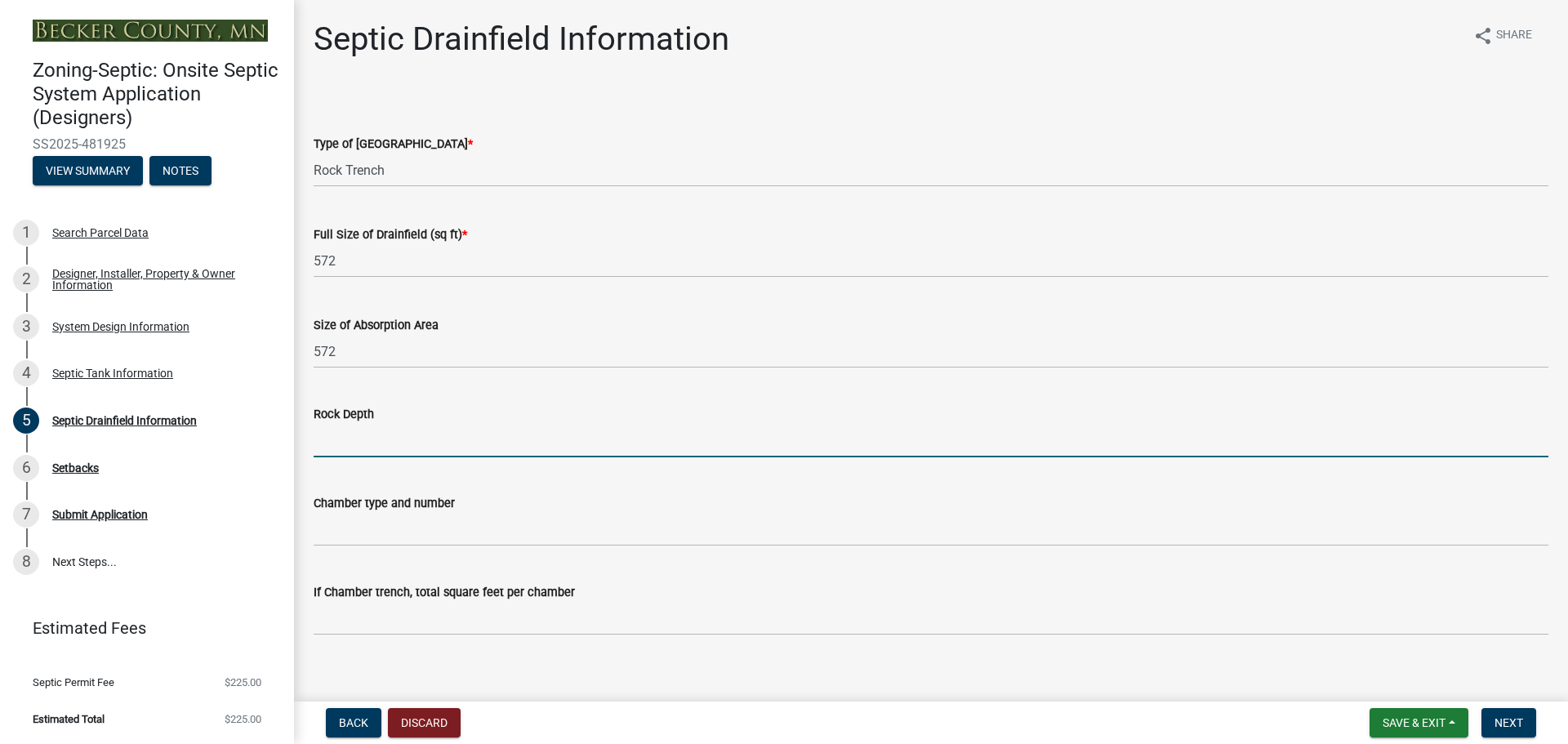
type input "1 ft"
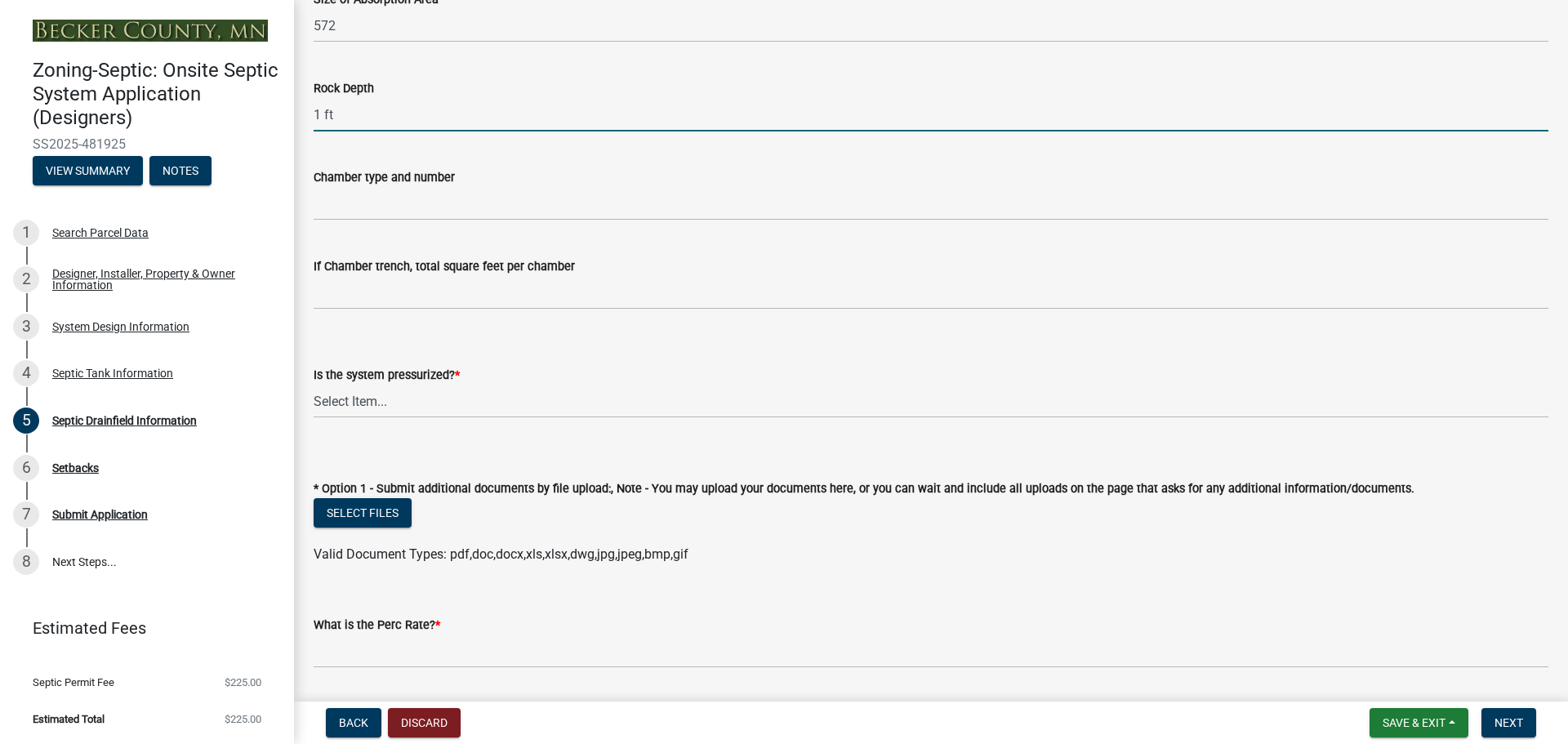
scroll to position [327, 0]
click at [356, 399] on select "Select Item... Yes No" at bounding box center [930, 400] width 1235 height 33
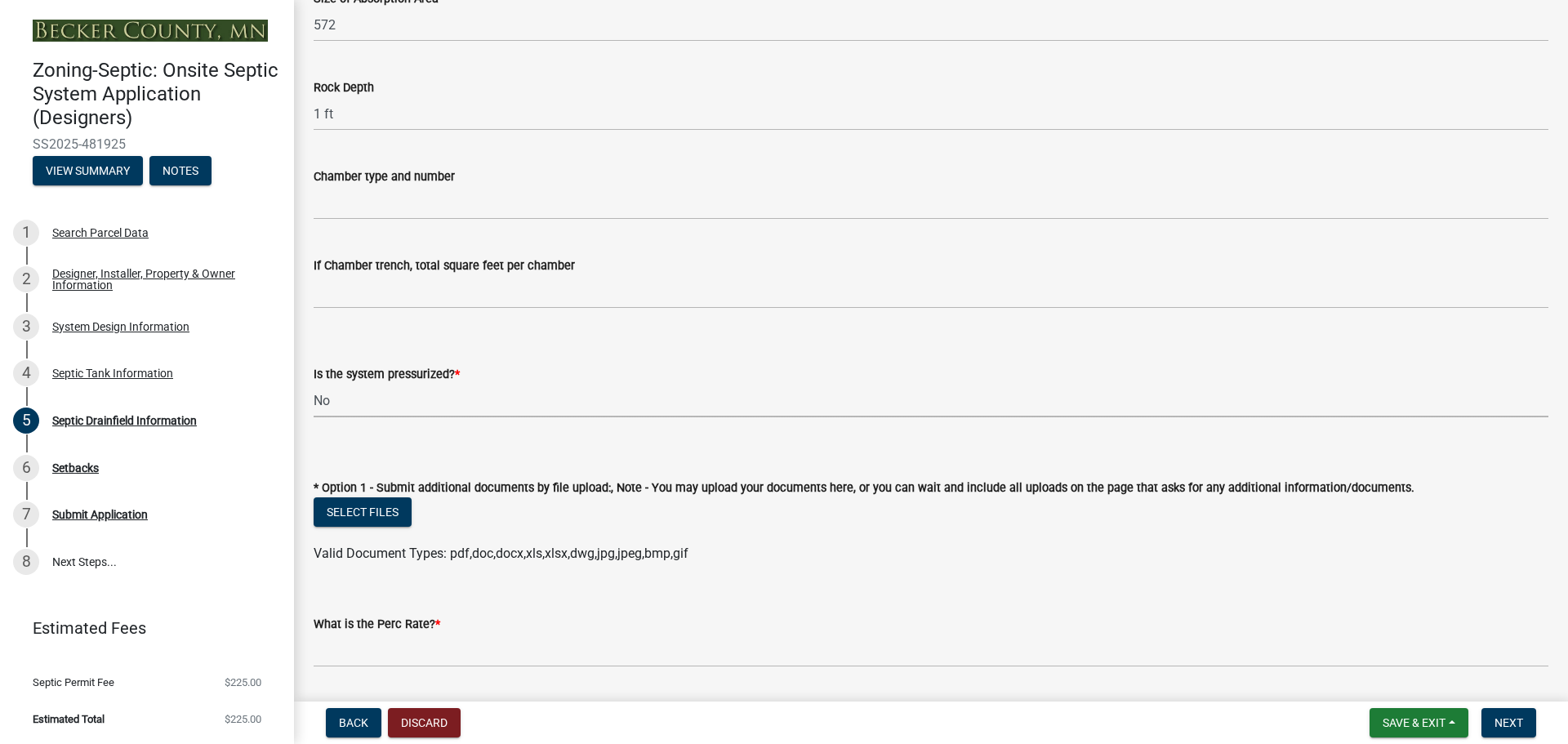
click at [313, 384] on select "Select Item... Yes No" at bounding box center [930, 400] width 1235 height 33
select select "8e987edc-9e69-430b-9b11-ad589d3299ec"
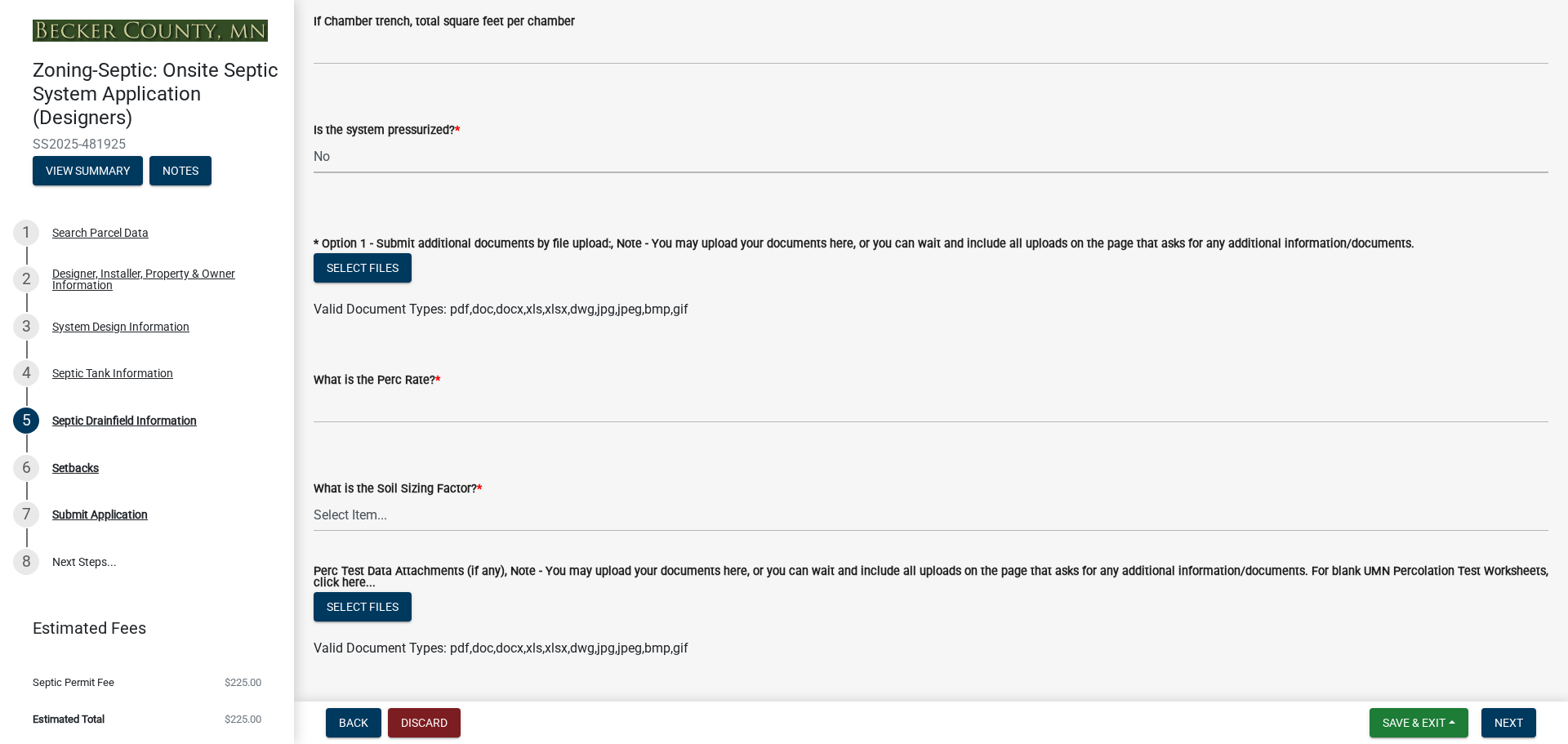
scroll to position [572, 0]
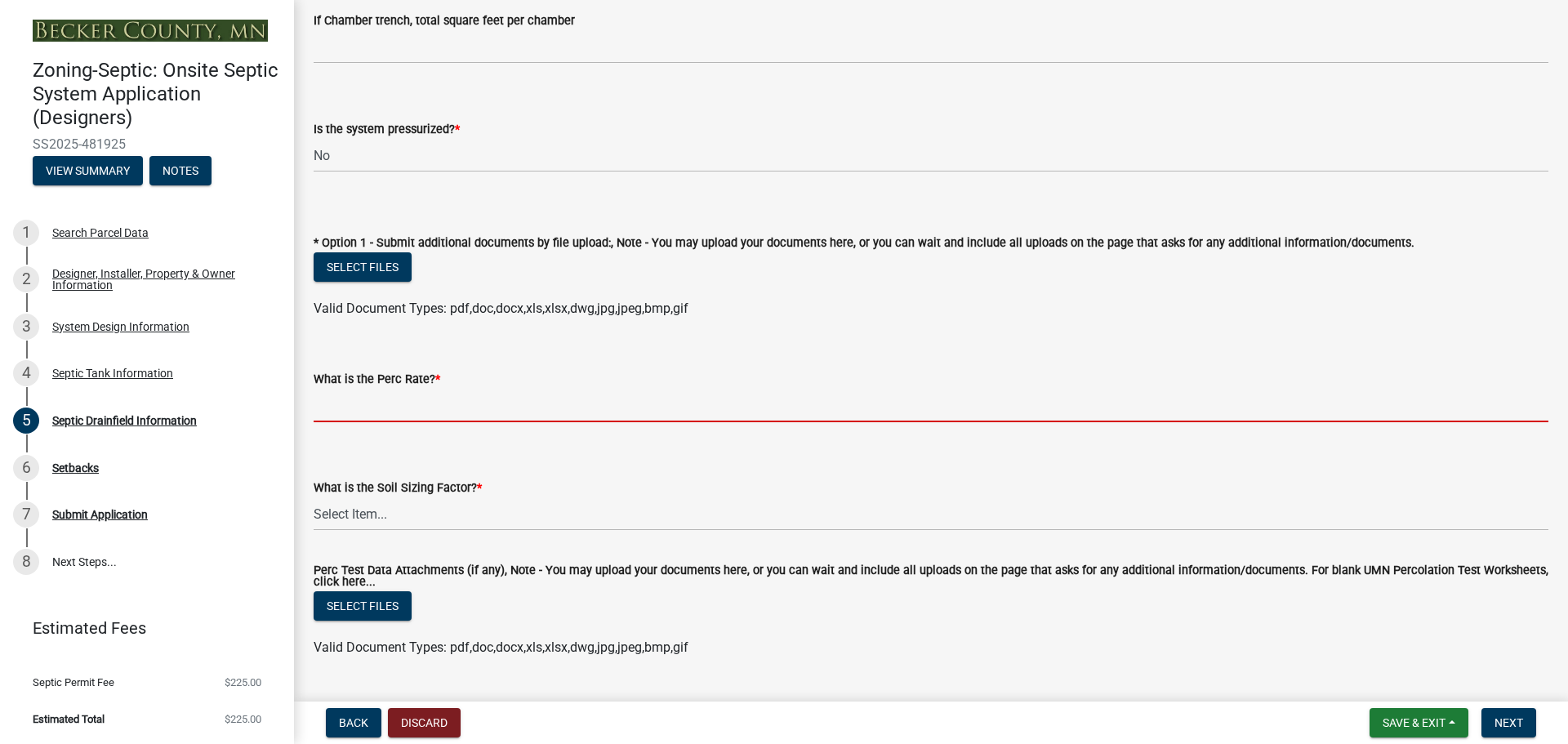
click at [381, 404] on input "What is the Perc Rate? *" at bounding box center [930, 405] width 1235 height 33
type input "N/a"
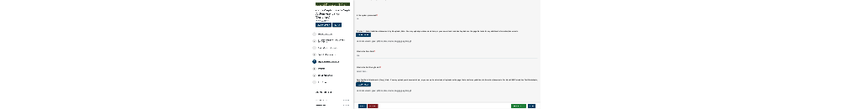
scroll to position [630, 0]
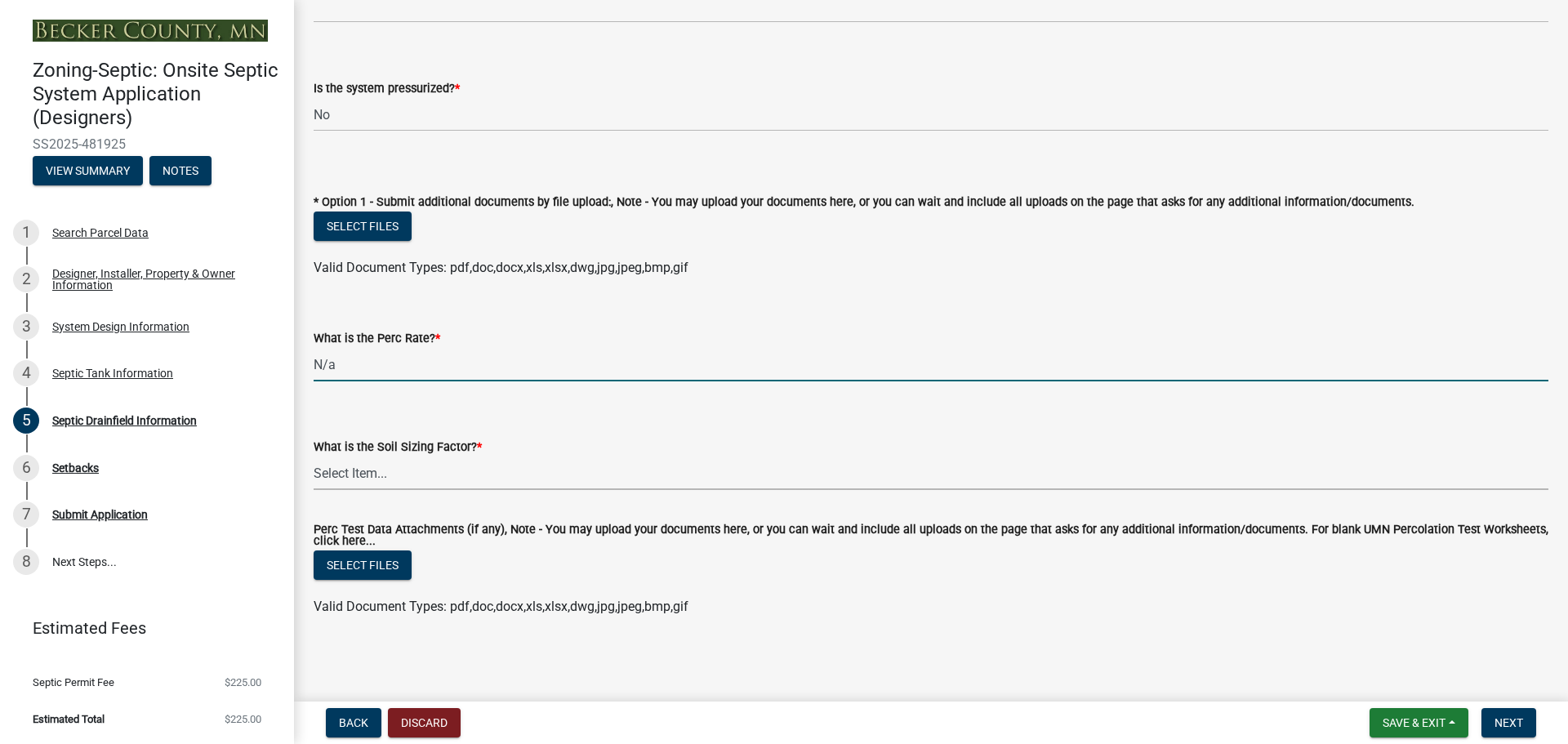
click at [363, 465] on select "Select Item... 0.00 0.24 0.45 0.50 0.60 0.78 .83 1.27 1.67" at bounding box center [930, 473] width 1235 height 33
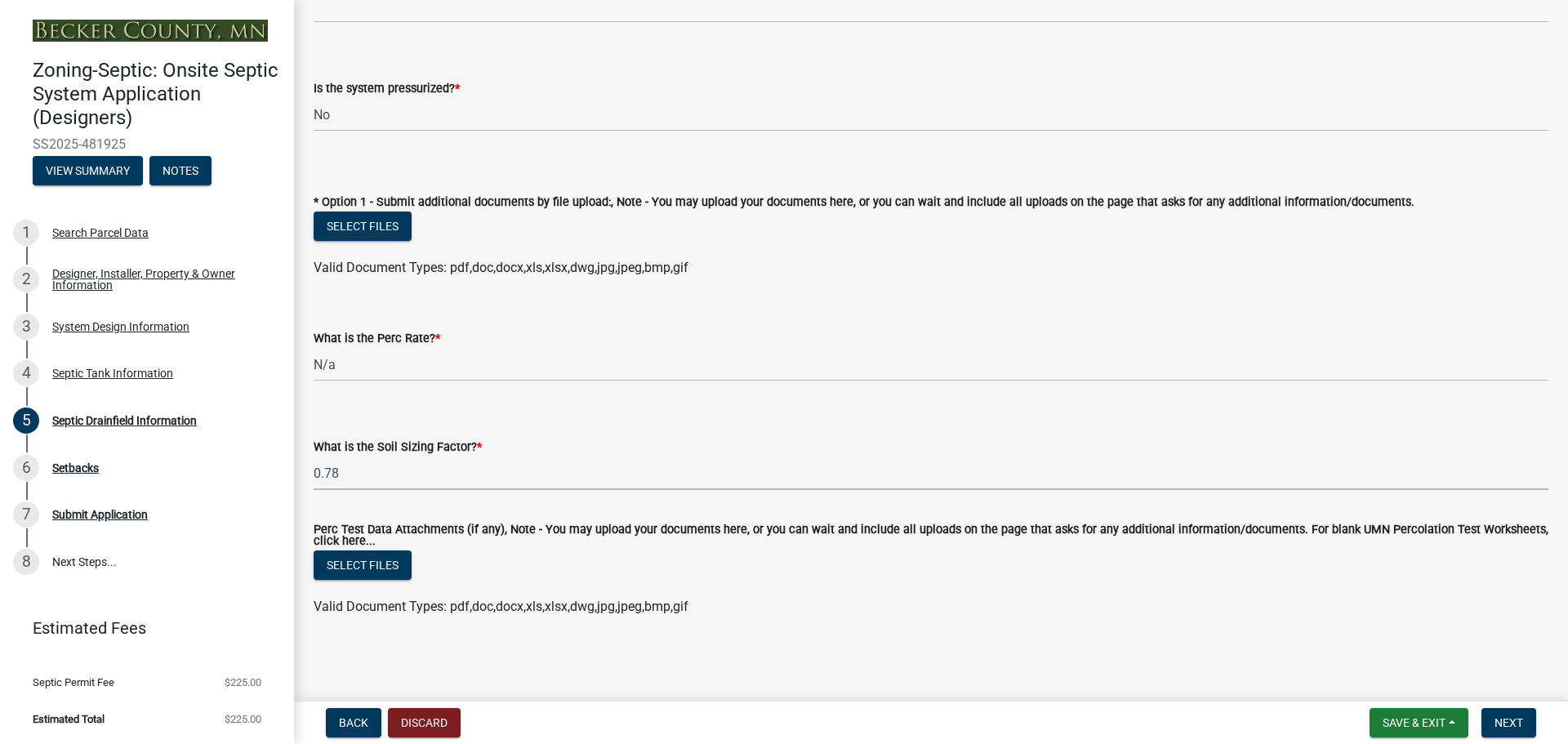
click at [313, 457] on select "Select Item... 0.00 0.24 0.45 0.50 0.60 0.78 .83 1.27 1.67" at bounding box center [930, 473] width 1235 height 33
select select "245bd747-17a2-4397-b461-91fbb509aaa8"
click at [398, 565] on button "Select files" at bounding box center [362, 566] width 98 height 29
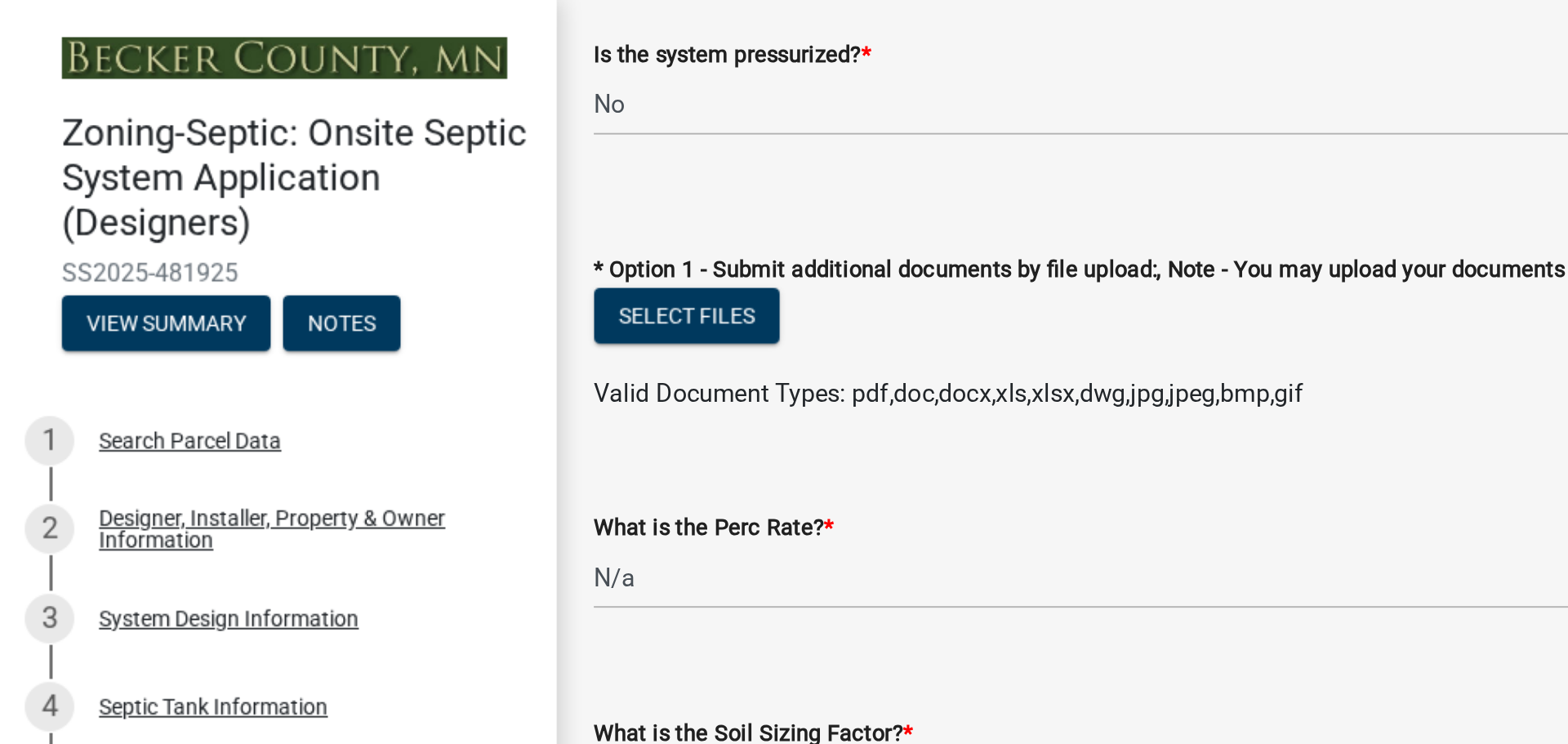
scroll to position [673, 0]
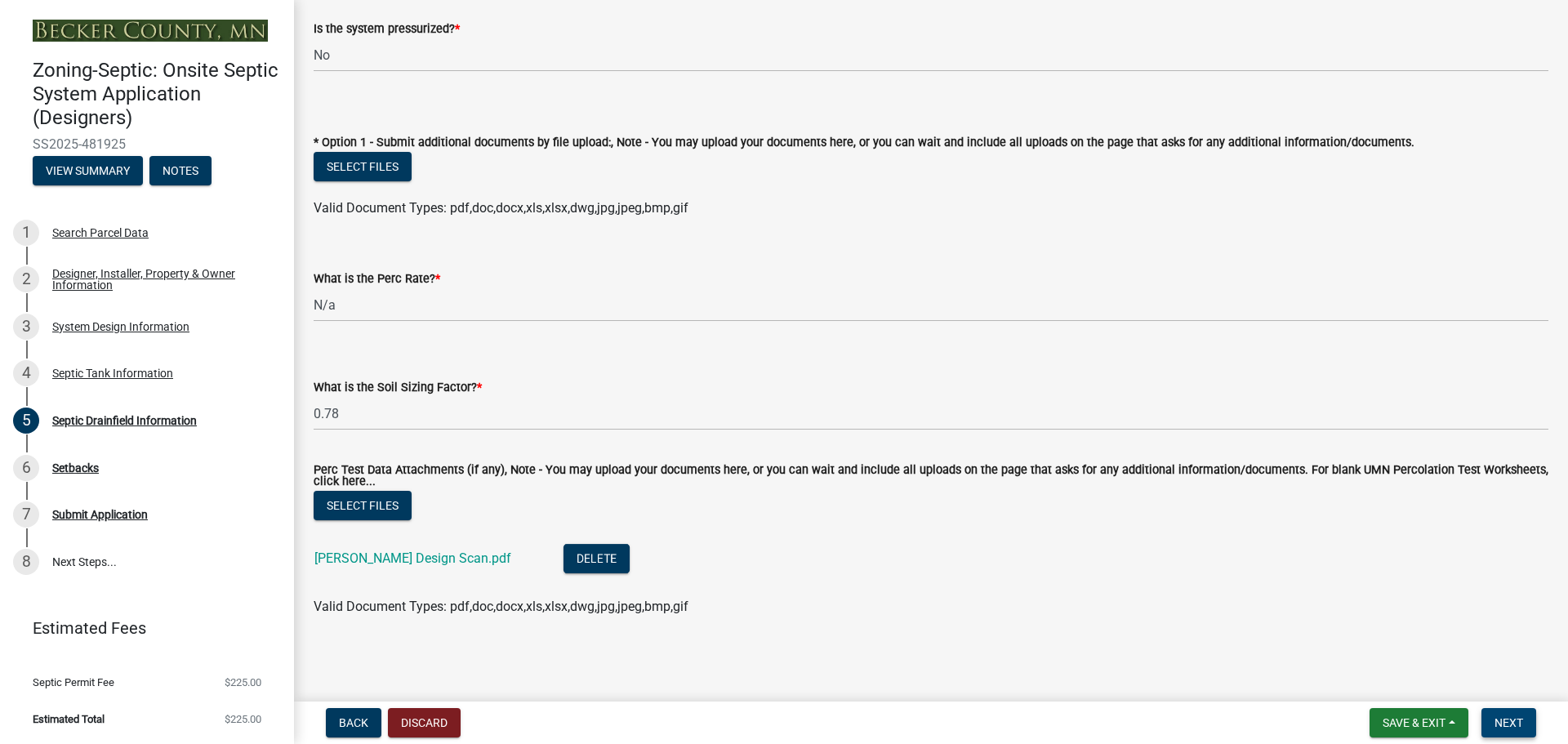
click at [1514, 721] on span "Next" at bounding box center [1509, 723] width 28 height 13
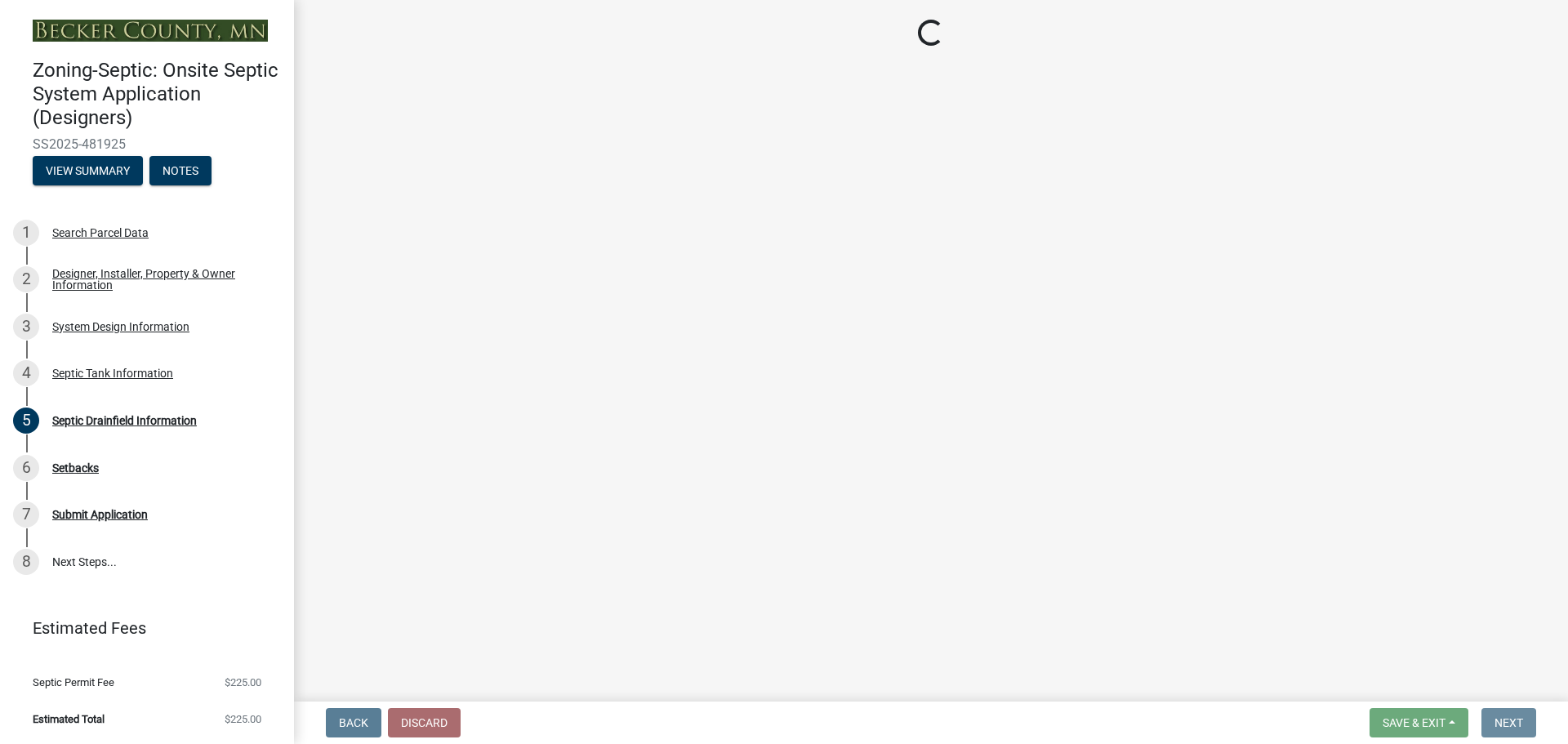
scroll to position [0, 0]
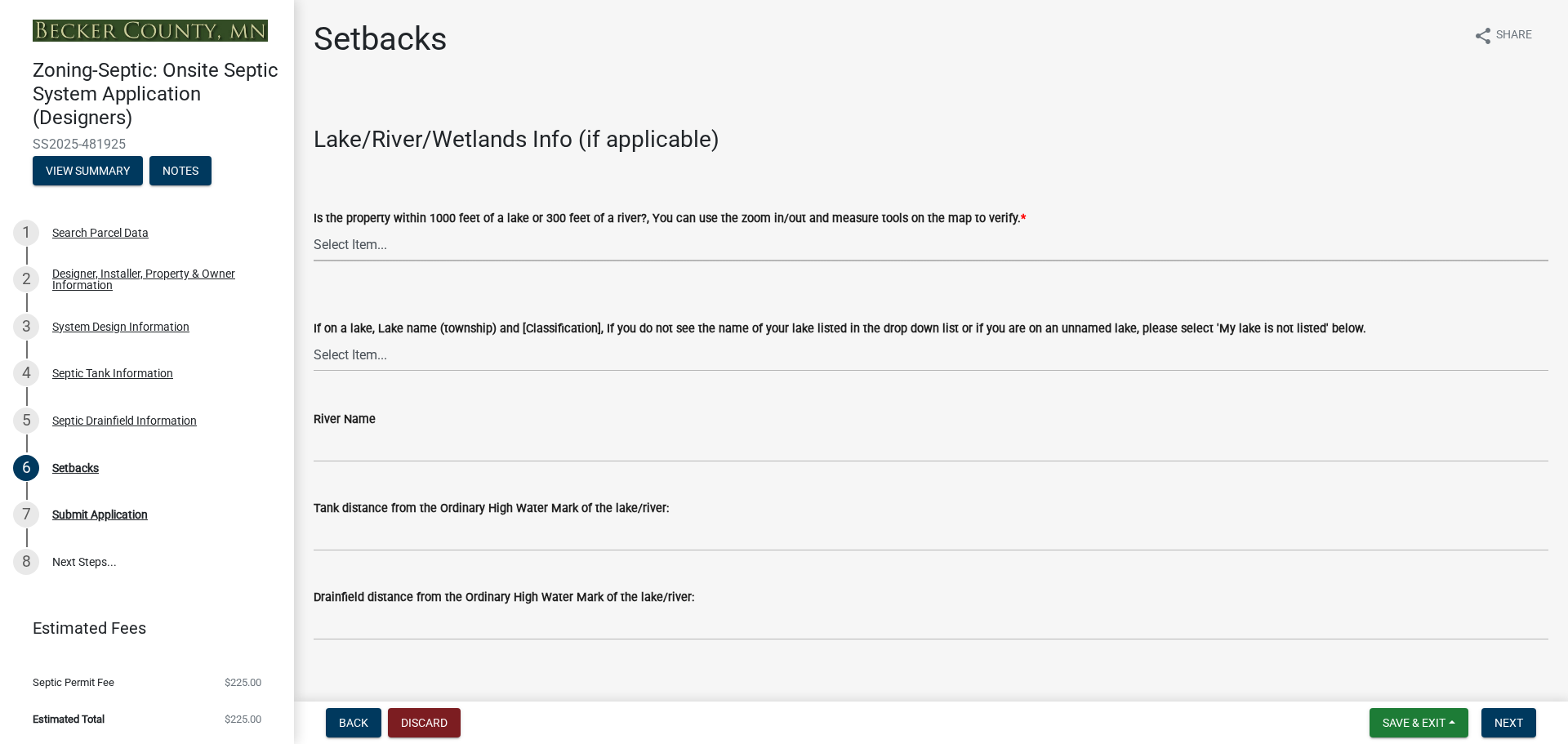
click at [358, 241] on select "Select Item... Yes No" at bounding box center [930, 244] width 1235 height 33
click at [313, 228] on select "Select Item... Yes No" at bounding box center [930, 244] width 1235 height 33
select select "479aafb6-b6e6-4f54-9b3a-e9d3c09fb6b0"
click at [366, 353] on select "Select Item... [GEOGRAPHIC_DATA] is not listed below [GEOGRAPHIC_DATA] ([GEOGRA…" at bounding box center [930, 354] width 1235 height 33
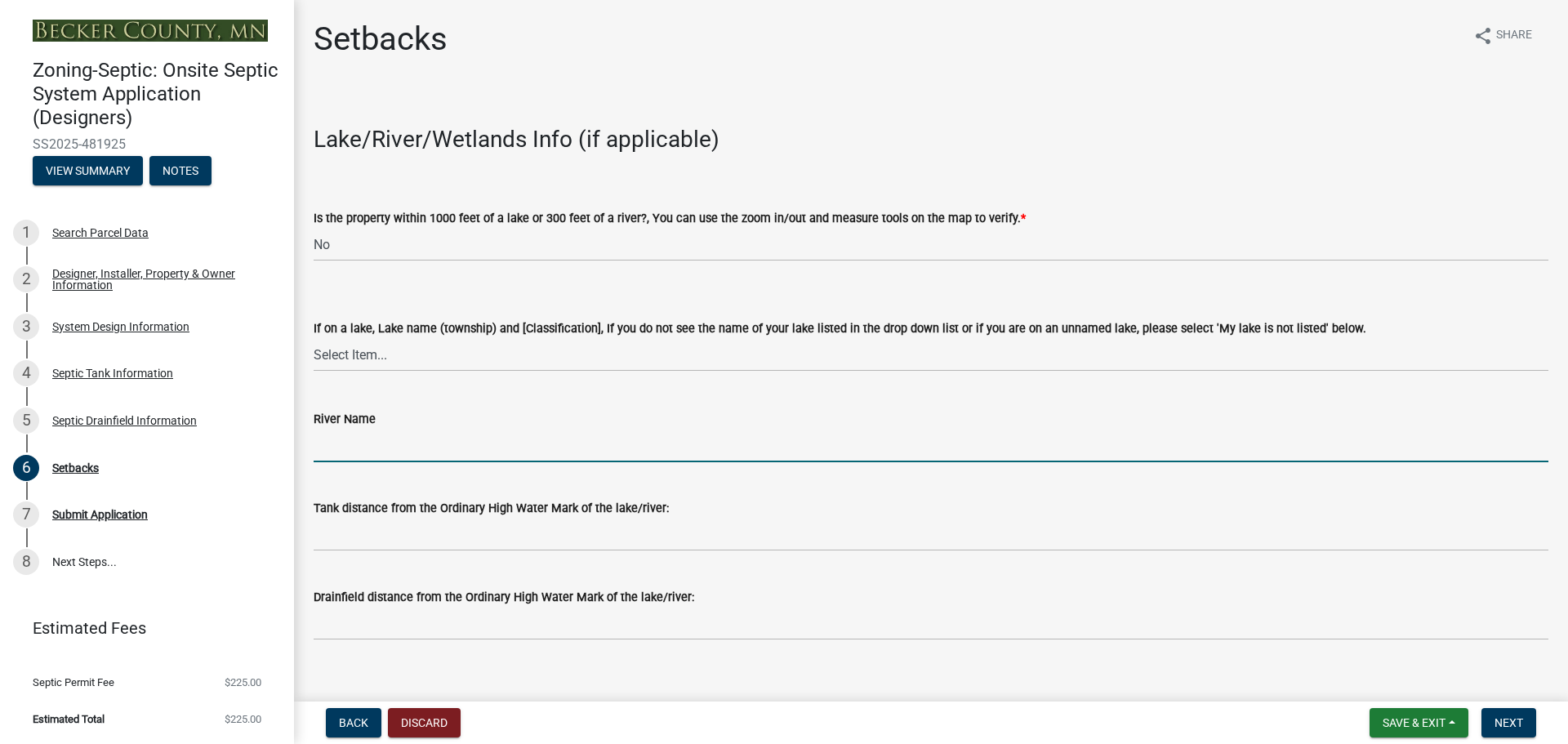
click at [810, 461] on input "River Name" at bounding box center [930, 446] width 1235 height 33
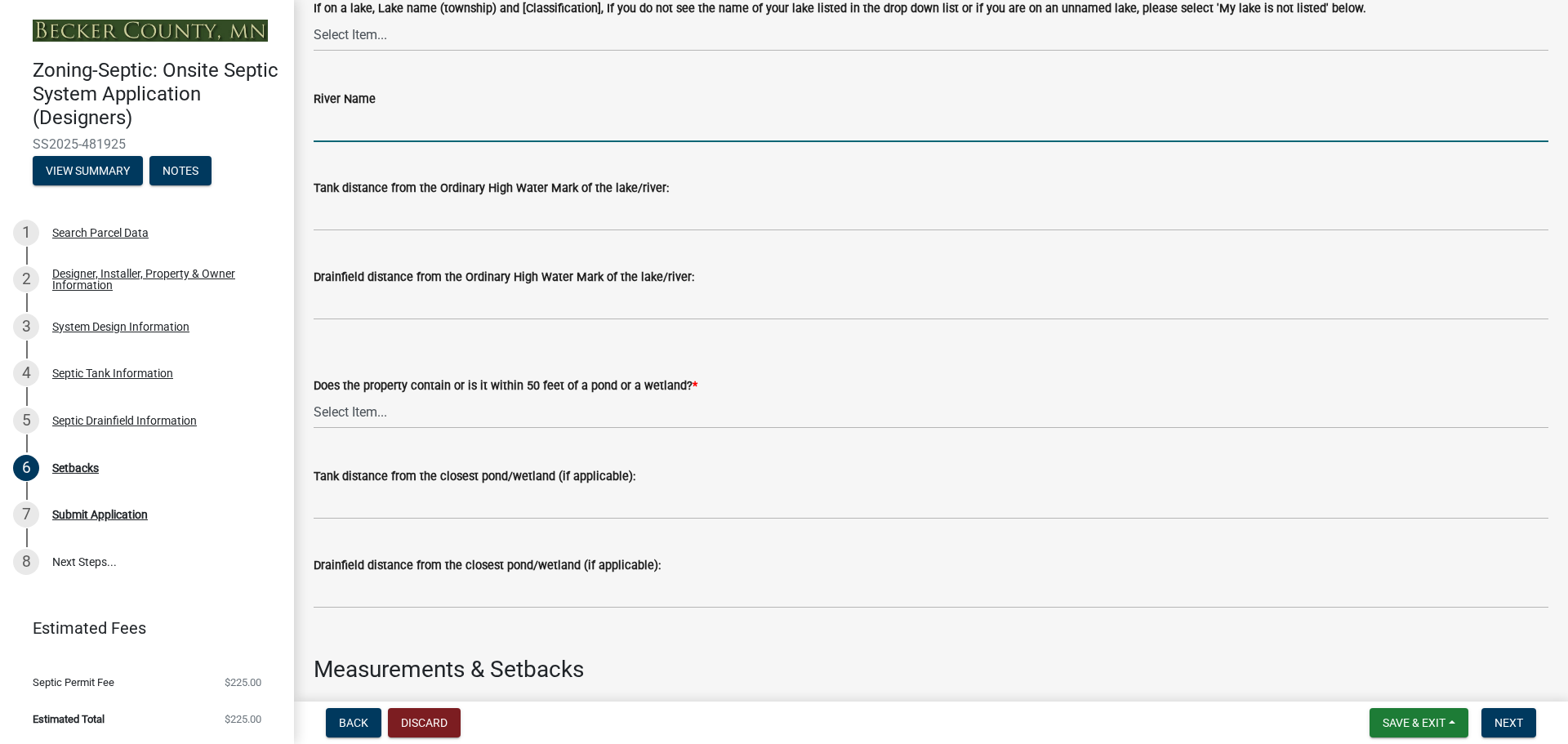
scroll to position [327, 0]
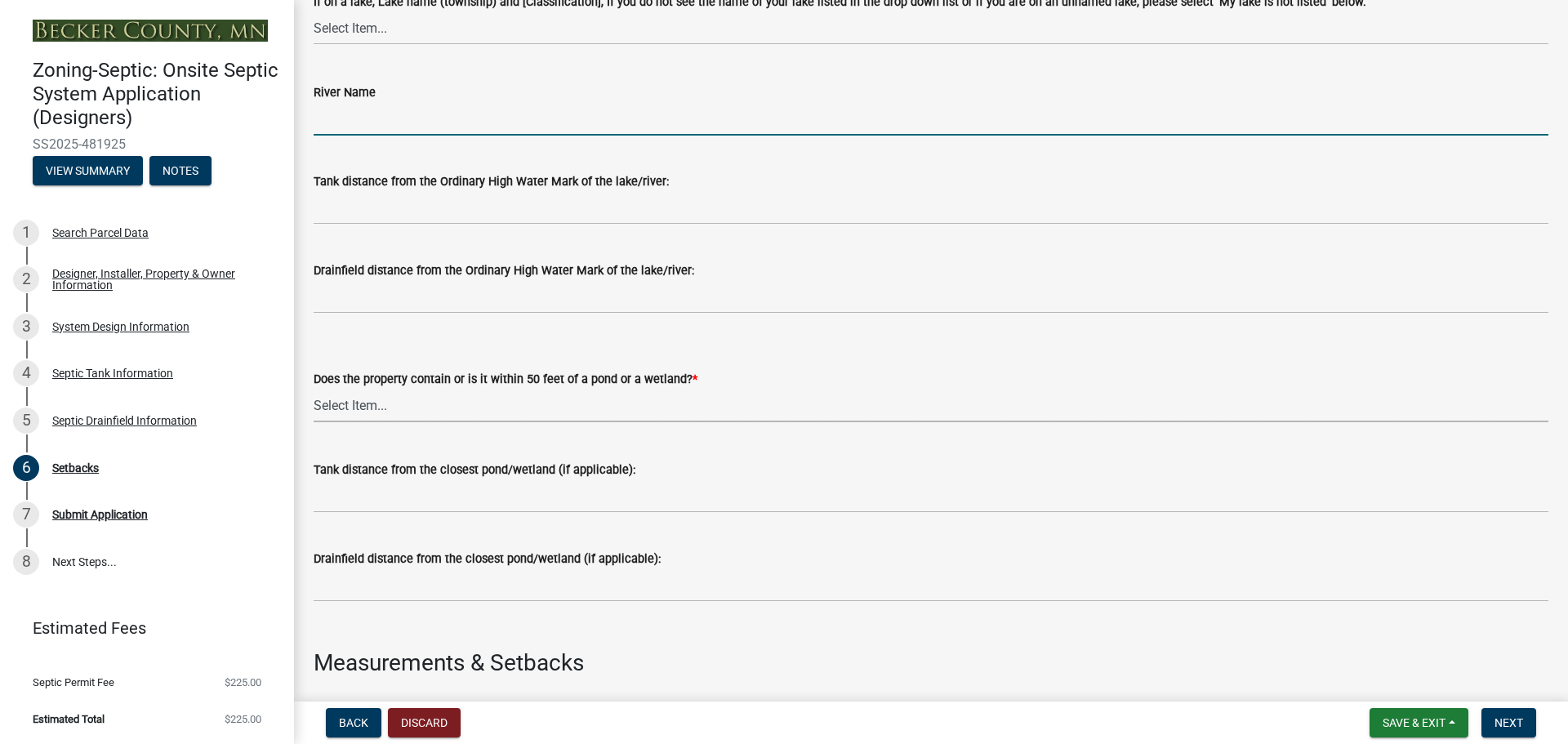
click at [327, 400] on select "Select Item... Yes No" at bounding box center [930, 405] width 1235 height 33
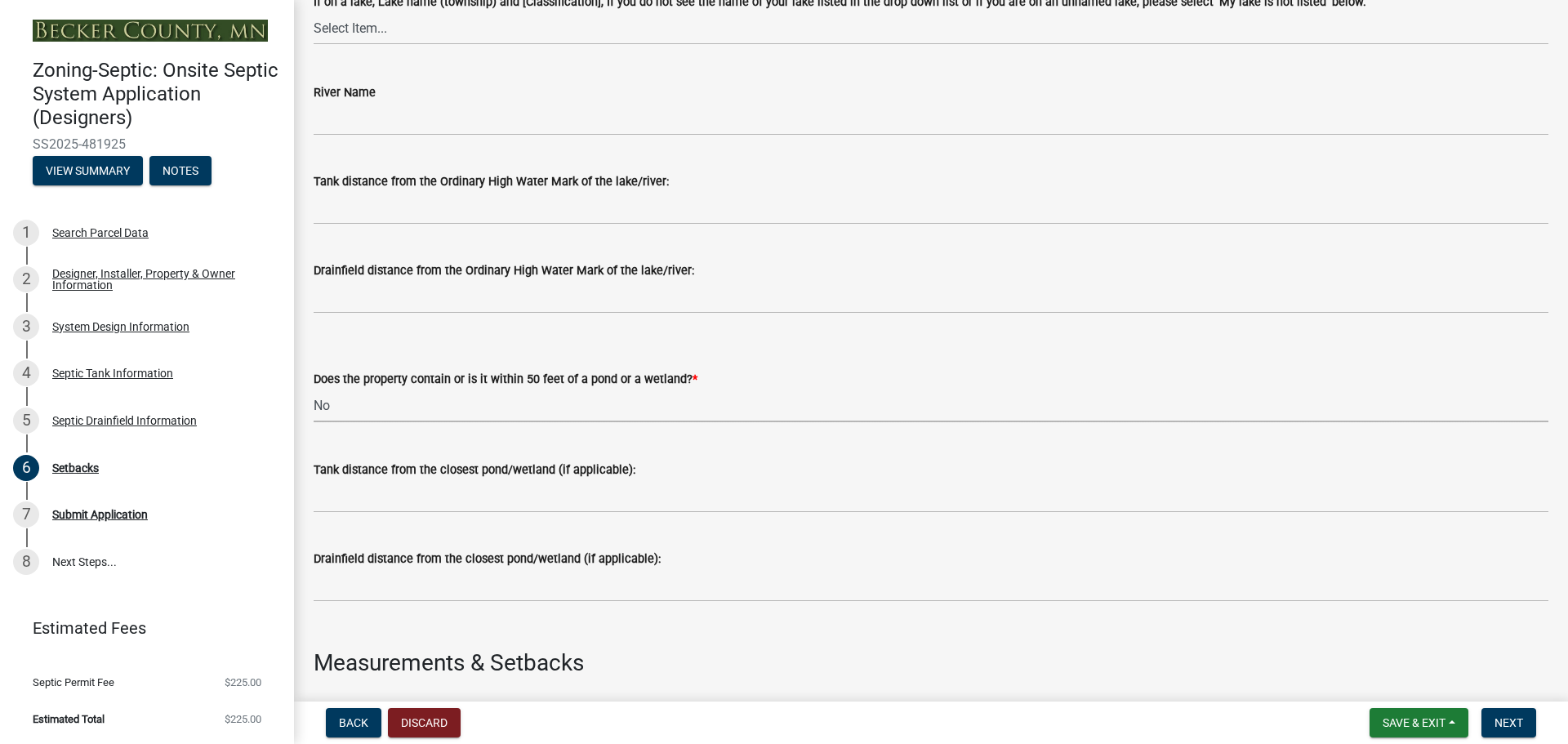
click at [313, 389] on select "Select Item... Yes No" at bounding box center [930, 405] width 1235 height 33
select select "23044af5-43bb-4cf5-8aef-2716db2ce5fc"
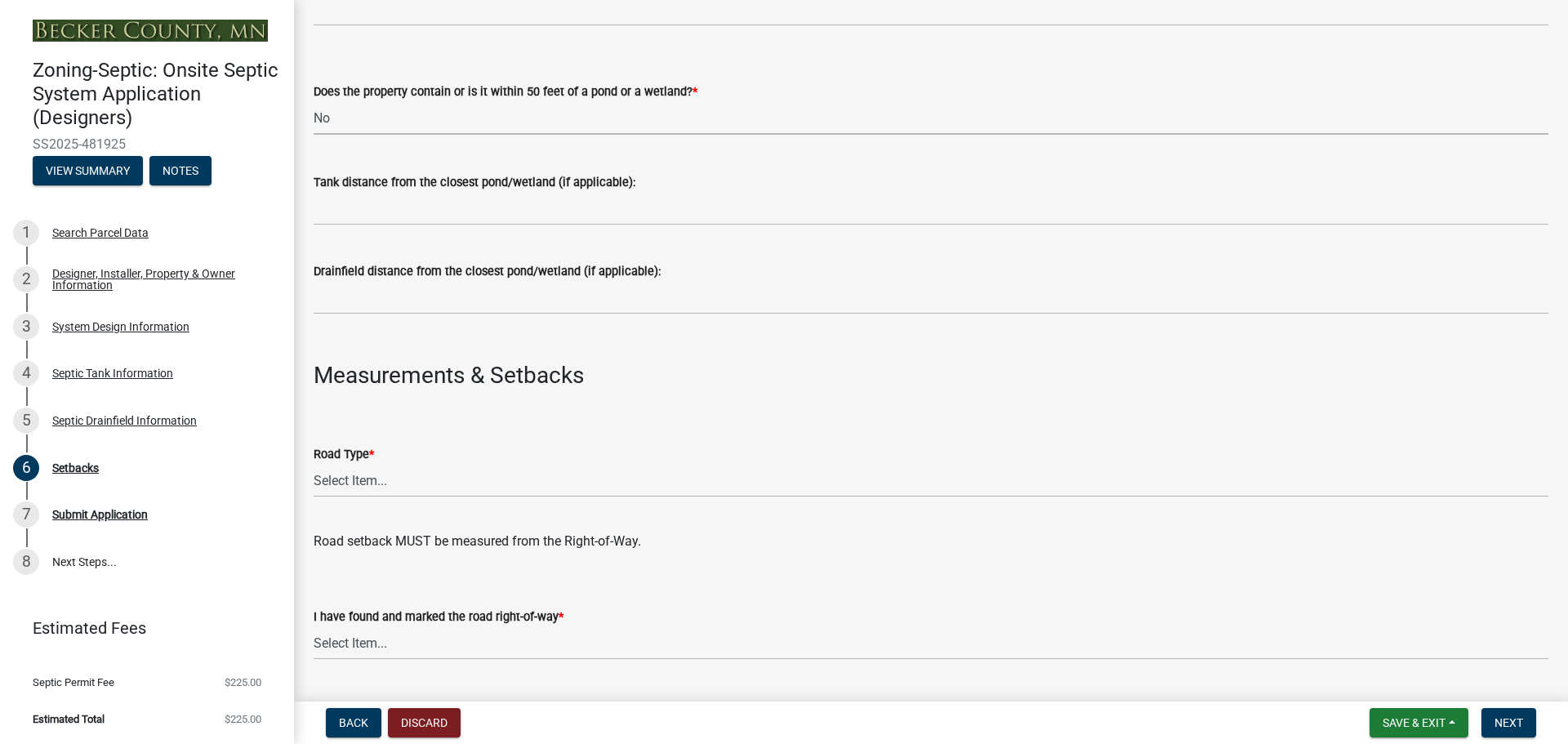
scroll to position [653, 0]
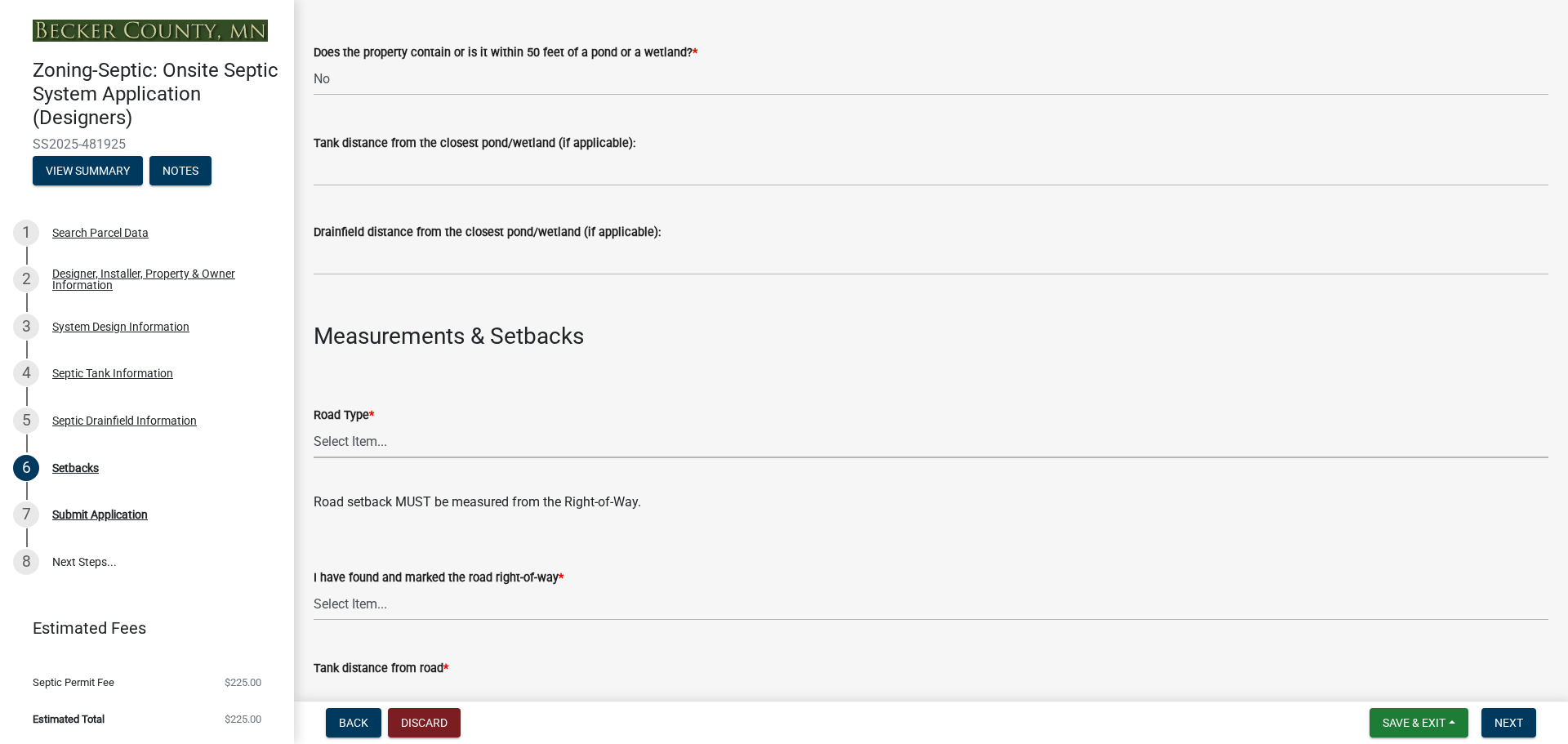
click at [348, 434] on select "Select Item... State County Public / Township Private Easement [GEOGRAPHIC_DATA]" at bounding box center [930, 441] width 1235 height 33
click at [313, 425] on select "Select Item... State County Public / Township Private Easement [GEOGRAPHIC_DATA]" at bounding box center [930, 441] width 1235 height 33
select select "341aaaa4-06c5-40e5-817d-62b65c9e97ec"
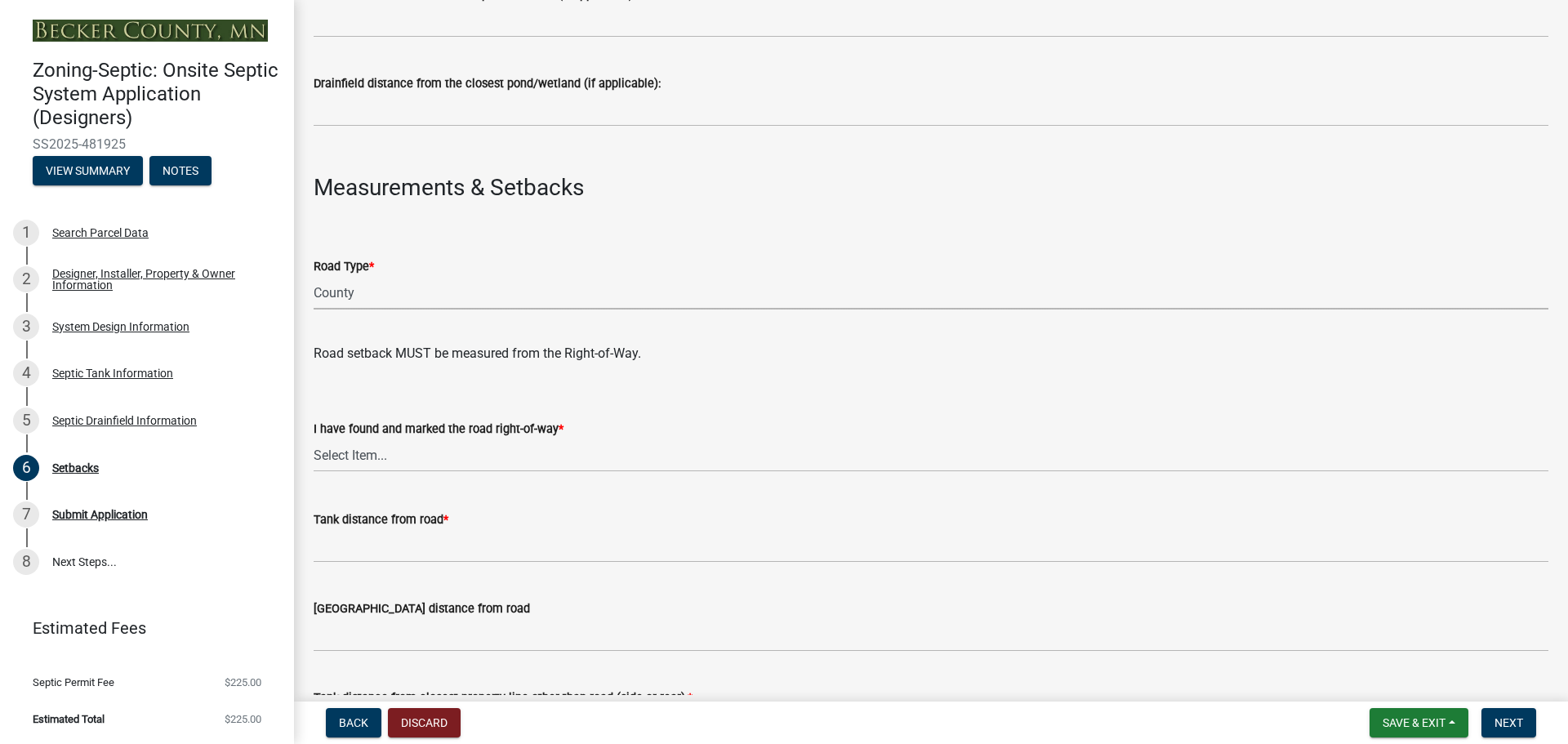
scroll to position [817, 0]
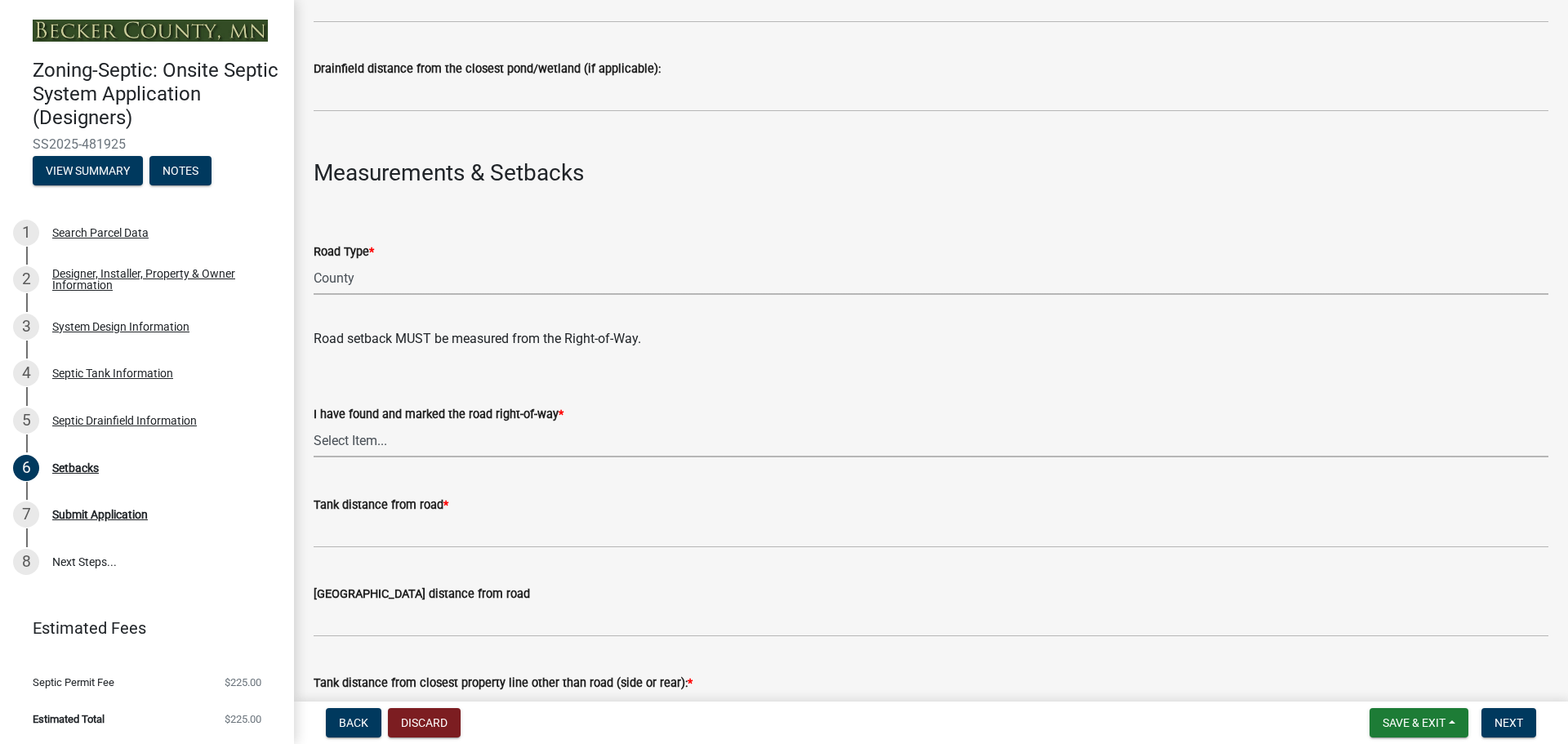
click at [349, 434] on select "Select Item... Yes No" at bounding box center [930, 440] width 1235 height 33
click at [313, 424] on select "Select Item... Yes No" at bounding box center [930, 440] width 1235 height 33
select select "a3ce498e-f8b1-44e2-889e-c4968ac74b5a"
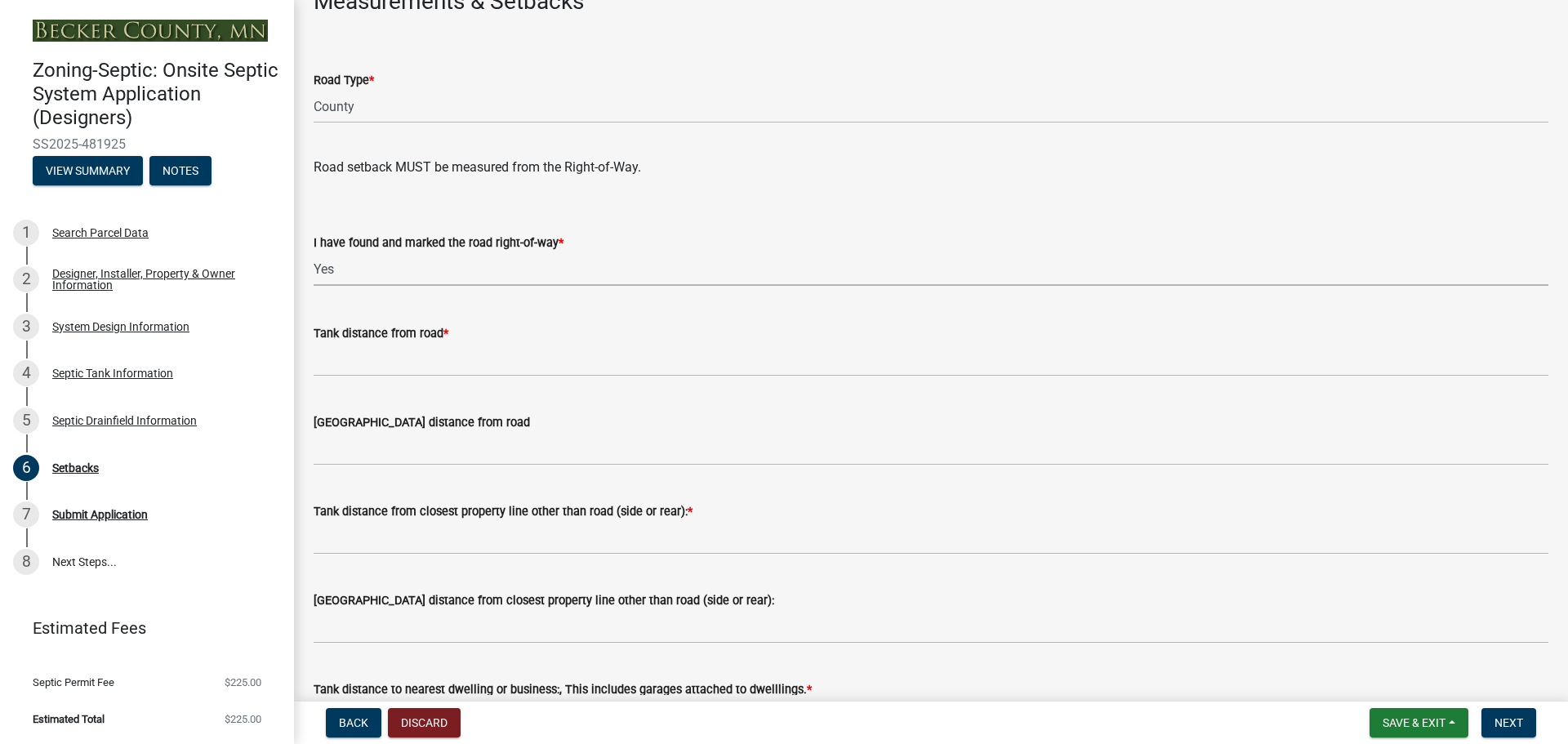
scroll to position [1062, 0]
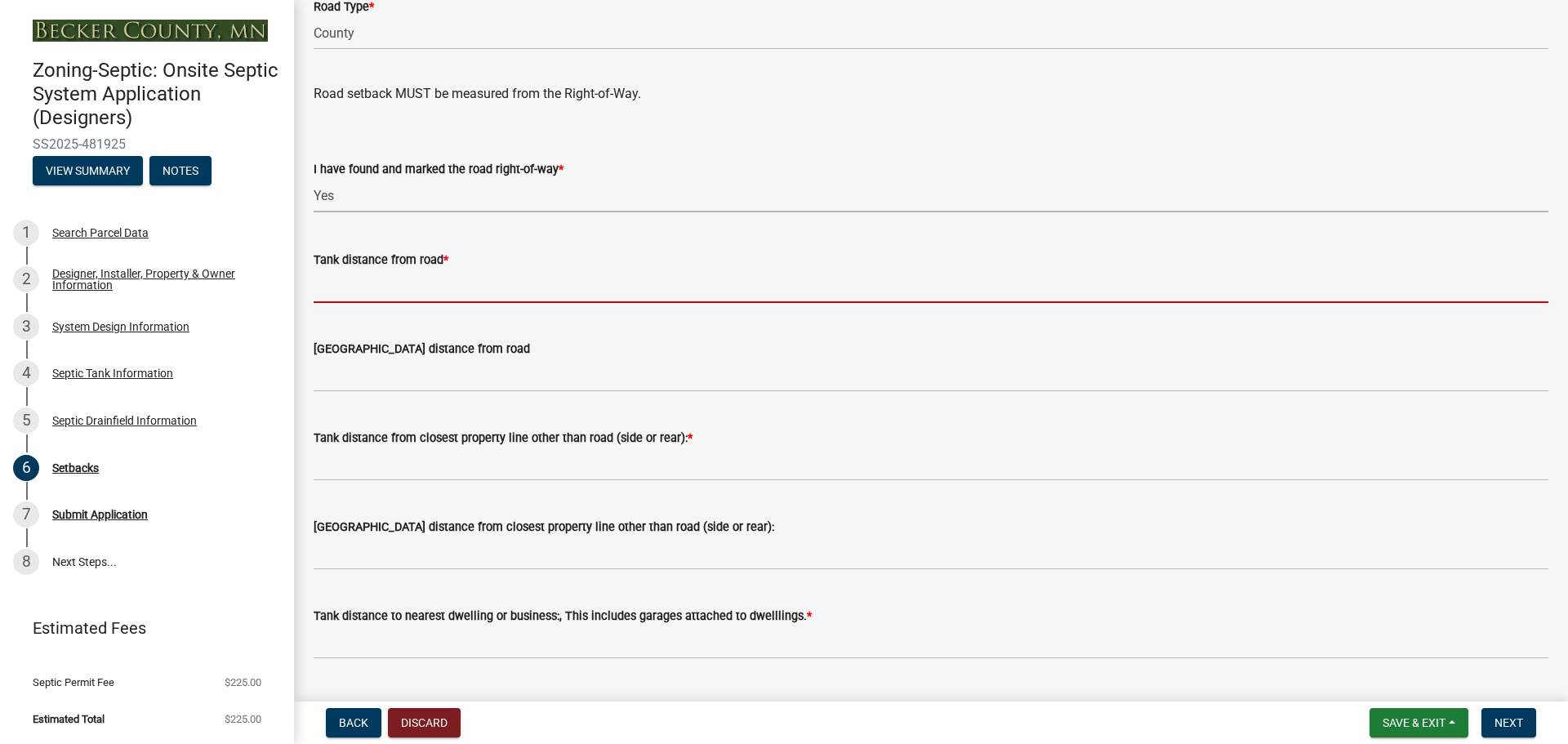
click at [372, 291] on input "Tank distance from road *" at bounding box center [930, 286] width 1235 height 33
type input "10+"
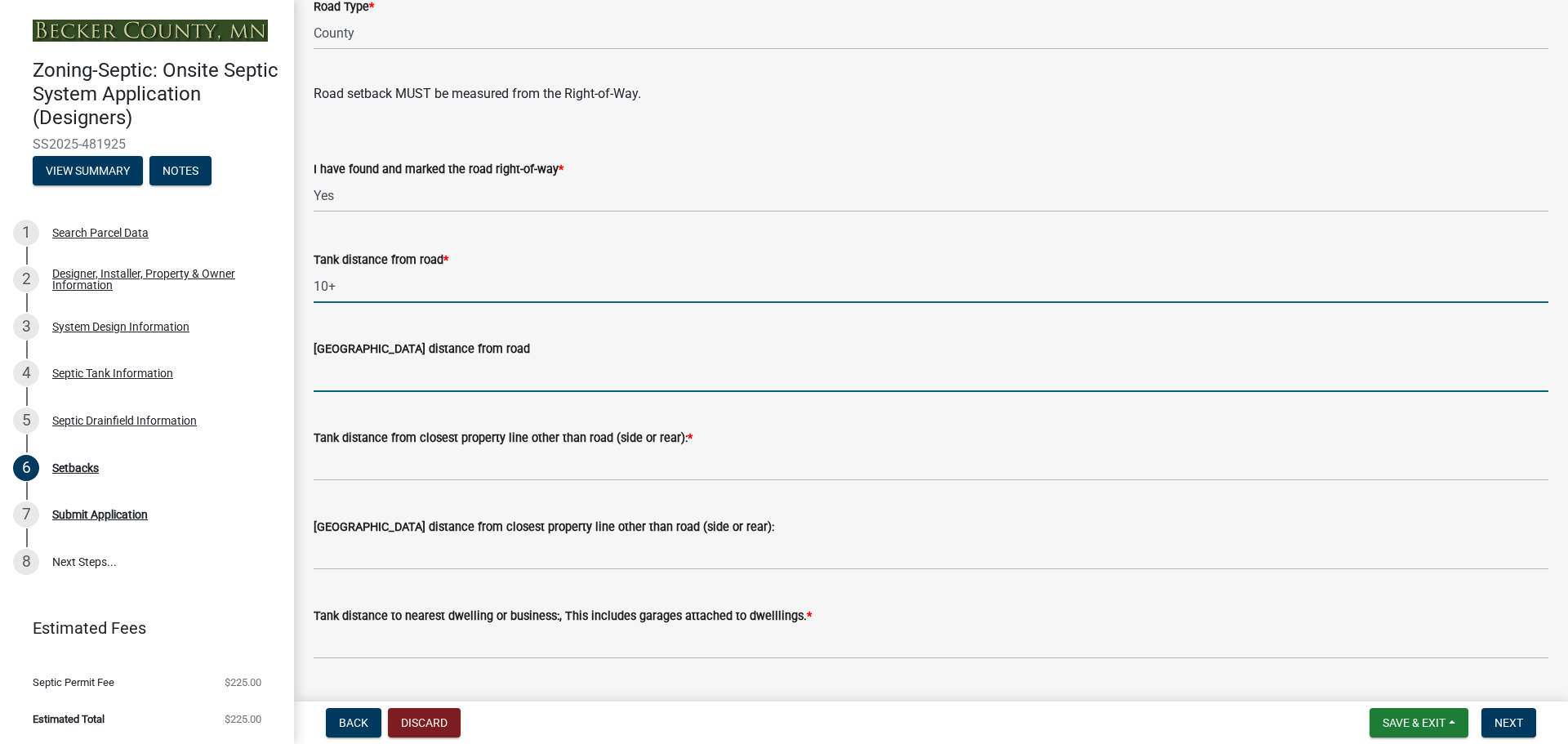
click at [387, 375] on input "[GEOGRAPHIC_DATA] distance from road" at bounding box center [930, 375] width 1235 height 33
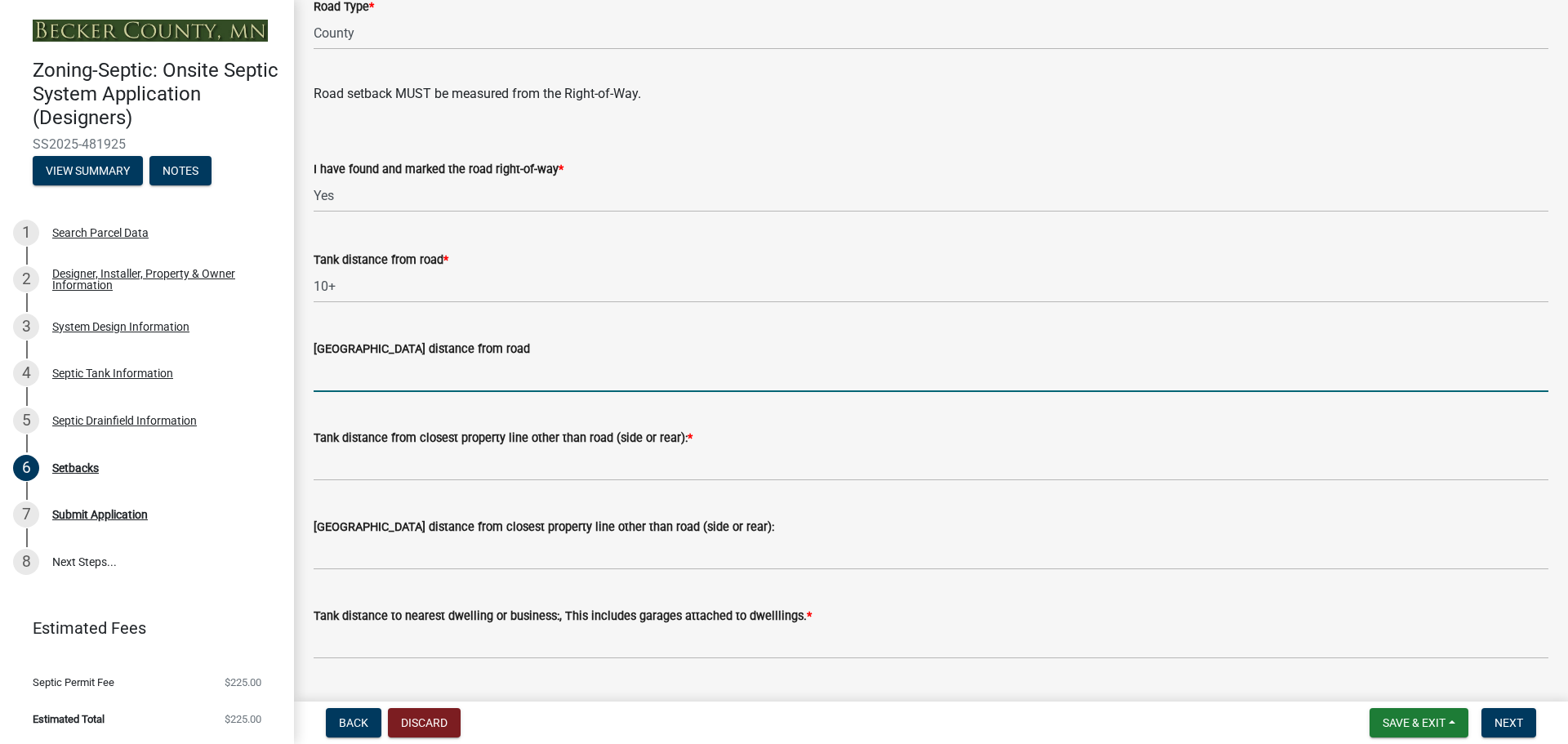
type input "10+"
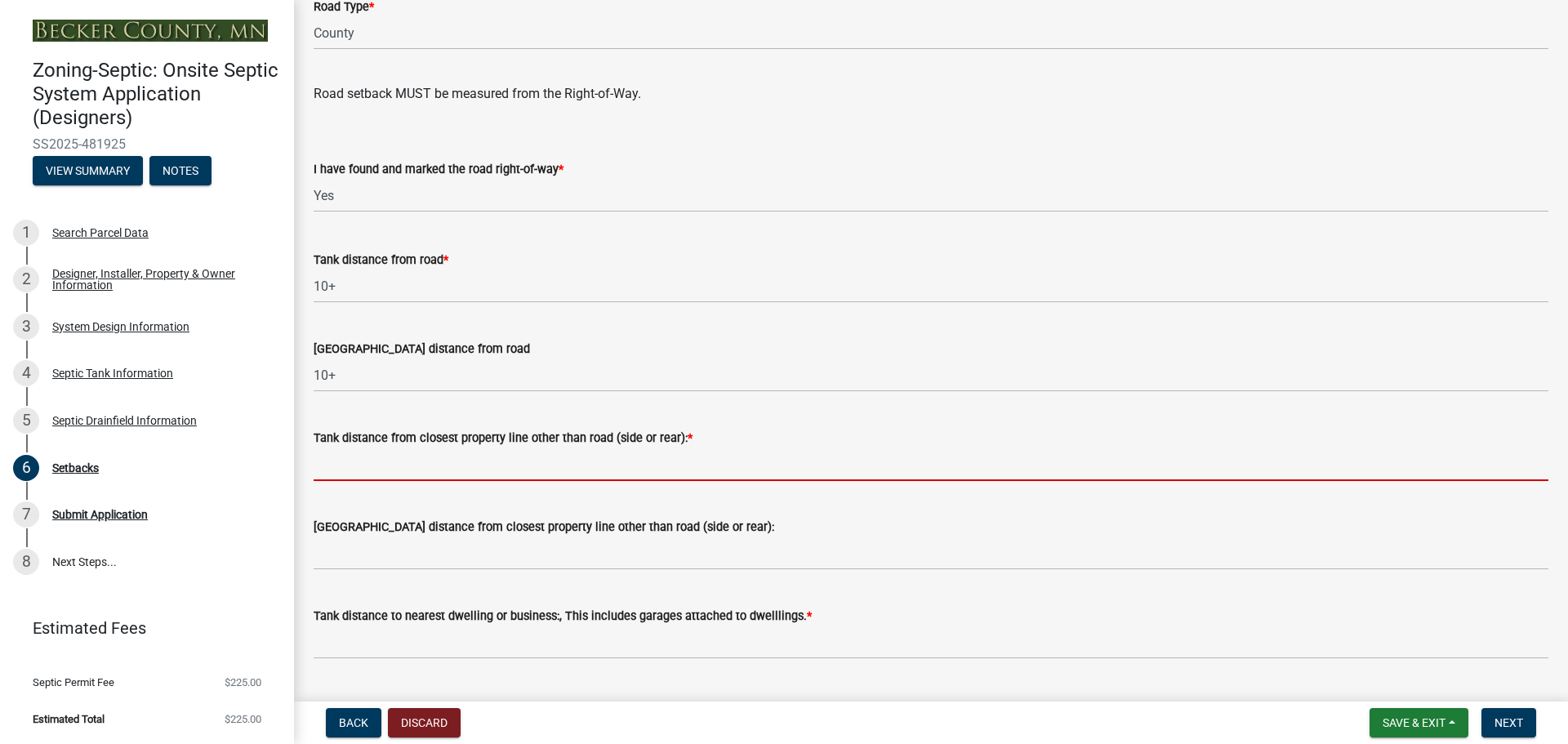
click at [366, 465] on input "Tank distance from closest property line other than road (side or rear): *" at bounding box center [930, 465] width 1235 height 33
type input "10+"
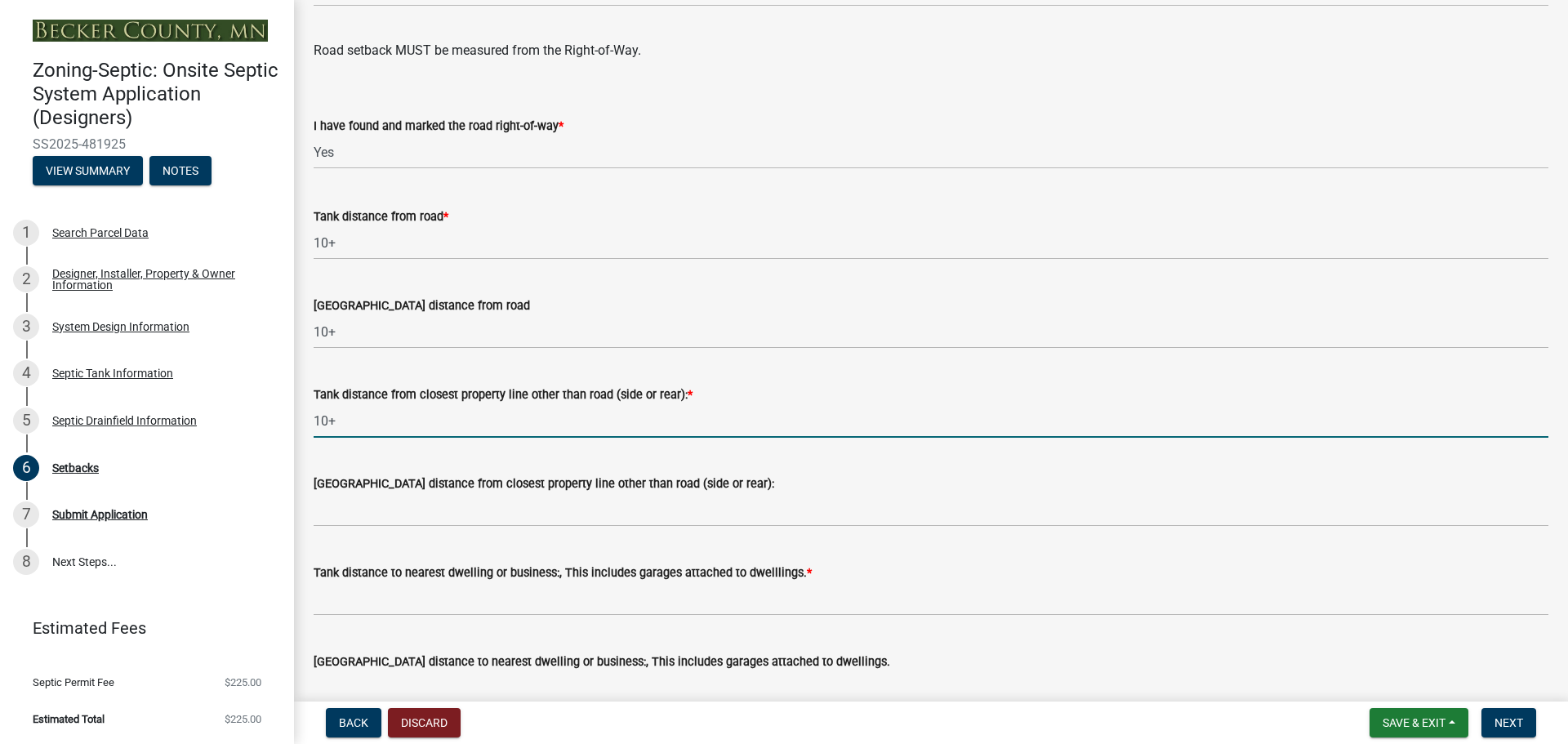
scroll to position [1144, 0]
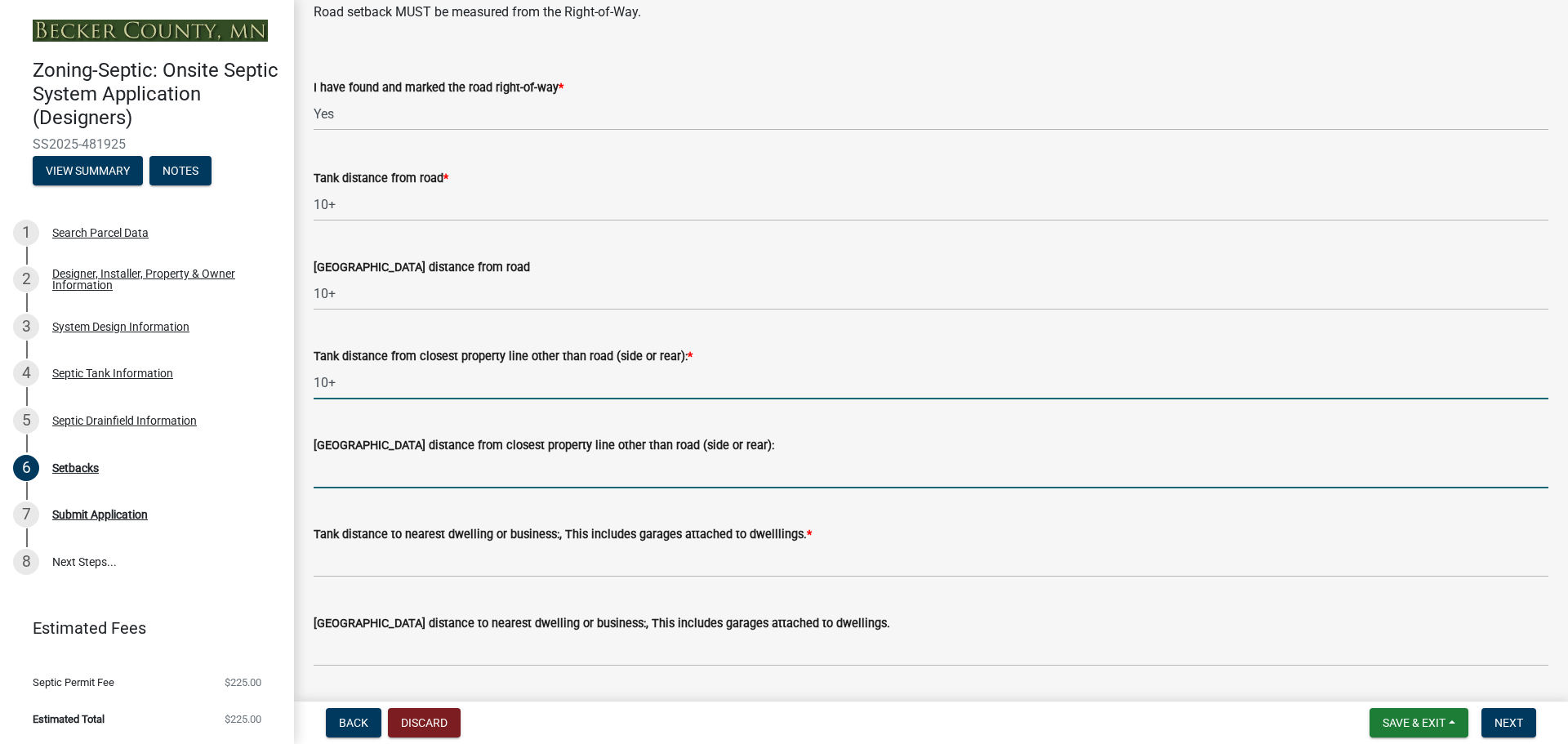
click at [341, 475] on input "[GEOGRAPHIC_DATA] distance from closest property line other than road (side or …" at bounding box center [930, 471] width 1235 height 33
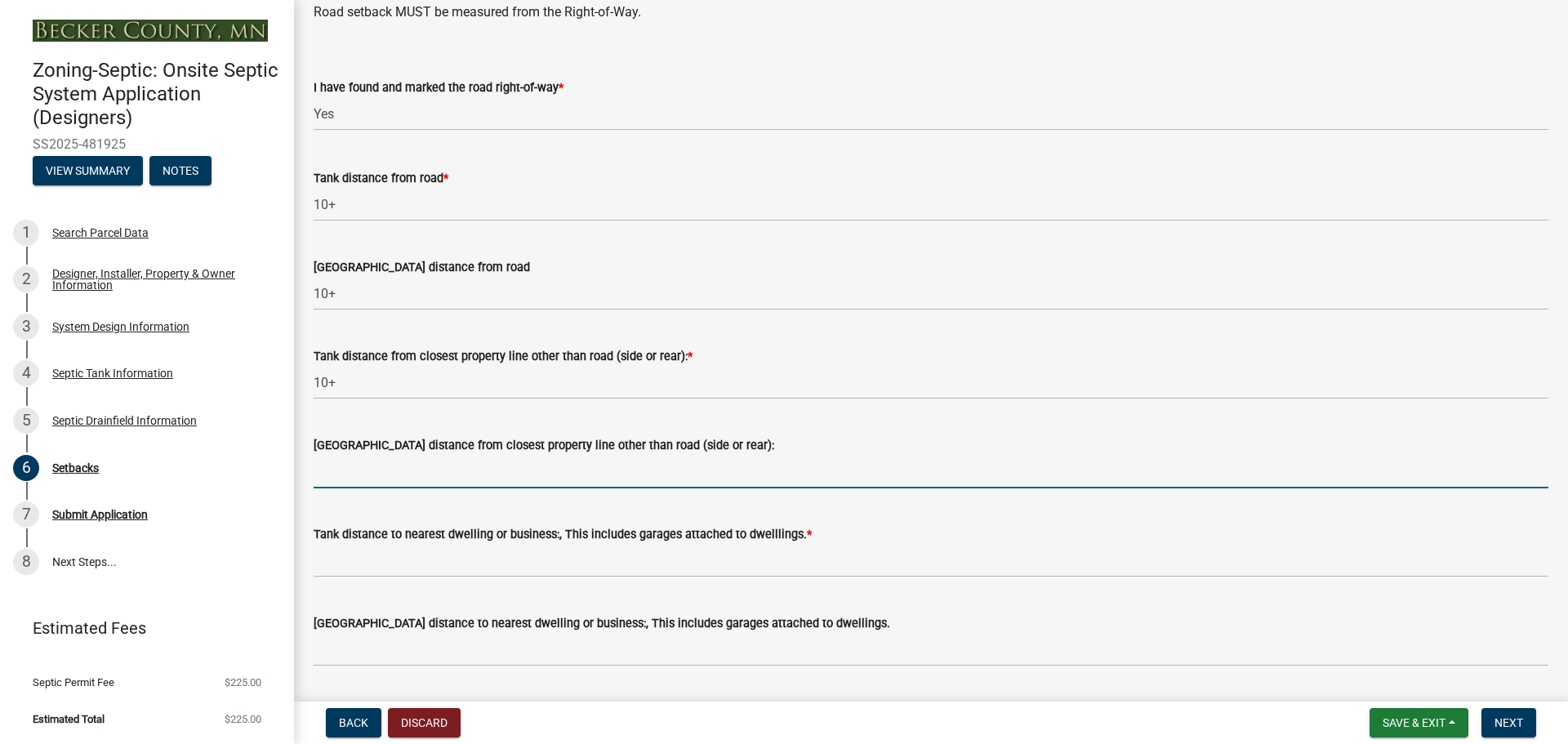
type input "10+"
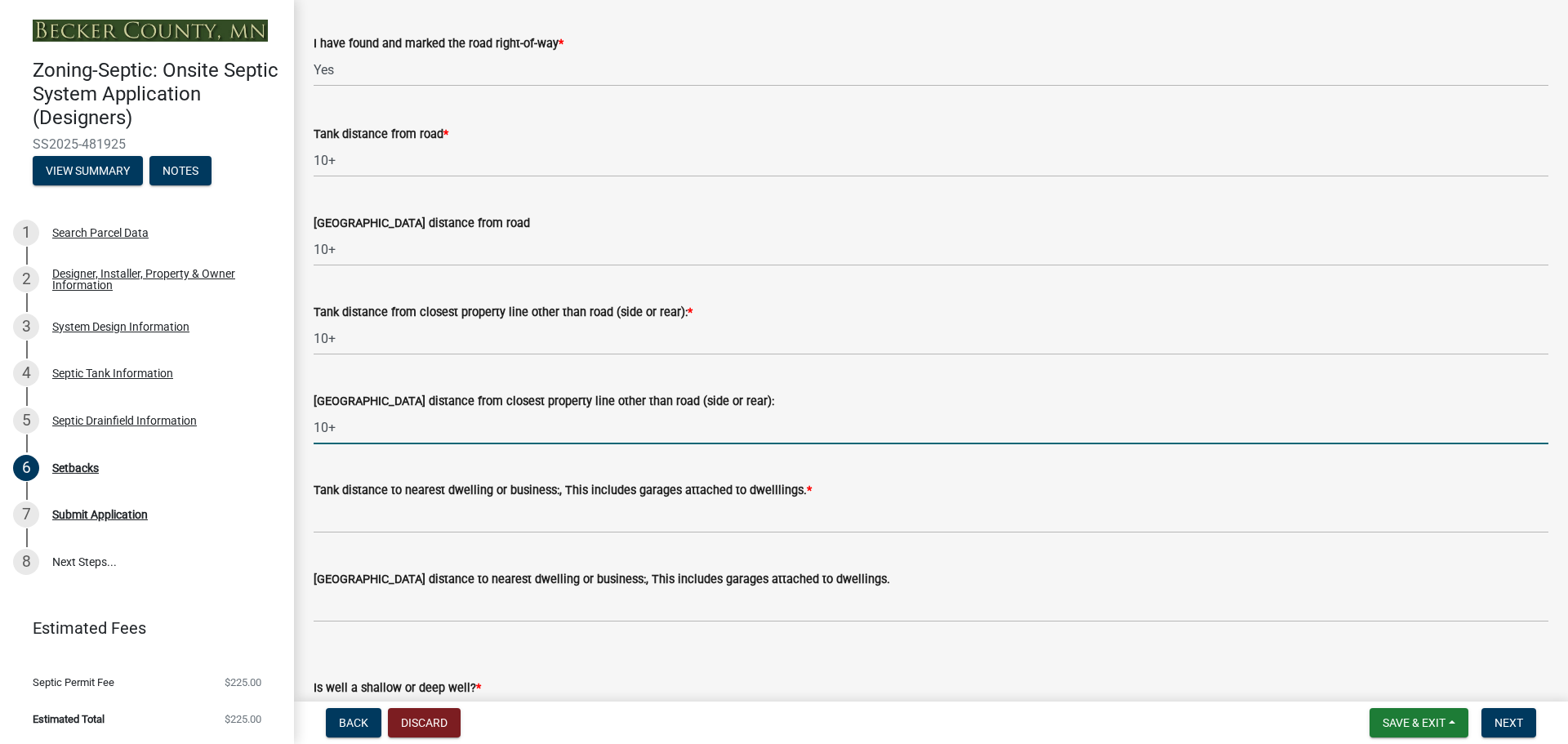
scroll to position [1308, 0]
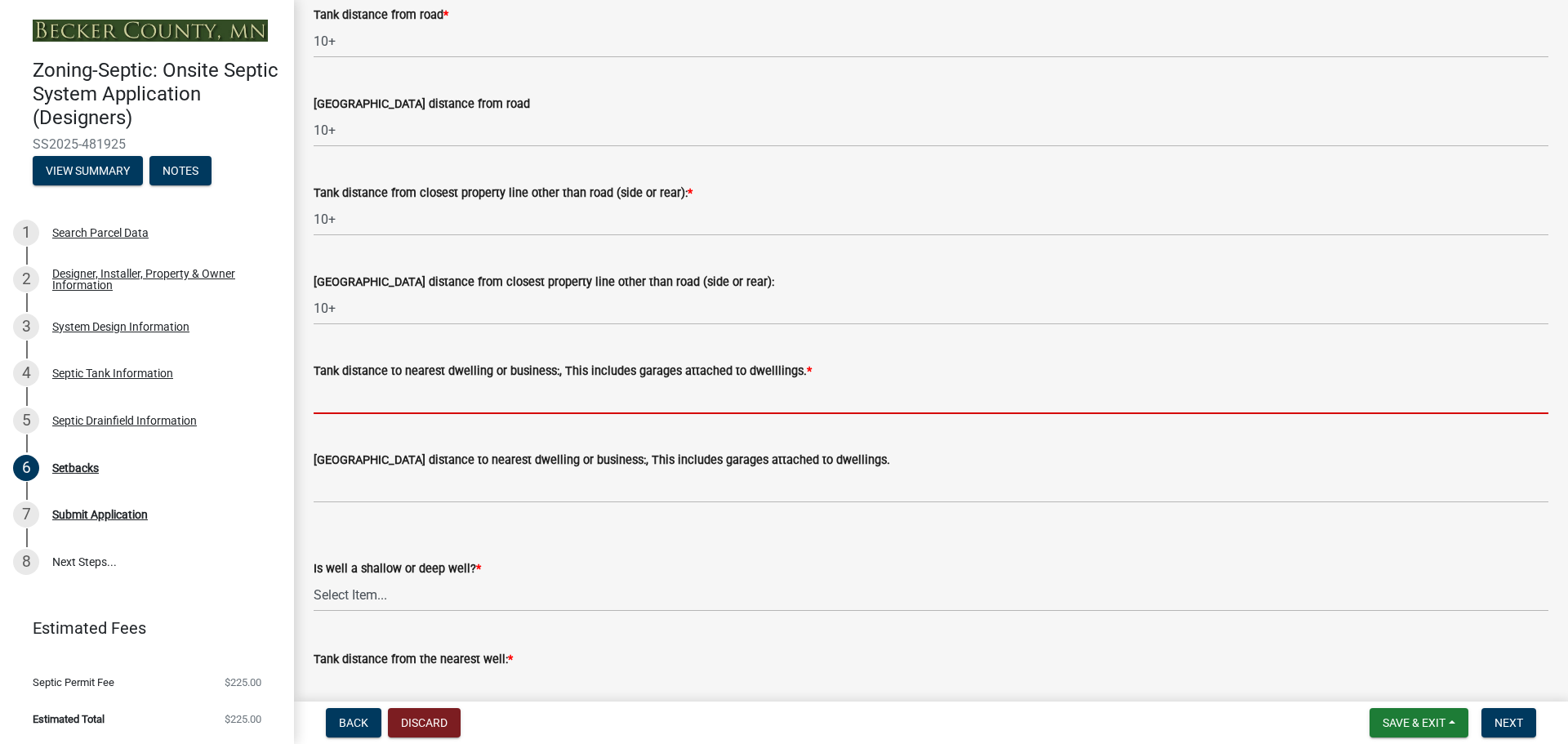
click at [353, 395] on input "Tank distance to nearest dwelling or business:, This includes garages attached …" at bounding box center [930, 397] width 1235 height 33
type input "10+"
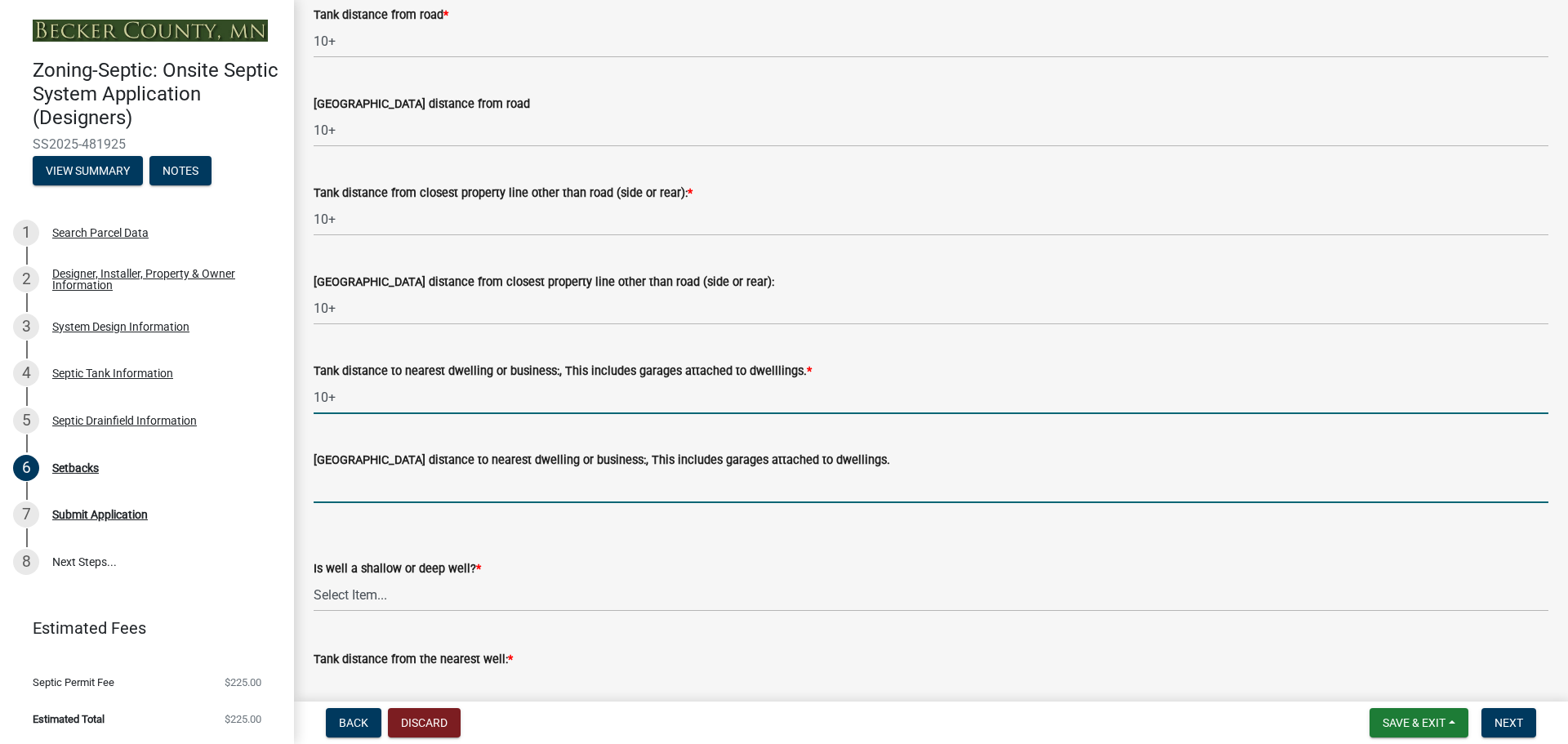
click at [364, 475] on input "[GEOGRAPHIC_DATA] distance to nearest dwelling or business:, This includes gara…" at bounding box center [930, 486] width 1235 height 33
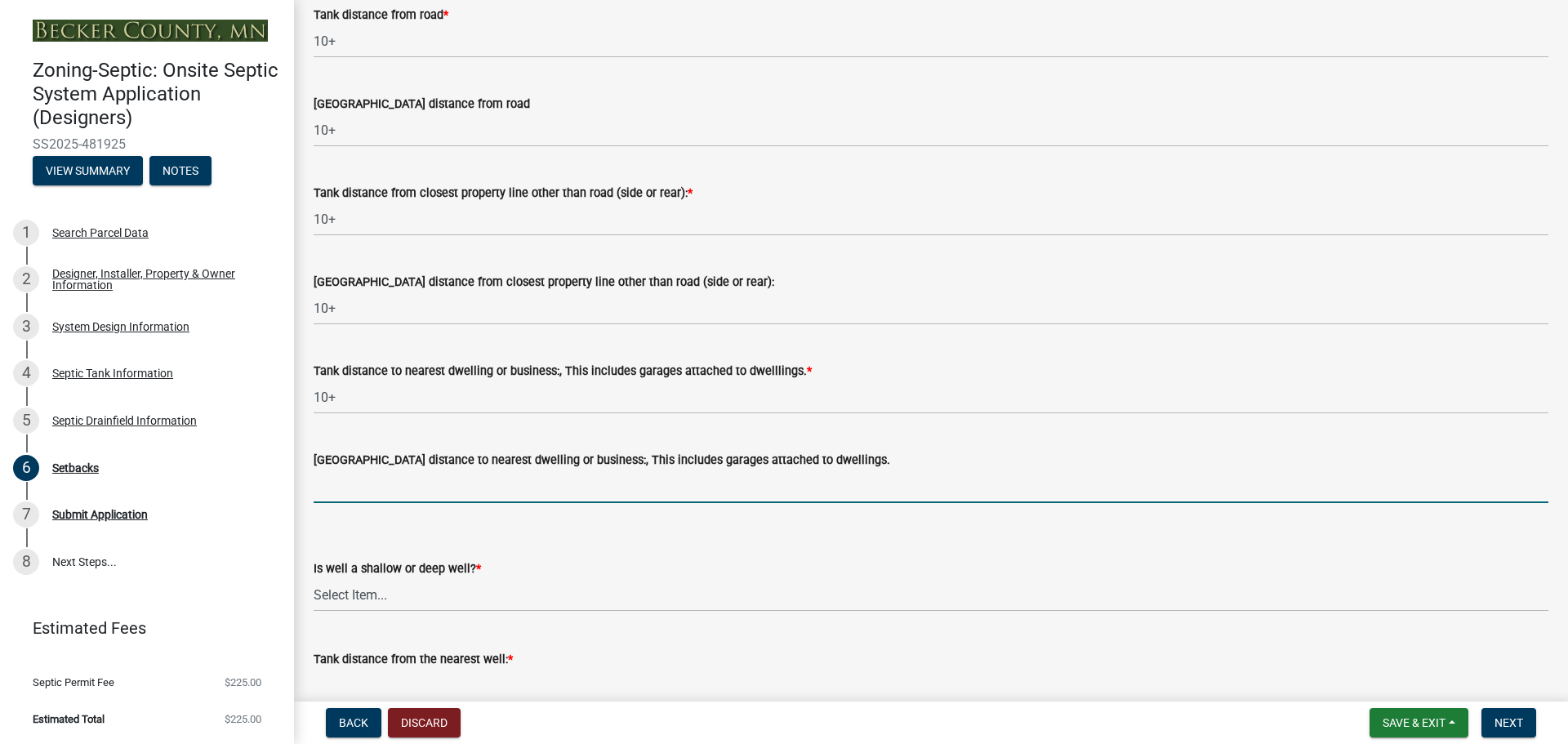
type input "20+"
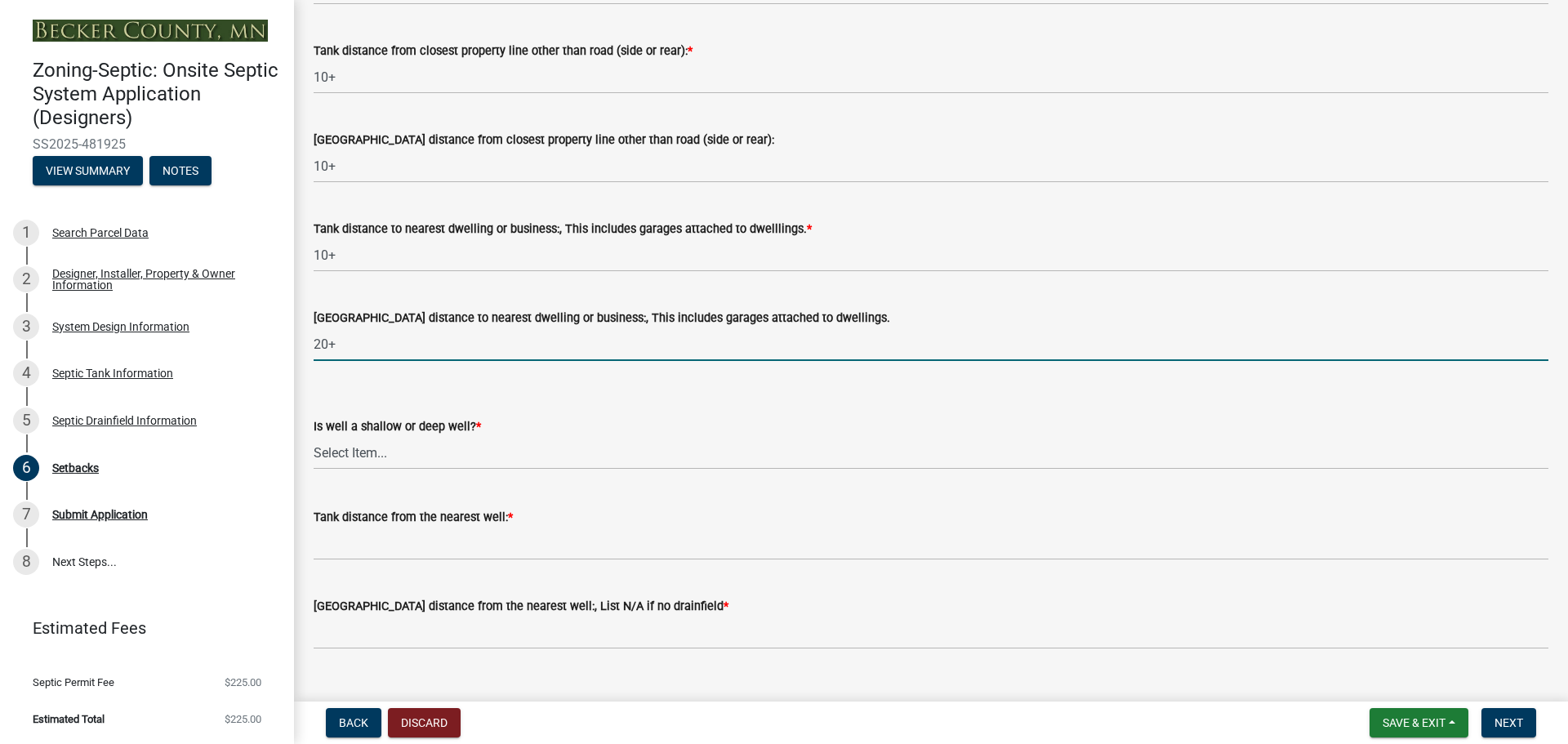
scroll to position [1470, 0]
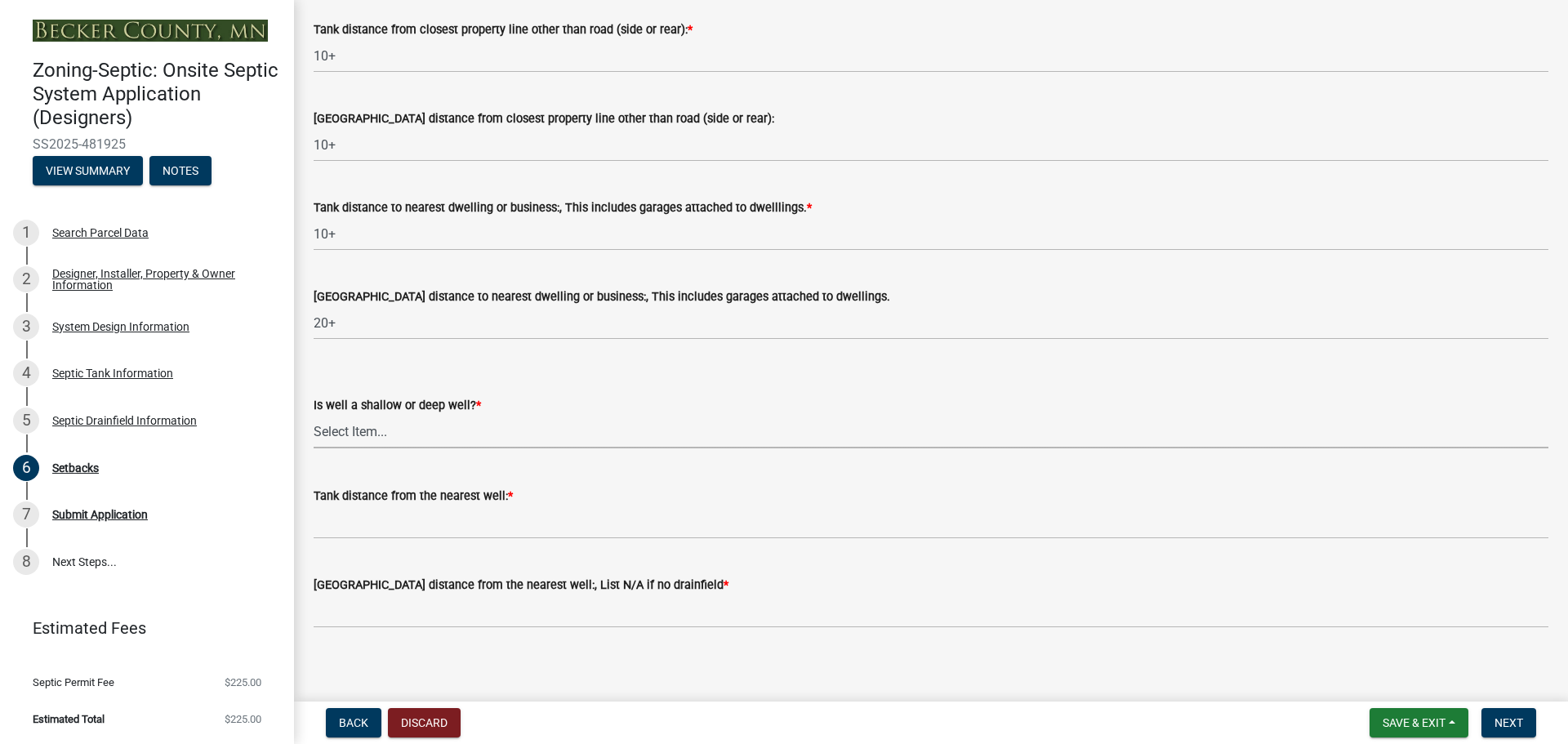
click at [353, 425] on select "Select Item... Deep Well Shallow Well No Well - Connected or to be connected to…" at bounding box center [930, 431] width 1235 height 33
click at [313, 415] on select "Select Item... Deep Well Shallow Well No Well - Connected or to be connected to…" at bounding box center [930, 431] width 1235 height 33
select select "cf78f1da-f066-4305-88a2-864abad1fa52"
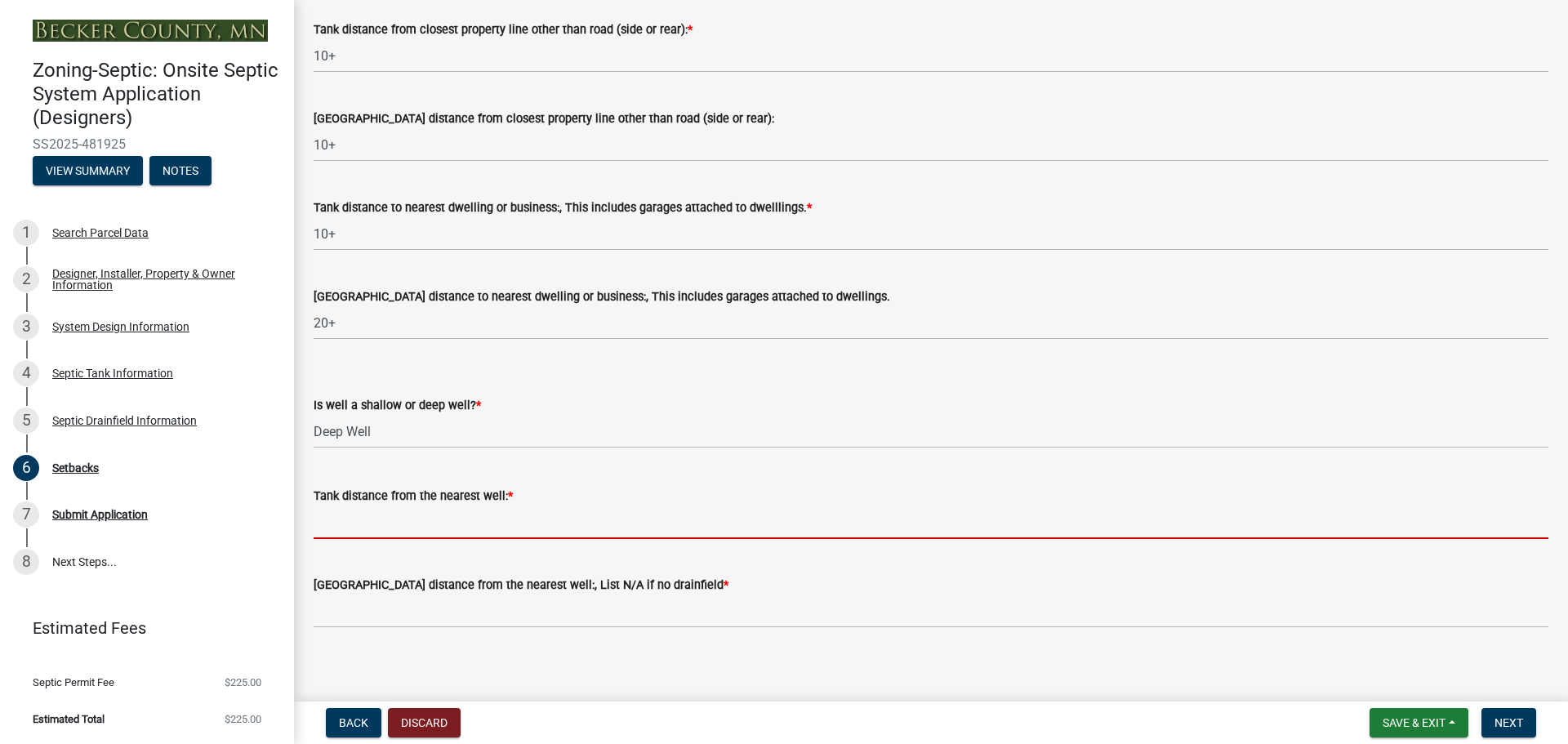
click at [358, 528] on input "Tank distance from the nearest well: *" at bounding box center [930, 522] width 1235 height 33
type input "50+ proposed deep well"
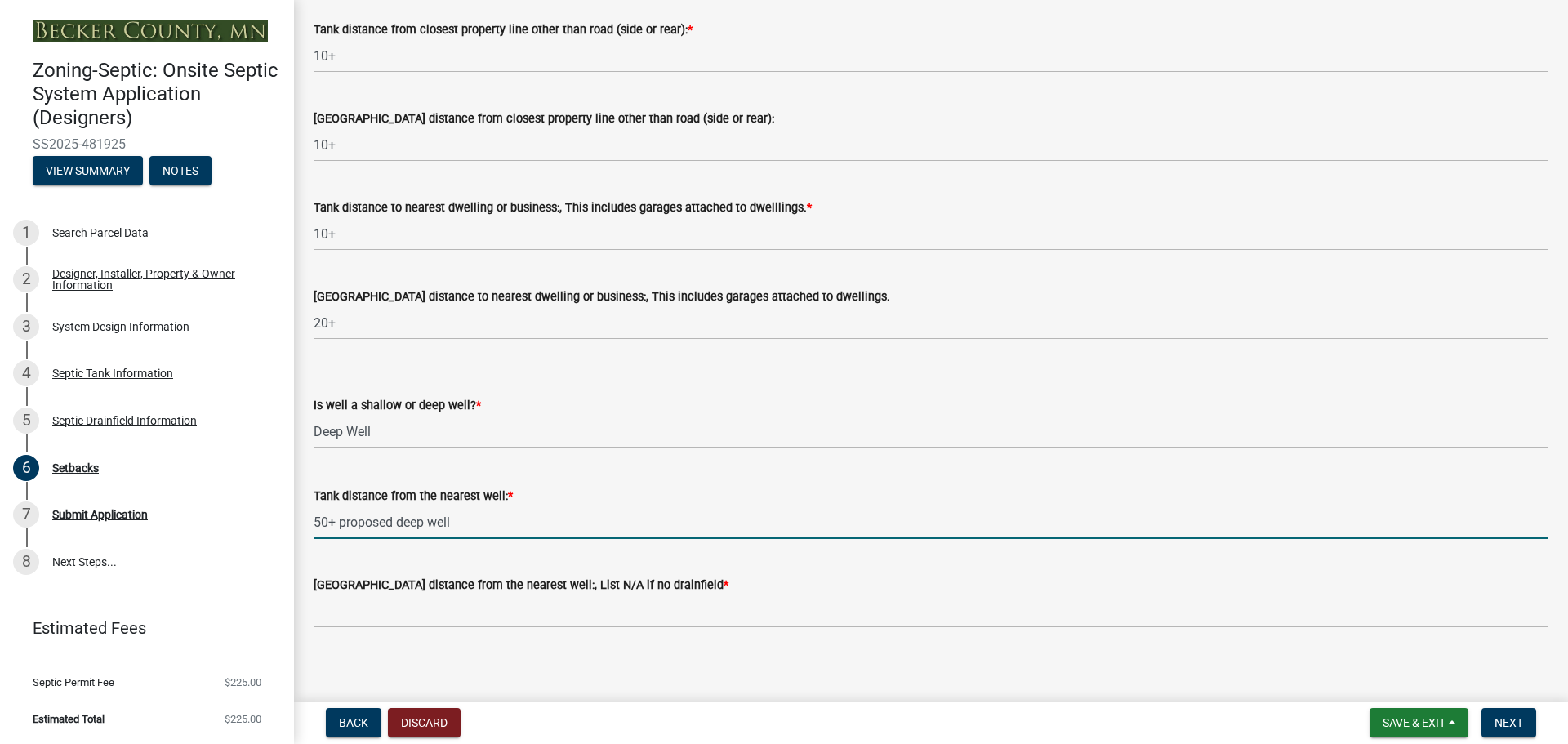
scroll to position [1480, 0]
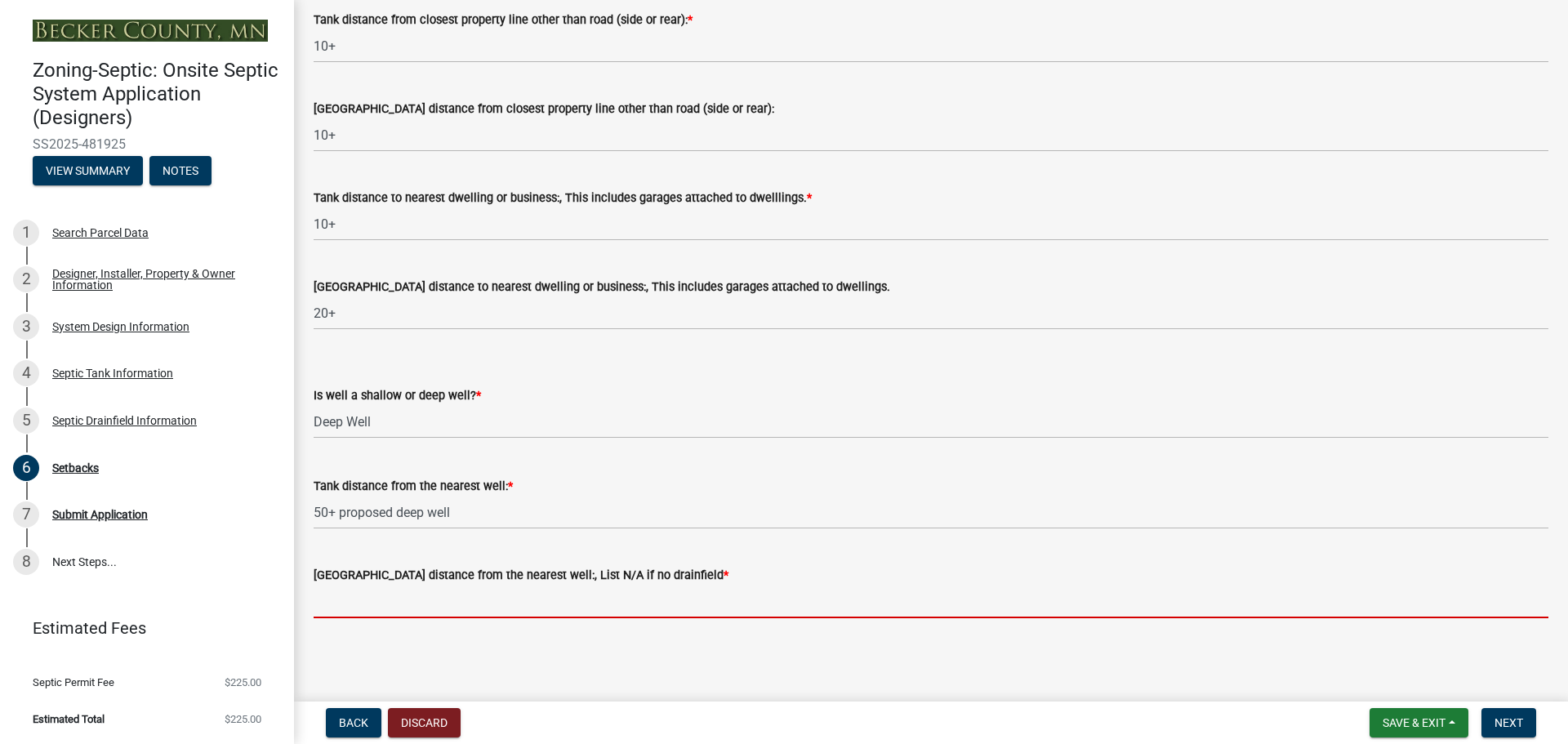
click at [393, 599] on input "[GEOGRAPHIC_DATA] distance from the nearest well:, List N/A if no drainfield *" at bounding box center [930, 602] width 1235 height 33
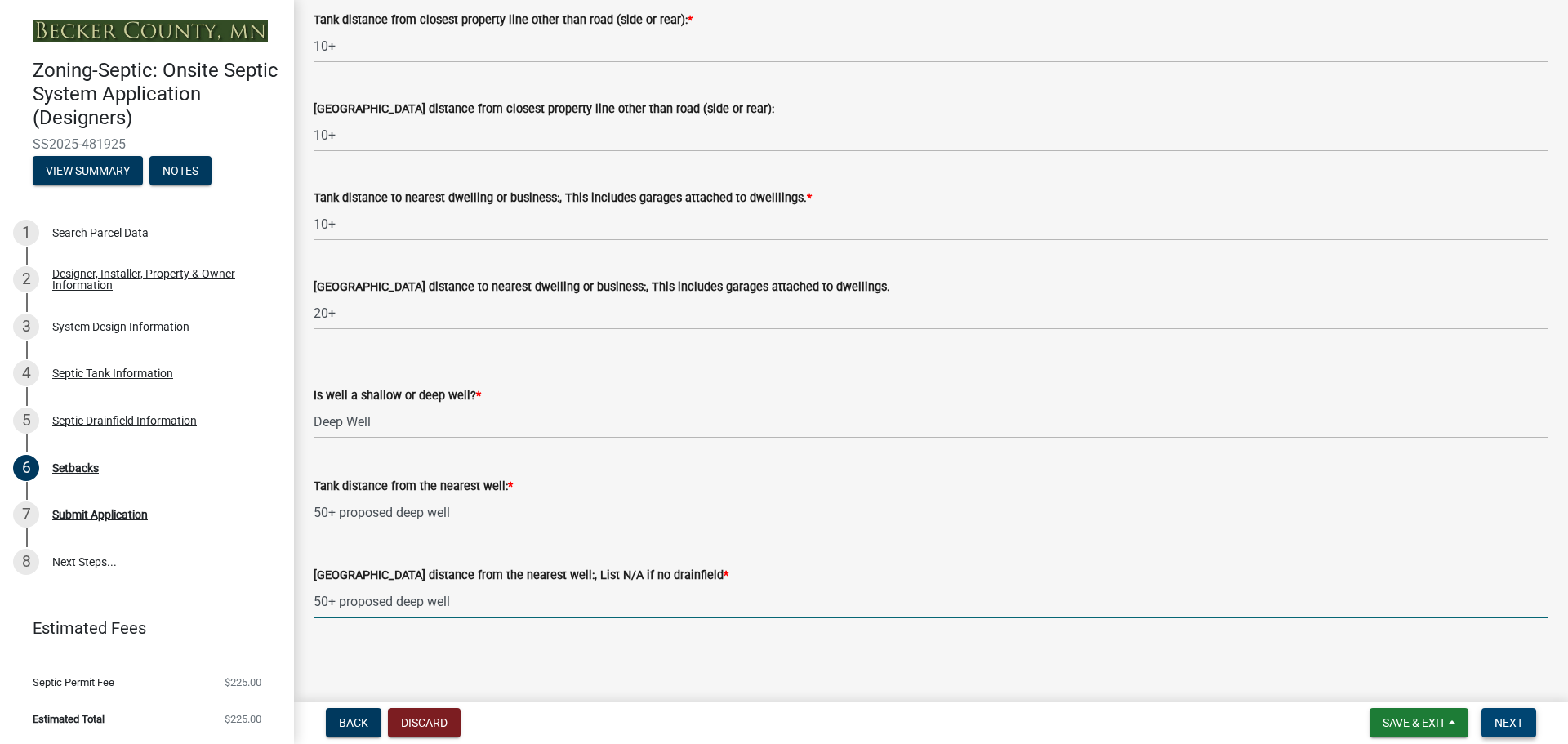
type input "50+ proposed deep well"
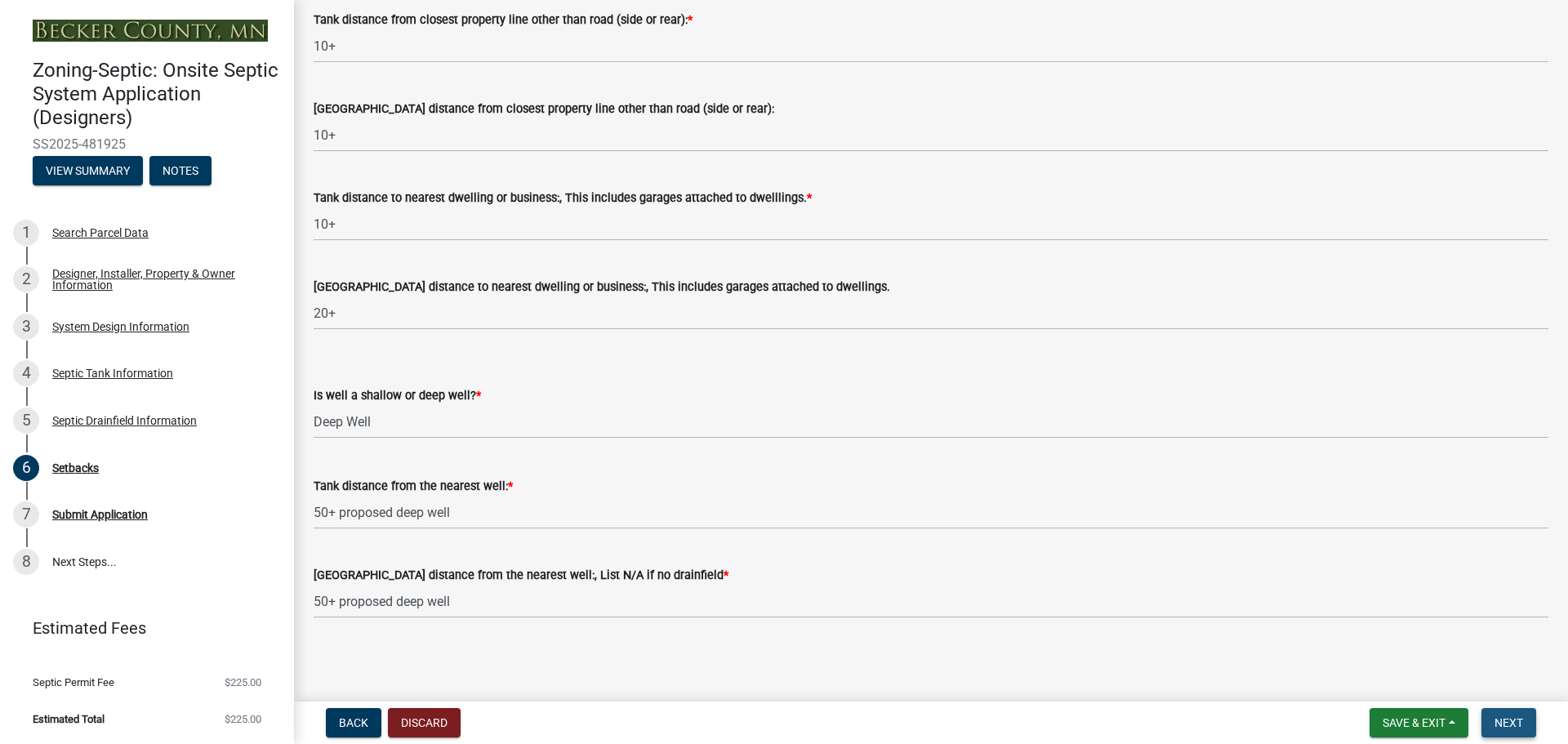
click at [1516, 723] on span "Next" at bounding box center [1509, 723] width 28 height 13
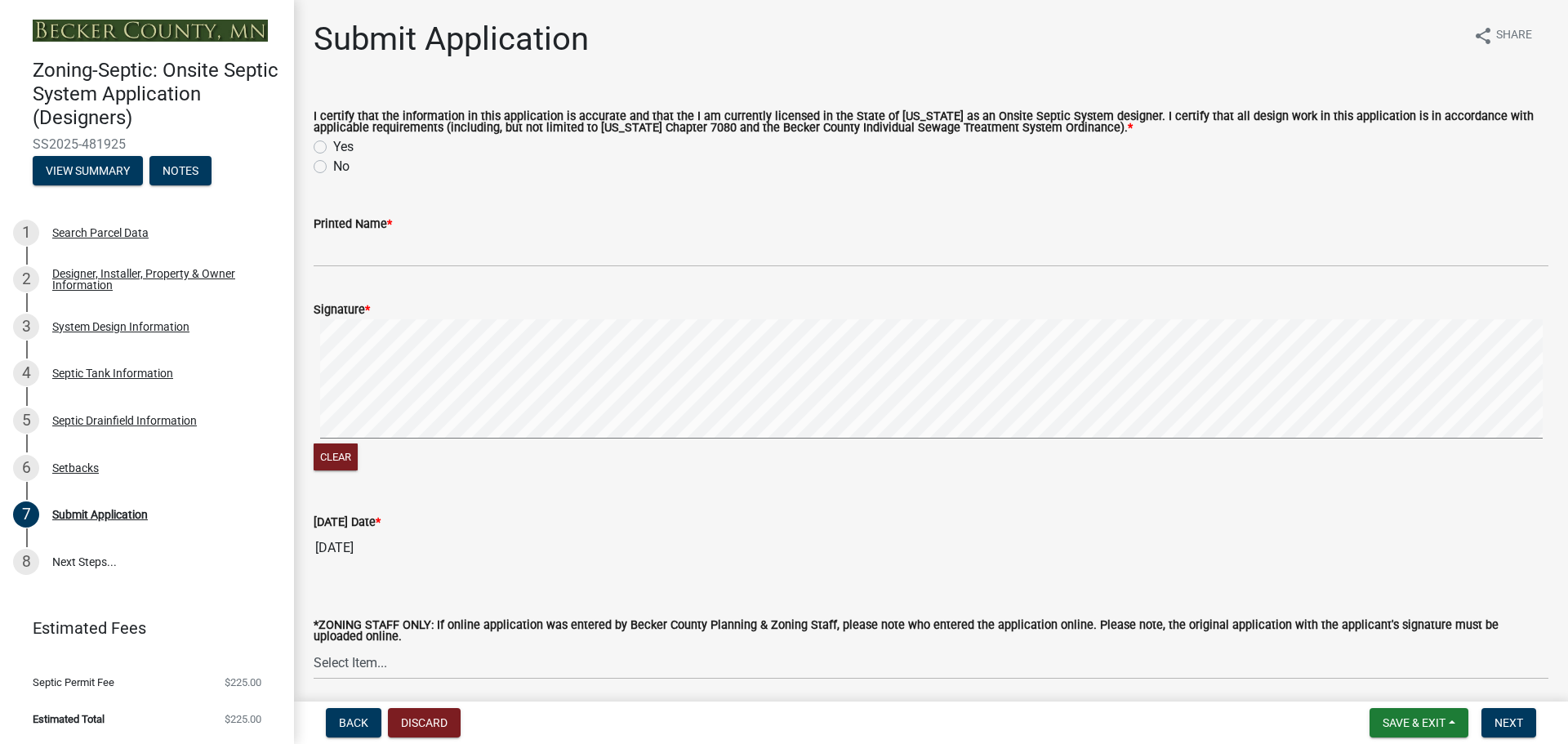
click at [333, 145] on label "Yes" at bounding box center [343, 147] width 20 height 19
click at [333, 145] on input "Yes" at bounding box center [338, 142] width 11 height 11
radio input "true"
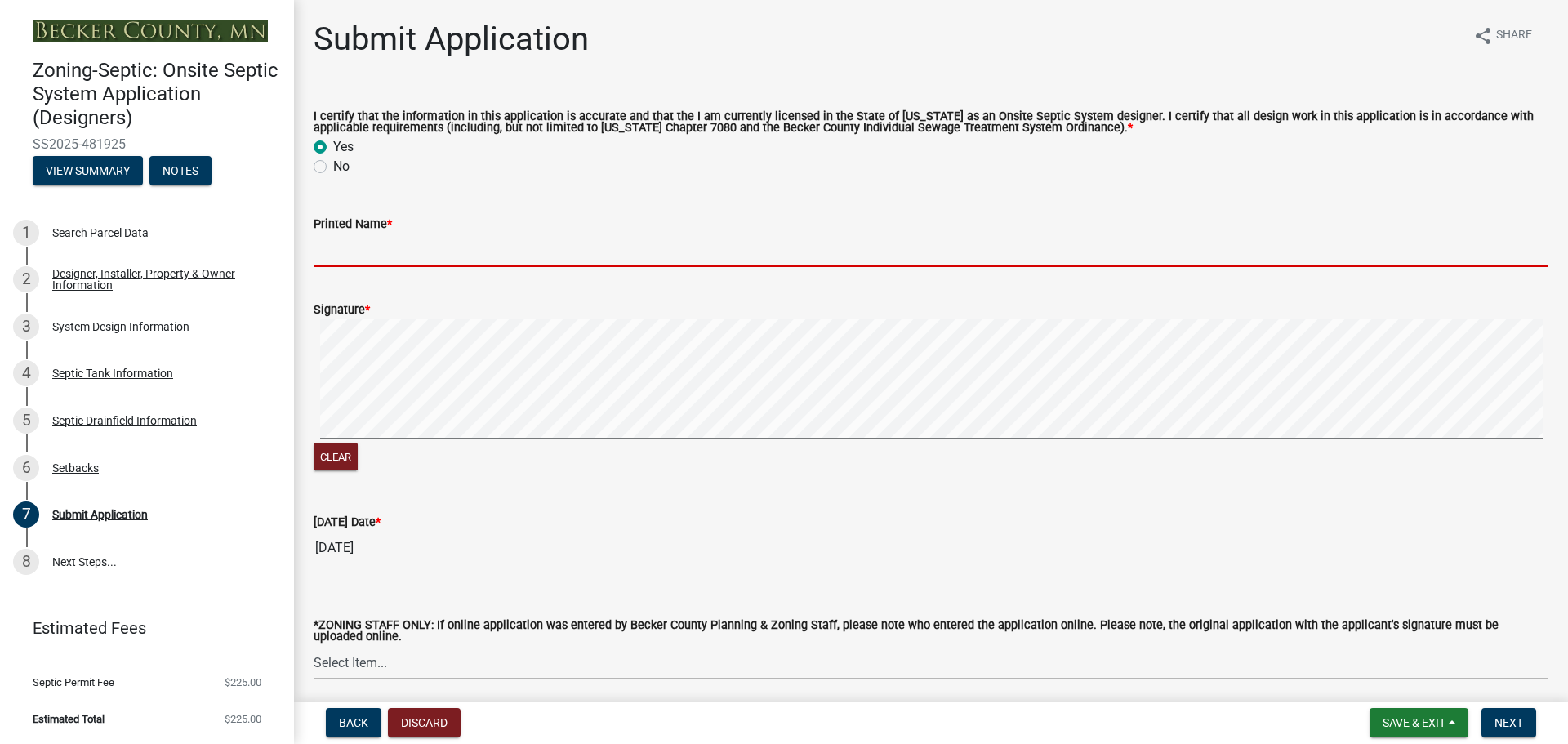
click at [434, 243] on input "Printed Name *" at bounding box center [930, 250] width 1235 height 33
type input "[PERSON_NAME]"
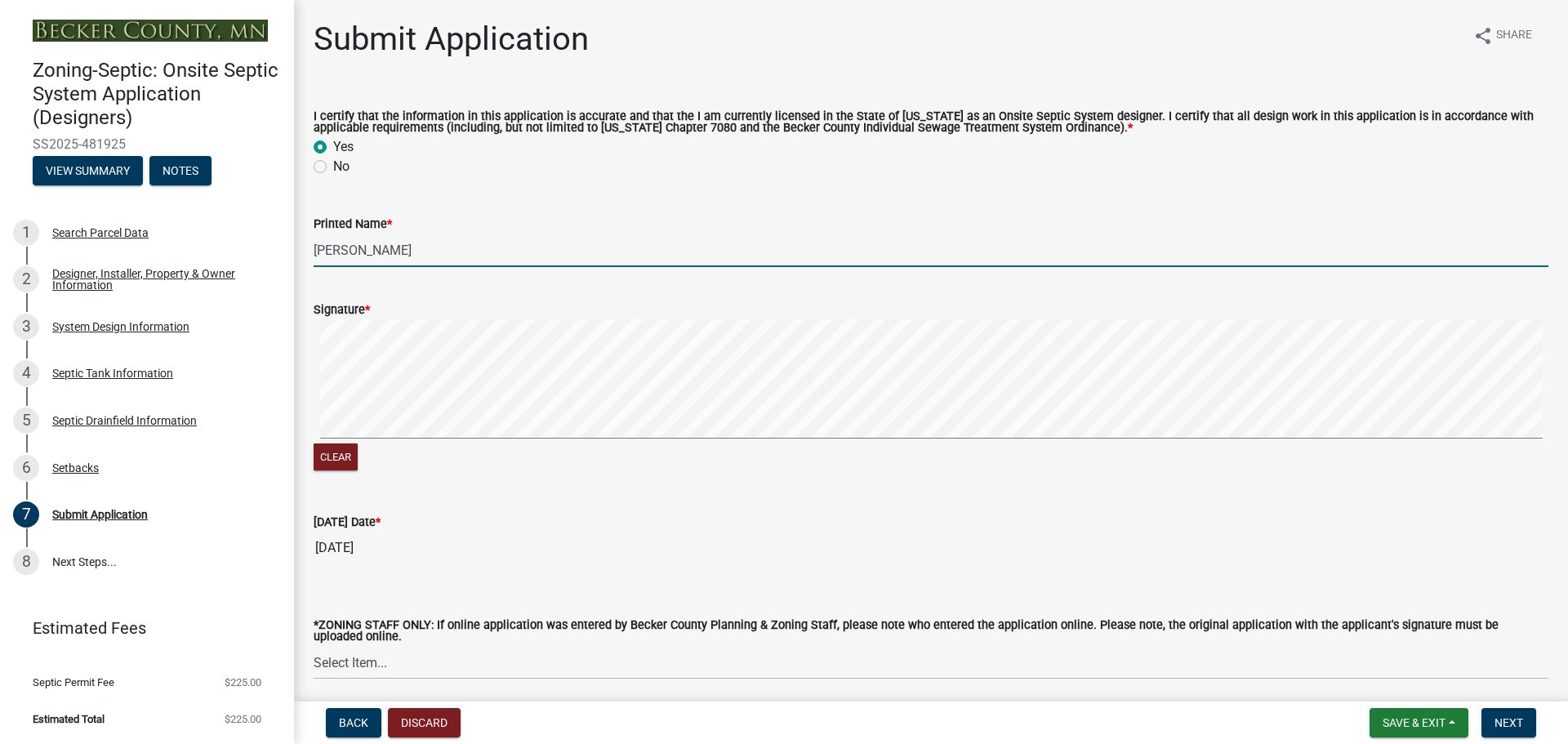
click at [845, 318] on div "Signature *" at bounding box center [930, 310] width 1235 height 19
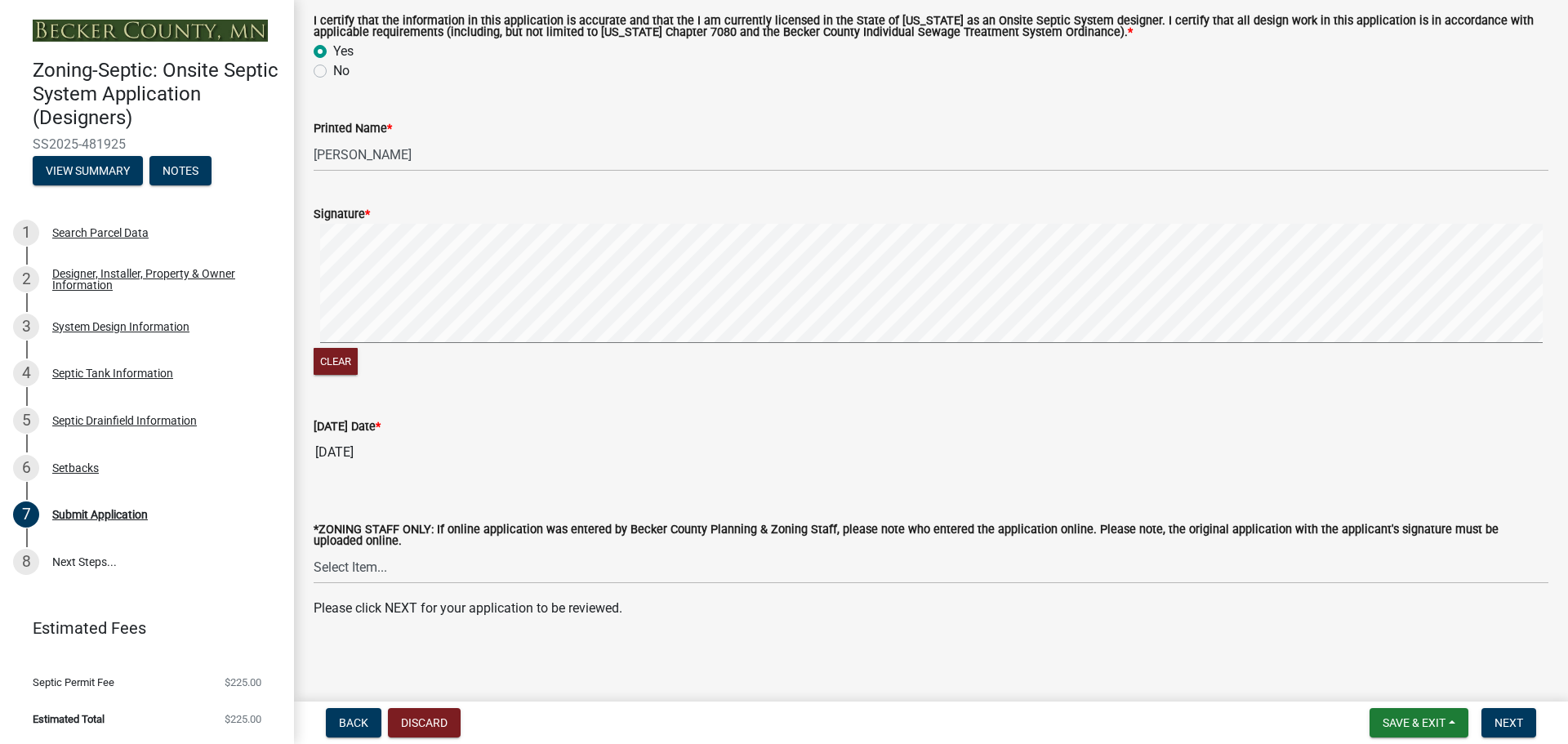
scroll to position [97, 0]
click at [1505, 725] on span "Next" at bounding box center [1509, 723] width 28 height 13
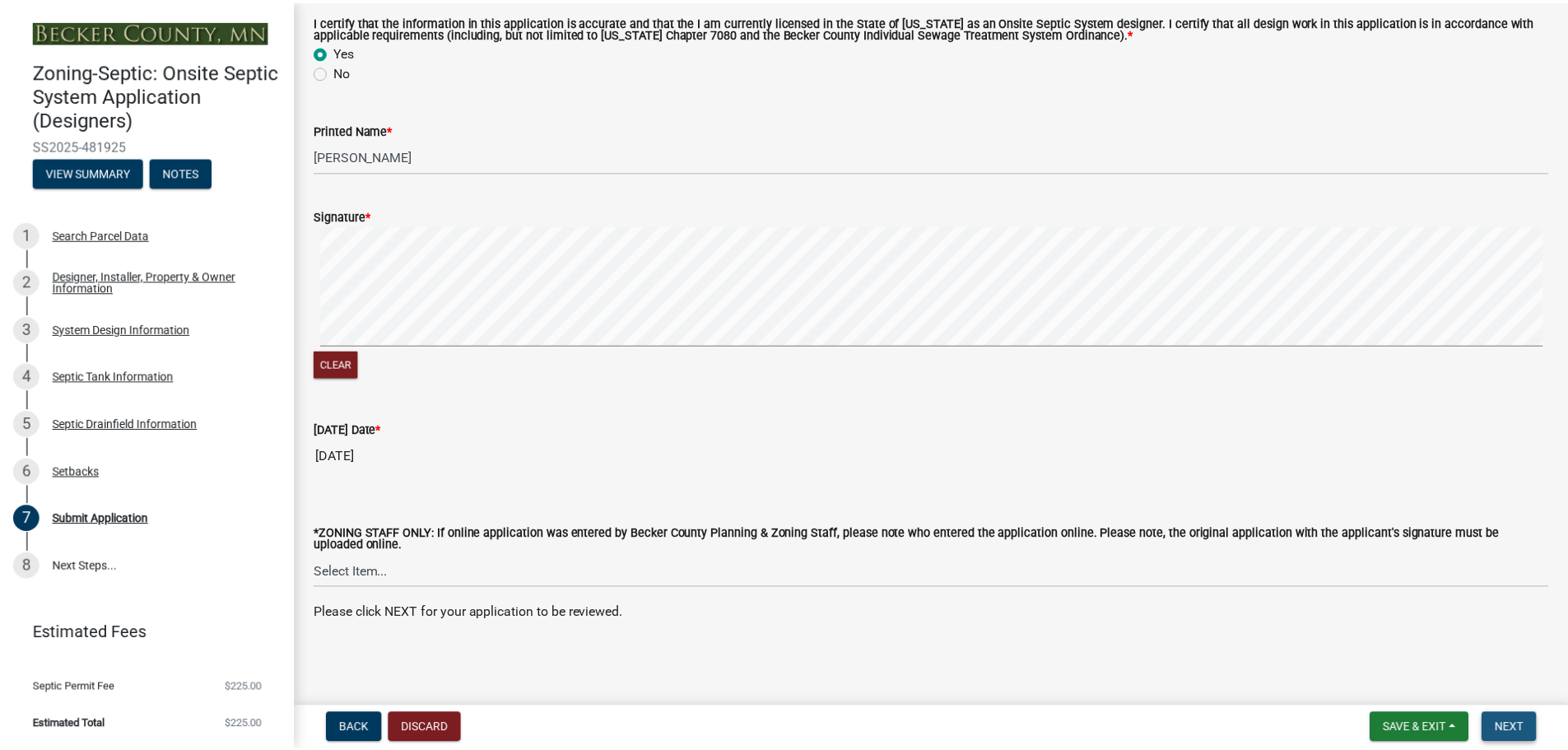
scroll to position [0, 0]
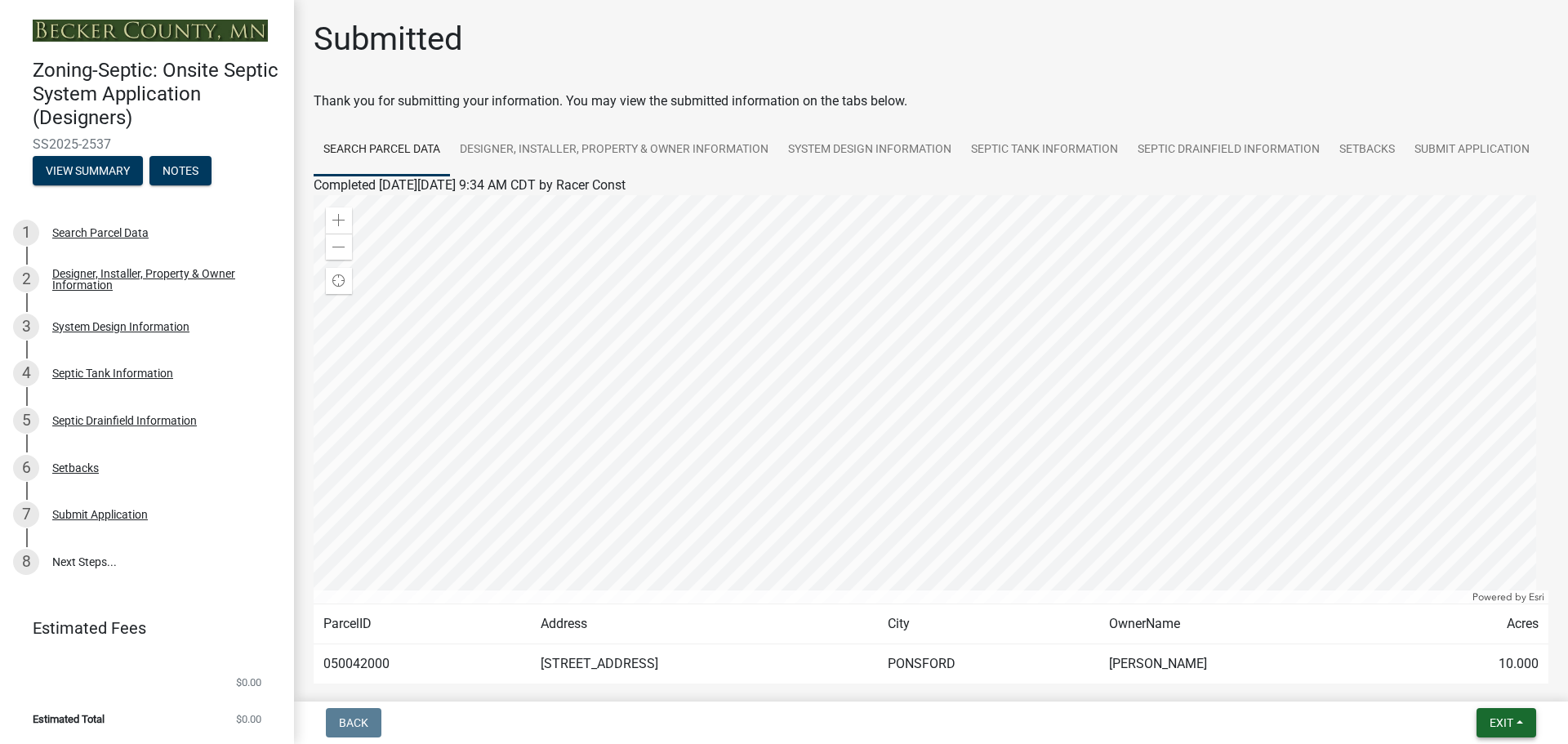
click at [1505, 718] on span "Exit" at bounding box center [1502, 723] width 23 height 13
click at [1459, 678] on button "Save & Exit" at bounding box center [1471, 681] width 130 height 39
